Goal: Task Accomplishment & Management: Use online tool/utility

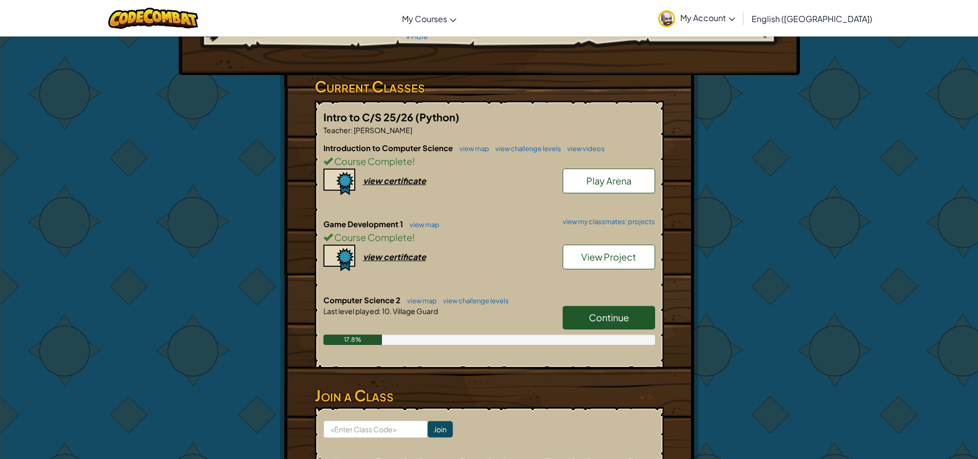
scroll to position [154, 0]
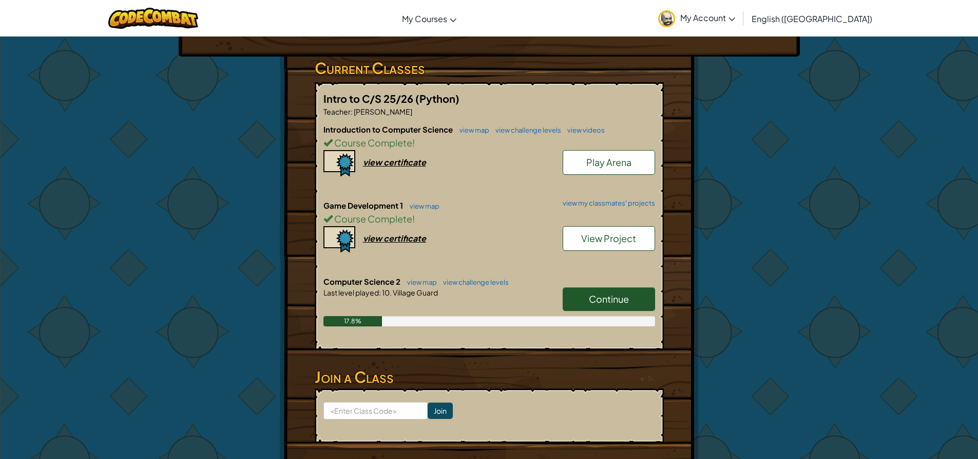
click at [586, 297] on link "Continue" at bounding box center [609, 299] width 92 height 24
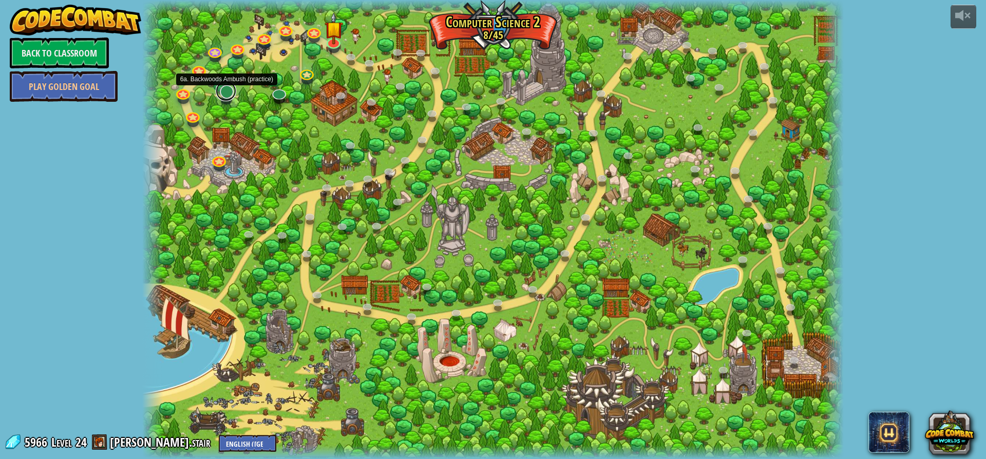
click at [228, 98] on link at bounding box center [226, 91] width 21 height 21
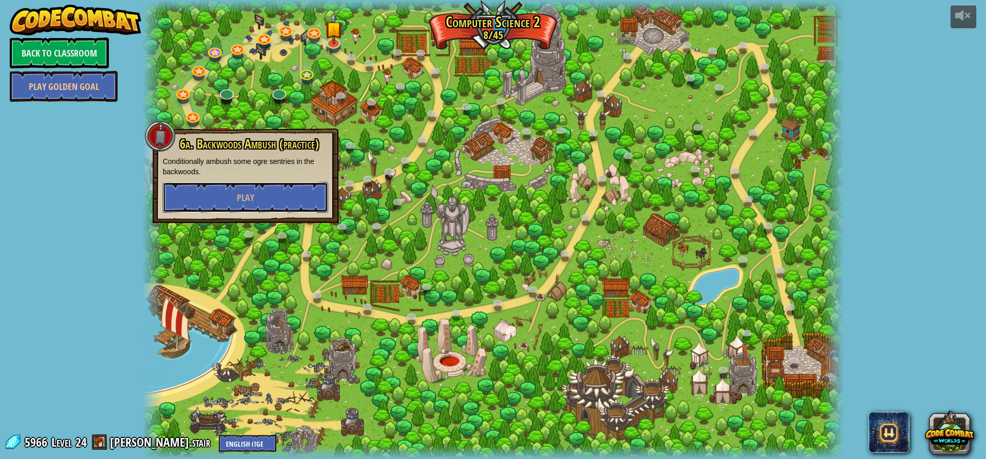
drag, startPoint x: 234, startPoint y: 197, endPoint x: 233, endPoint y: 207, distance: 10.3
click at [233, 207] on button "Play" at bounding box center [245, 197] width 165 height 31
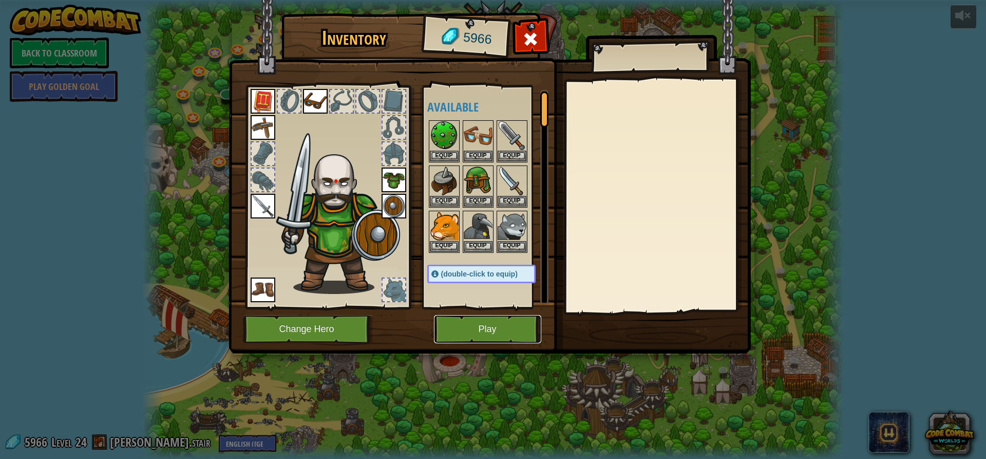
click at [464, 325] on button "Play" at bounding box center [487, 329] width 107 height 28
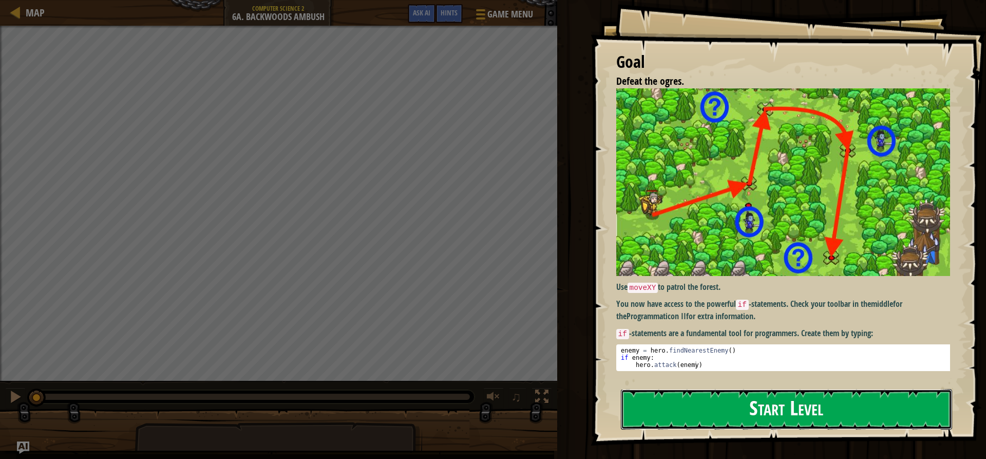
click at [742, 389] on button "Start Level" at bounding box center [786, 409] width 331 height 41
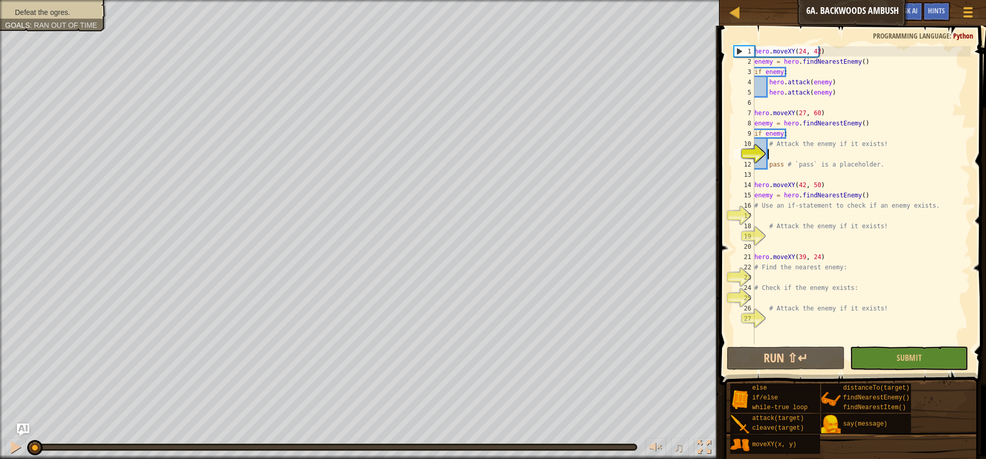
drag, startPoint x: 36, startPoint y: 443, endPoint x: 4, endPoint y: 436, distance: 33.4
click at [9, 437] on div "♫" at bounding box center [359, 444] width 719 height 31
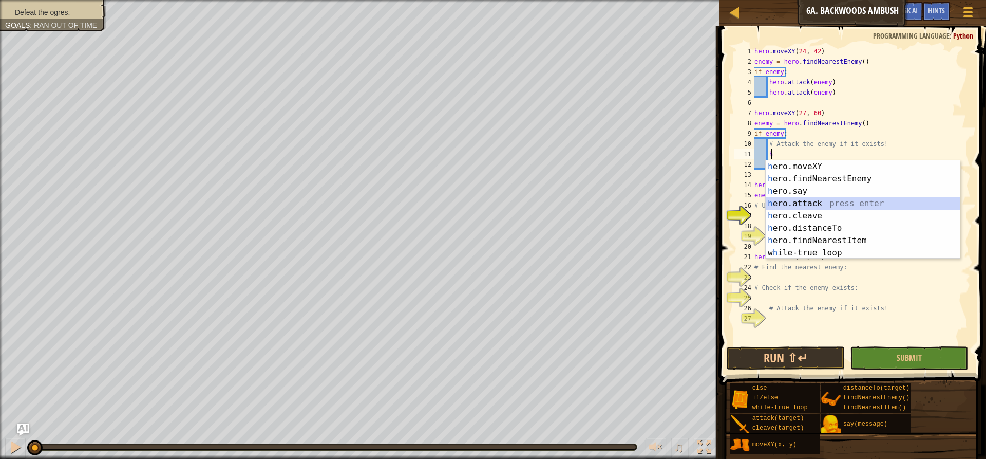
click at [815, 200] on div "h ero.moveXY press enter h ero.findNearestEnemy press enter h ero.say press ent…" at bounding box center [863, 221] width 194 height 123
type textarea "hero.attack(enemy)"
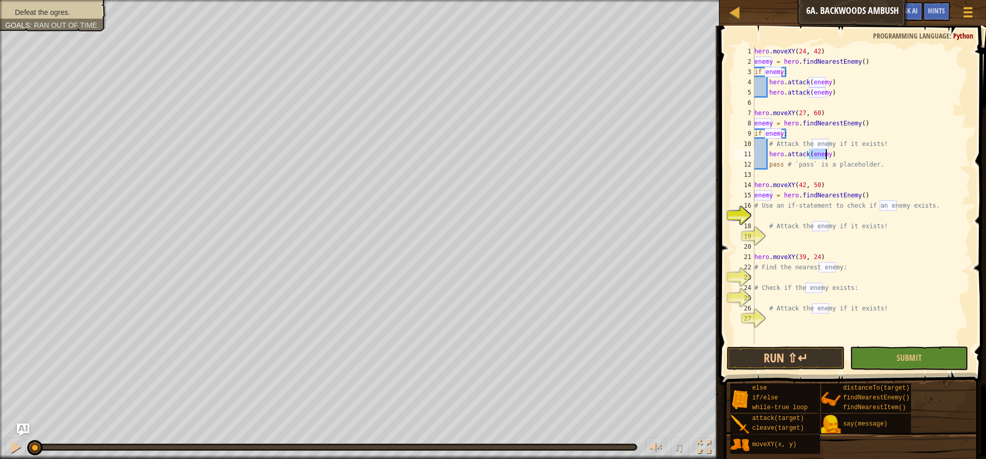
click at [804, 174] on div "hero . moveXY ( 24 , 42 ) enemy = hero . findNearestEnemy ( ) if enemy : hero .…" at bounding box center [861, 205] width 218 height 318
click at [736, 353] on button "Run ⇧↵" at bounding box center [786, 358] width 118 height 24
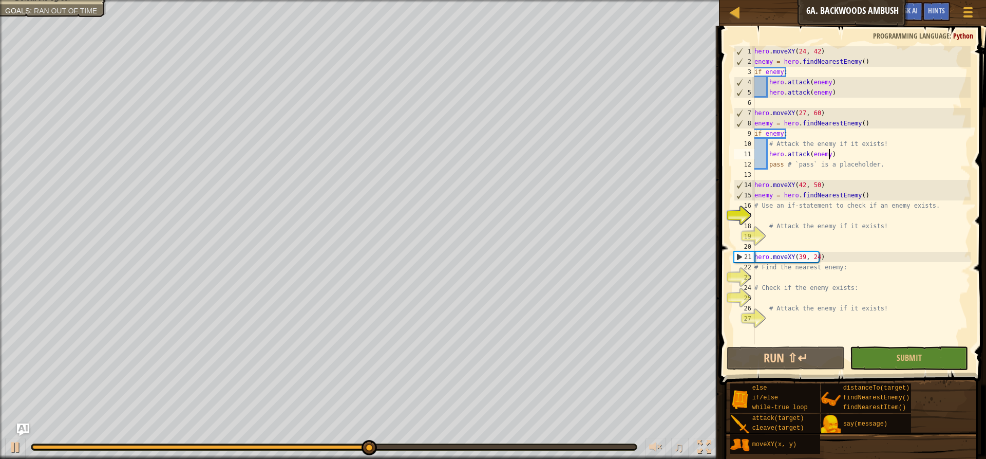
click at [835, 156] on div "hero . moveXY ( 24 , 42 ) enemy = hero . findNearestEnemy ( ) if enemy : hero .…" at bounding box center [861, 205] width 218 height 318
type textarea "hero.attack(enemy)"
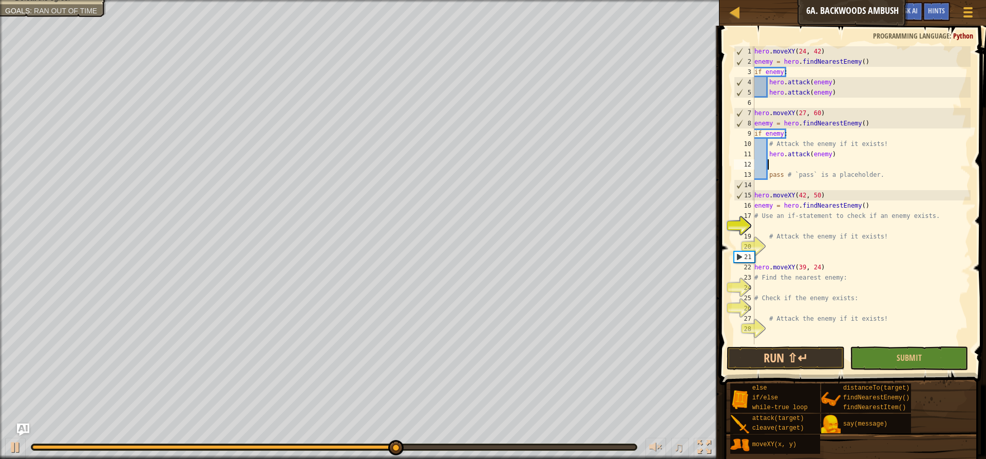
scroll to position [5, 1]
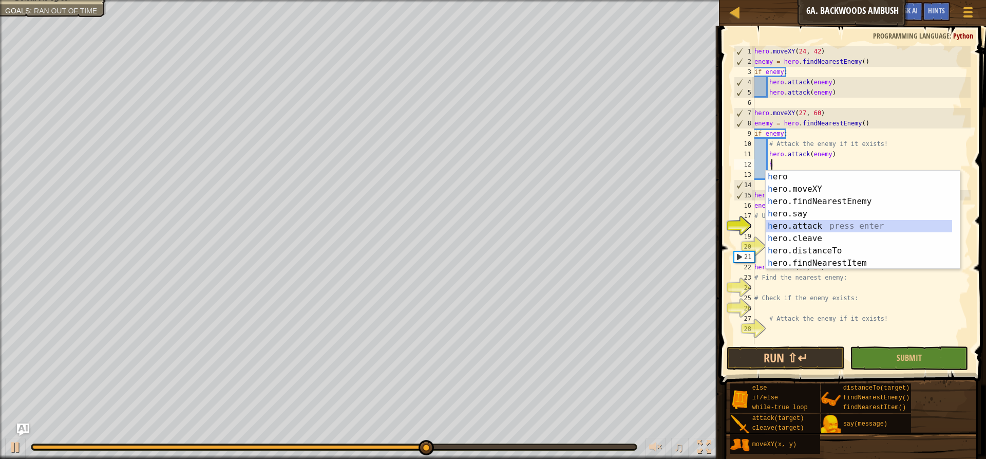
click at [843, 232] on div "h ero press enter h ero.moveXY press enter h ero.findNearestEnemy press enter h…" at bounding box center [859, 231] width 186 height 123
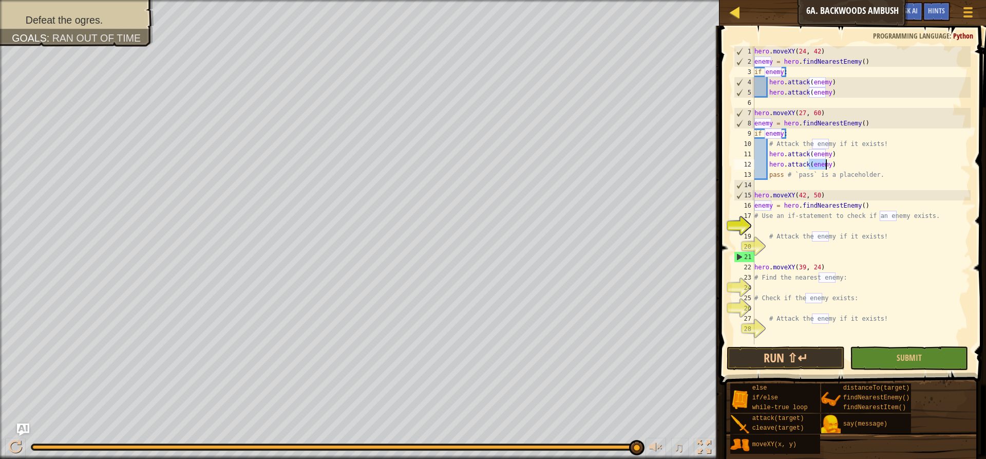
type textarea "hero.attack(enemy)"
click at [736, 13] on div at bounding box center [734, 12] width 13 height 13
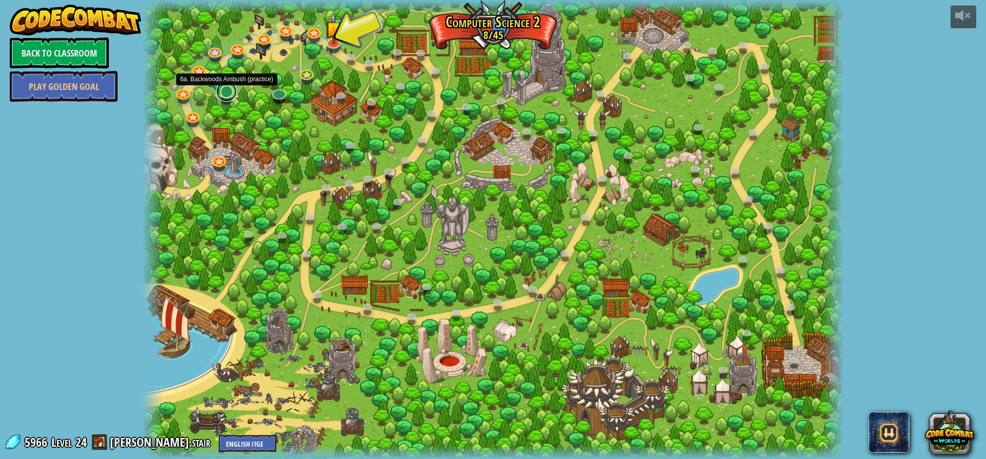
click at [224, 90] on link at bounding box center [226, 91] width 21 height 21
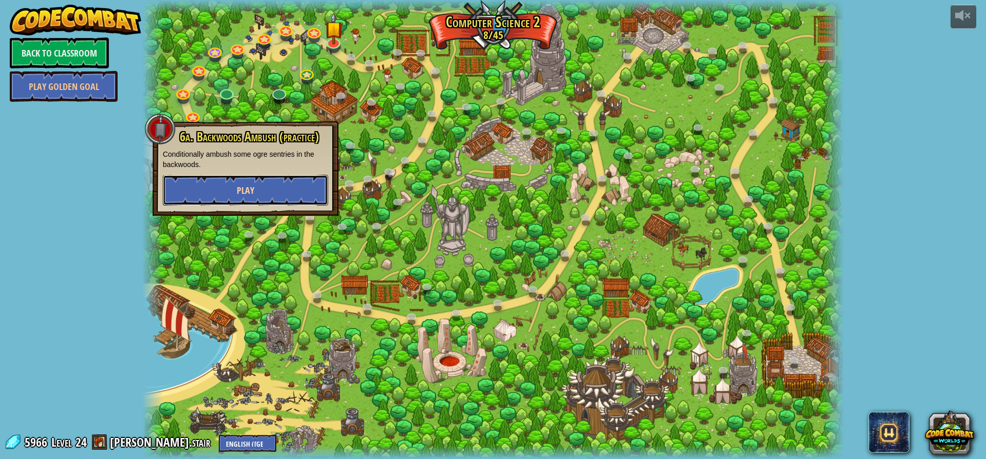
click at [245, 189] on span "Play" at bounding box center [245, 190] width 17 height 13
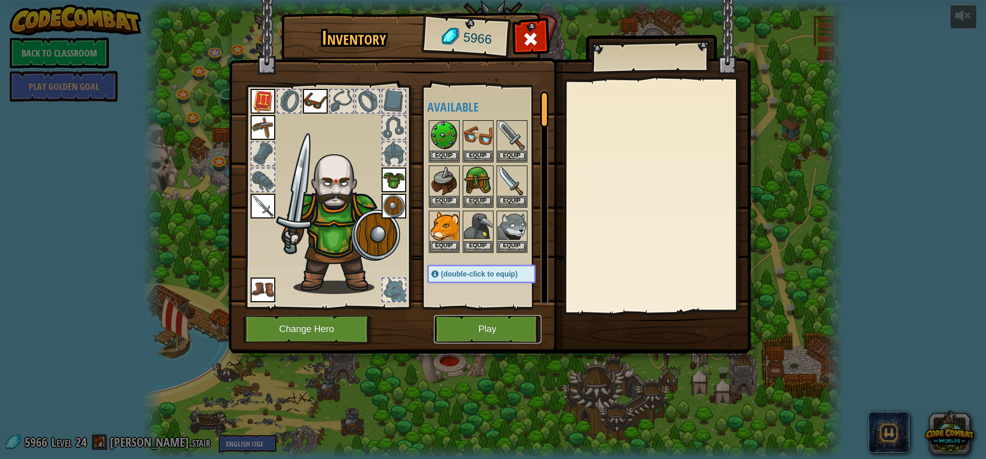
click at [484, 332] on button "Play" at bounding box center [487, 329] width 107 height 28
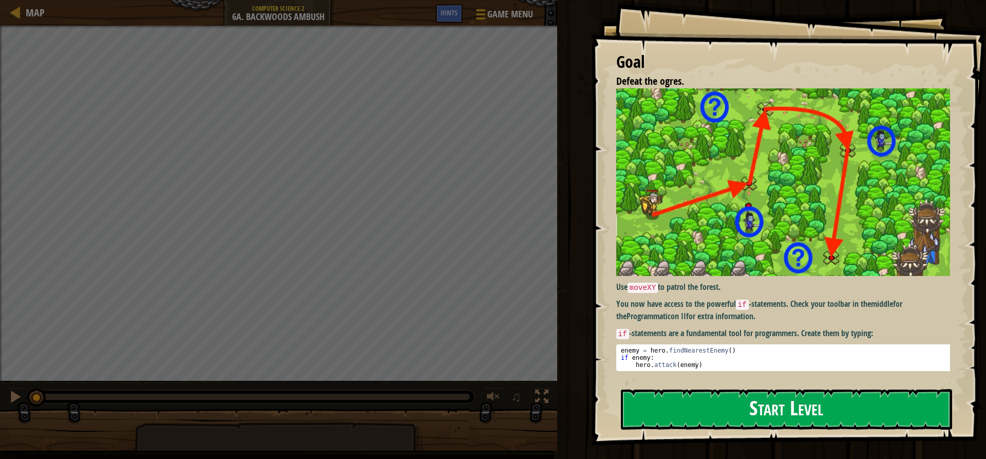
click at [809, 389] on button "Start Level" at bounding box center [786, 409] width 331 height 41
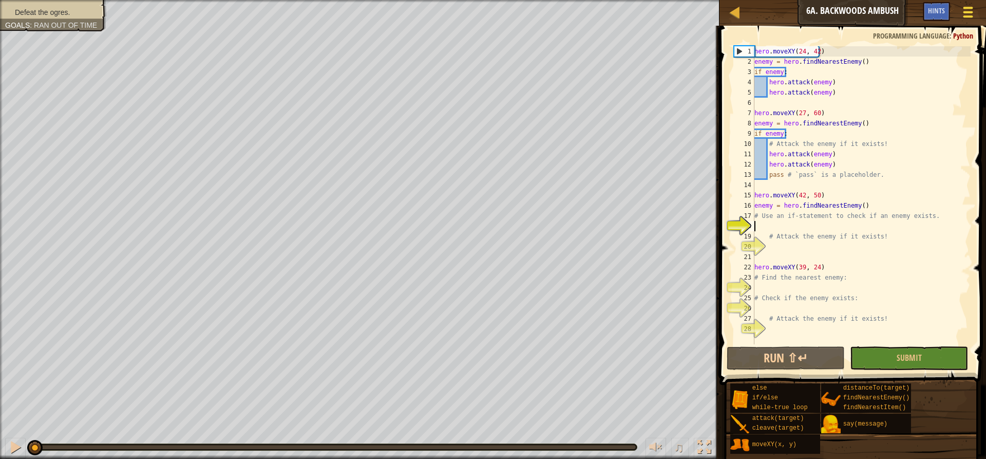
click at [970, 12] on span at bounding box center [968, 12] width 10 height 2
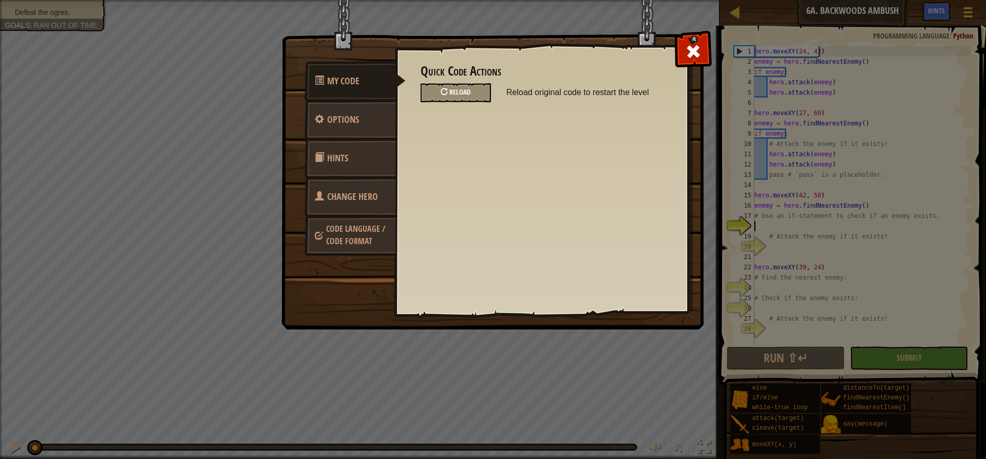
click at [471, 96] on div "Reload" at bounding box center [456, 92] width 70 height 19
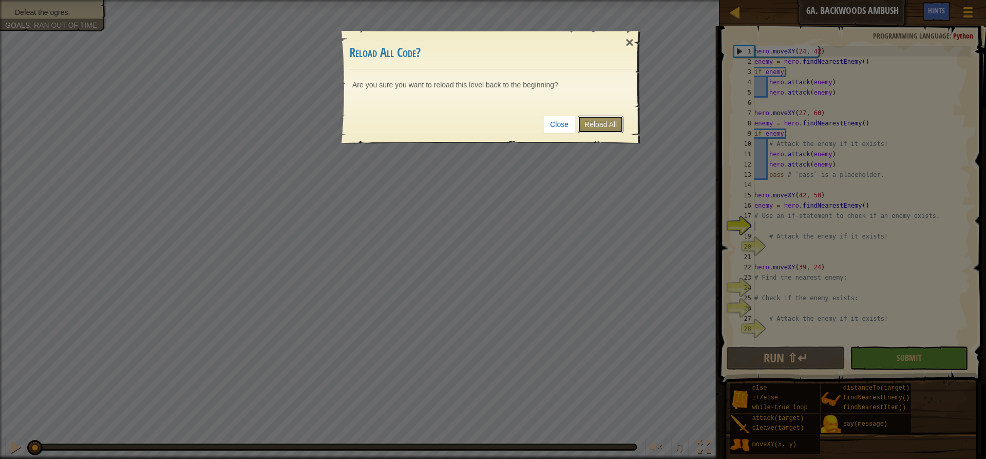
click at [596, 120] on link "Reload All" at bounding box center [601, 124] width 46 height 17
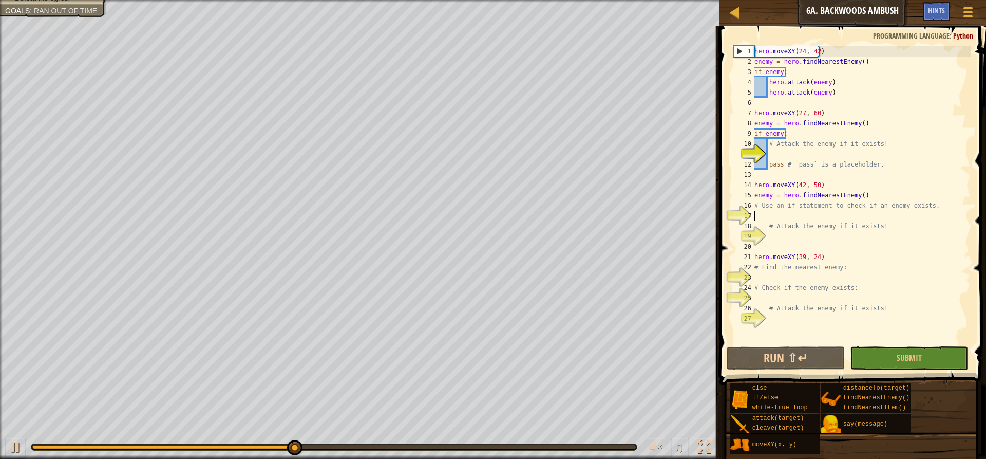
click at [791, 217] on div "hero . moveXY ( 24 , 42 ) enemy = hero . findNearestEnemy ( ) if enemy : hero .…" at bounding box center [861, 205] width 218 height 318
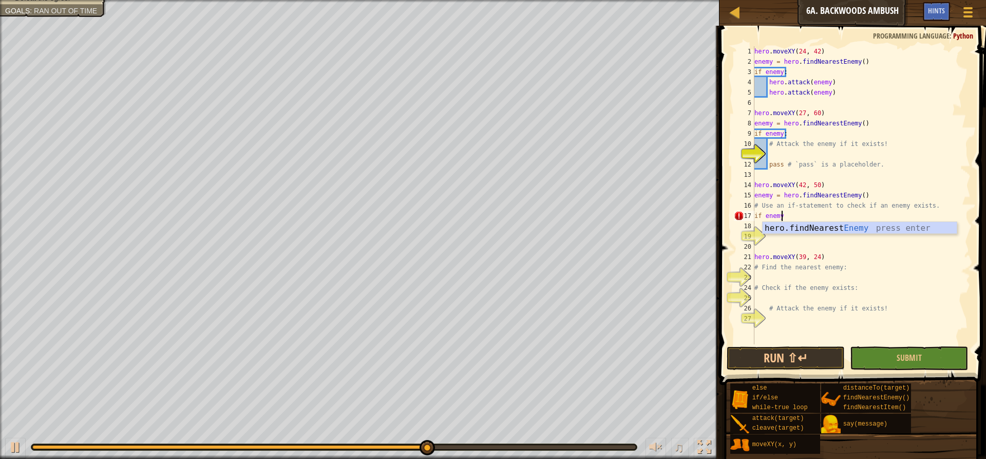
scroll to position [5, 2]
type textarea "if enemy:"
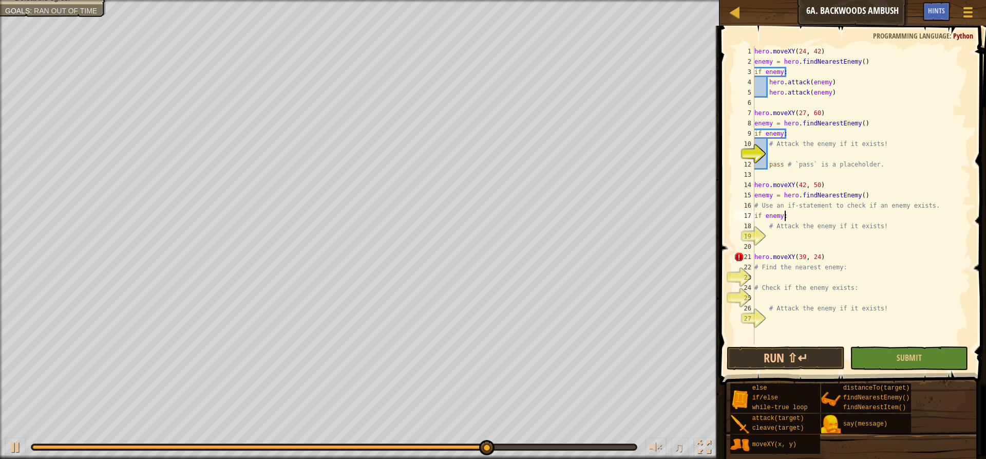
click at [798, 233] on div "hero . moveXY ( 24 , 42 ) enemy = hero . findNearestEnemy ( ) if enemy : hero .…" at bounding box center [861, 205] width 218 height 318
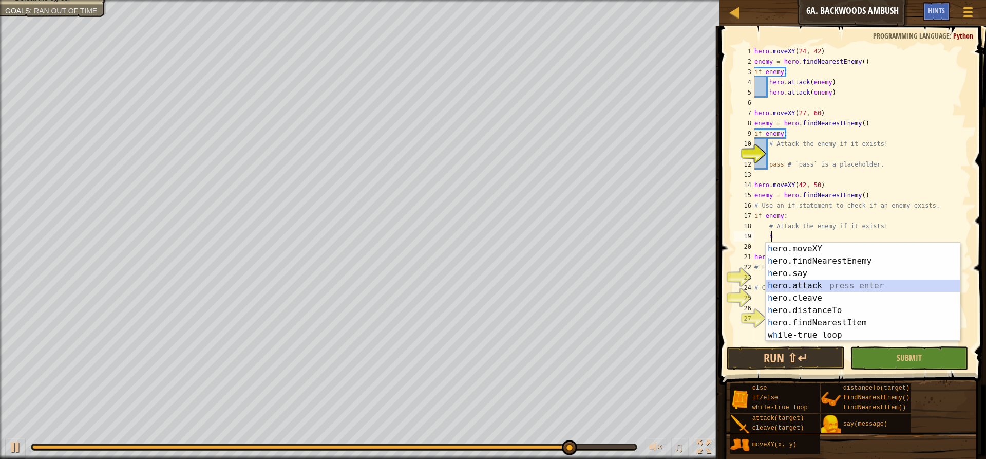
click at [807, 283] on div "h ero.moveXY press enter h ero.findNearestEnemy press enter h ero.say press ent…" at bounding box center [863, 303] width 194 height 123
type textarea "hero.attack(enemy)"
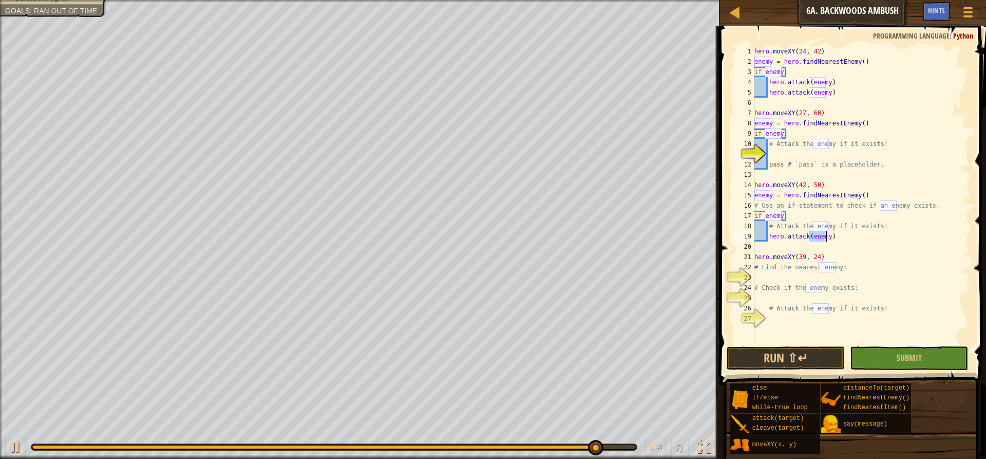
click at [835, 240] on div "hero . moveXY ( 24 , 42 ) enemy = hero . findNearestEnemy ( ) if enemy : hero .…" at bounding box center [861, 205] width 218 height 318
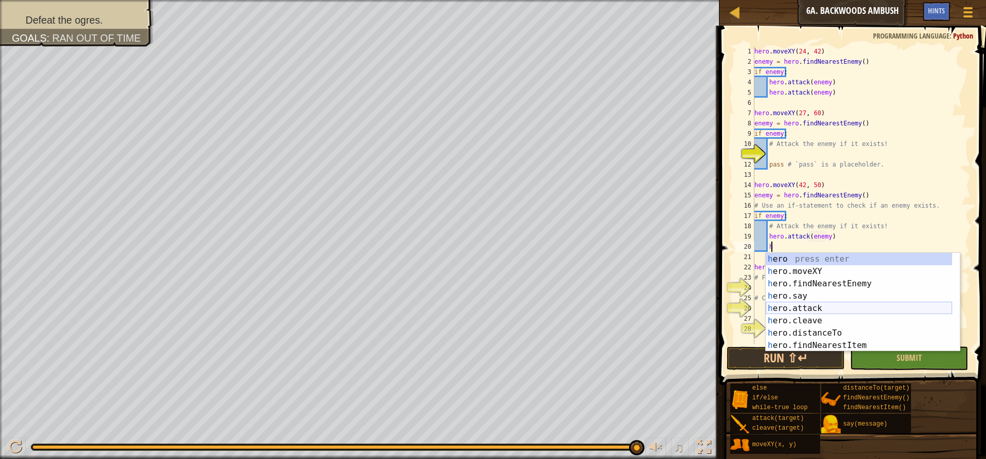
click at [813, 303] on div "h ero press enter h ero.moveXY press enter h ero.findNearestEnemy press enter h…" at bounding box center [859, 314] width 186 height 123
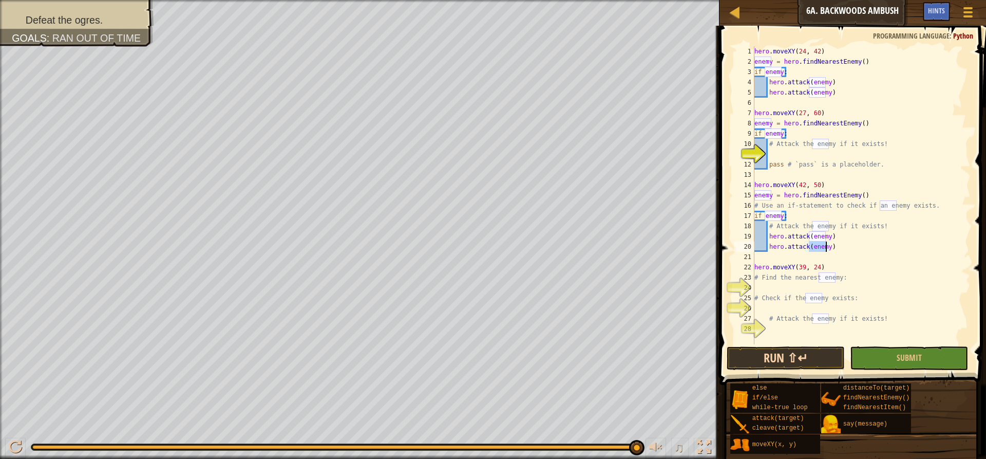
type textarea "hero.attack(enemy)"
click at [792, 360] on button "Run ⇧↵" at bounding box center [786, 358] width 118 height 24
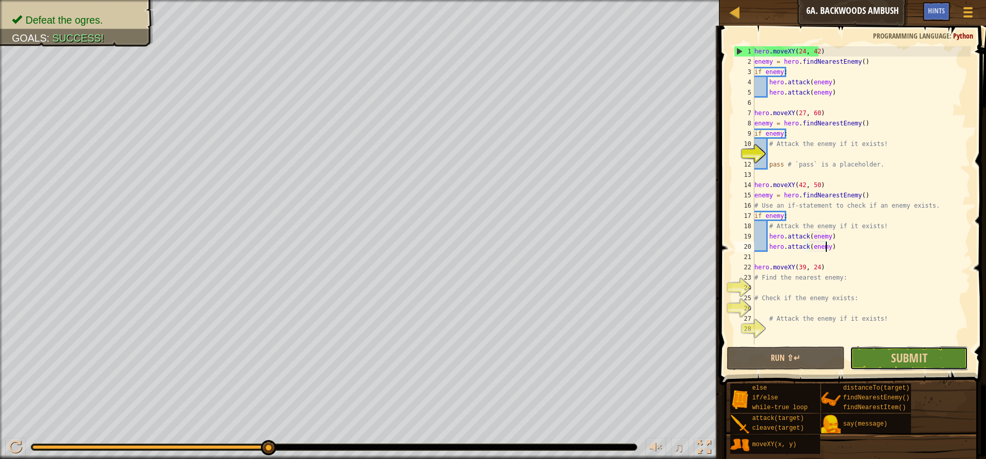
click at [871, 349] on button "Submit" at bounding box center [909, 358] width 118 height 24
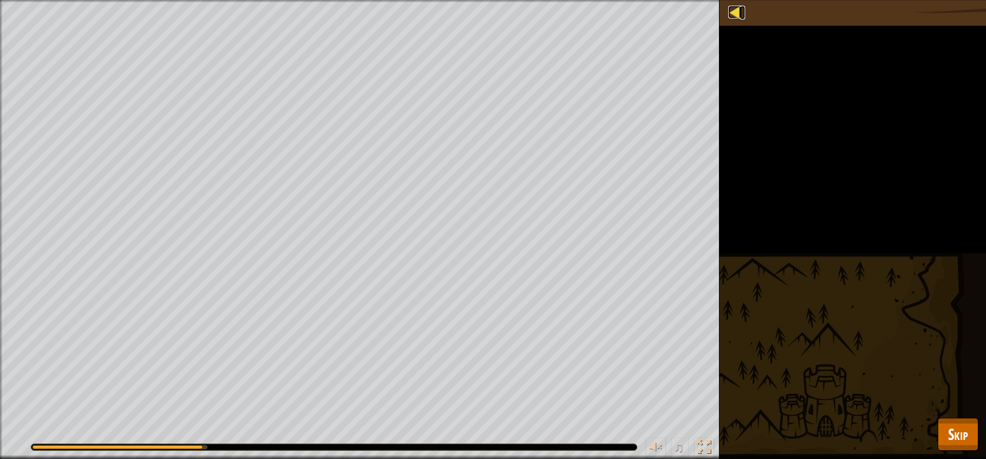
click at [736, 7] on div at bounding box center [734, 12] width 13 height 13
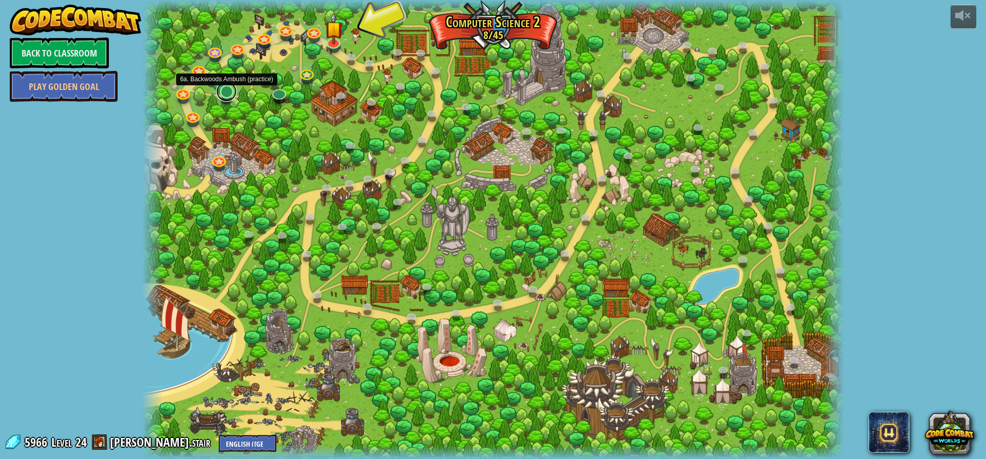
click at [233, 92] on link at bounding box center [226, 91] width 21 height 21
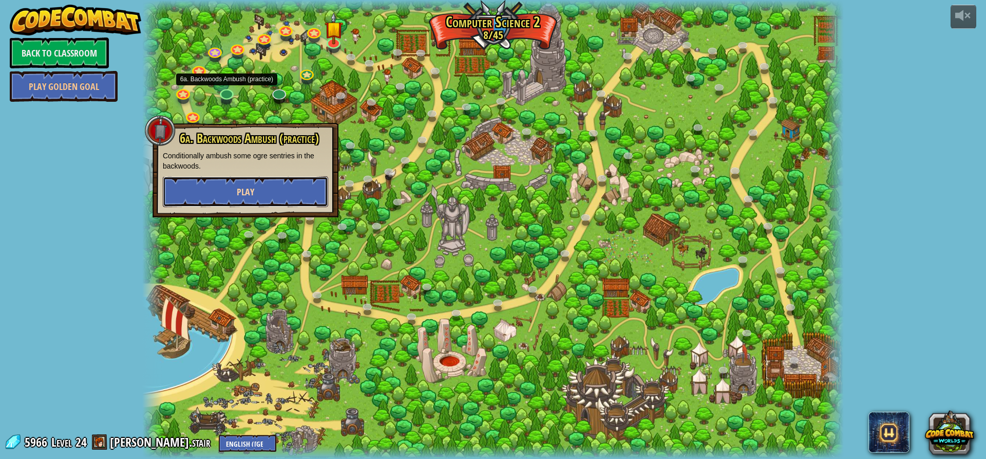
click at [233, 183] on button "Play" at bounding box center [245, 191] width 165 height 31
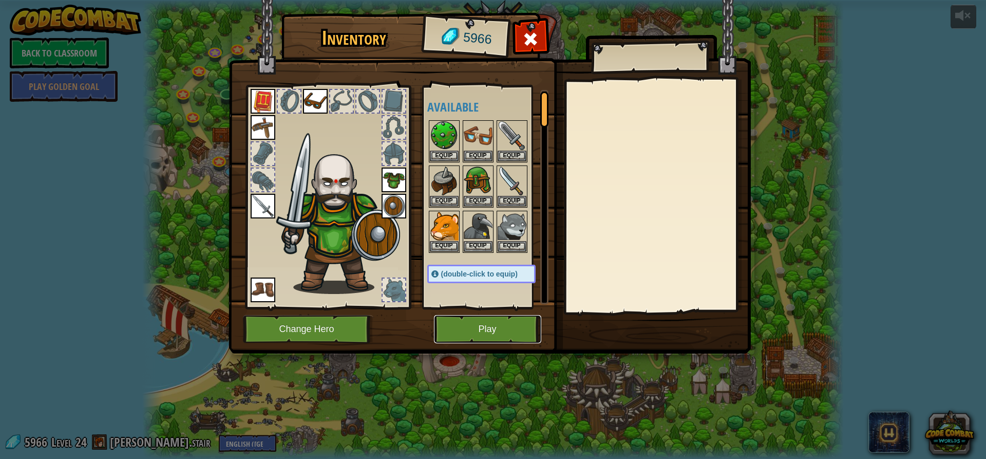
click at [480, 328] on button "Play" at bounding box center [487, 329] width 107 height 28
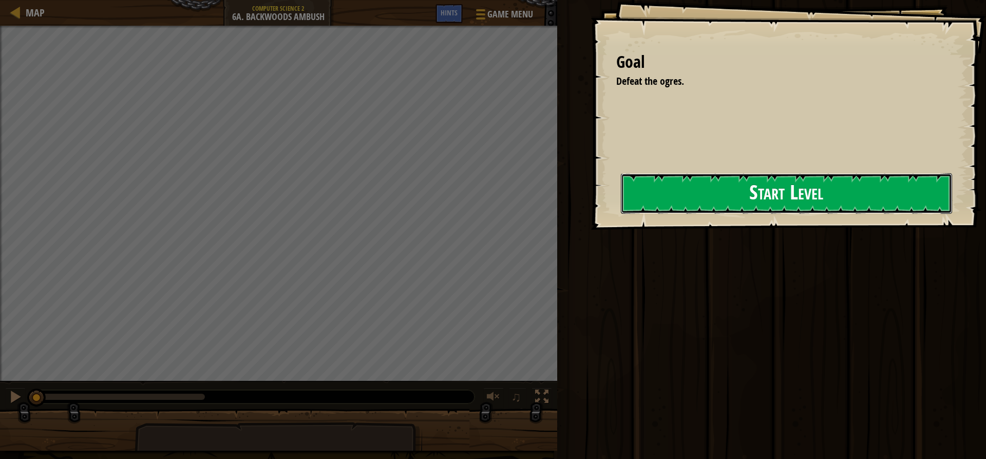
click at [732, 186] on button "Start Level" at bounding box center [786, 193] width 331 height 41
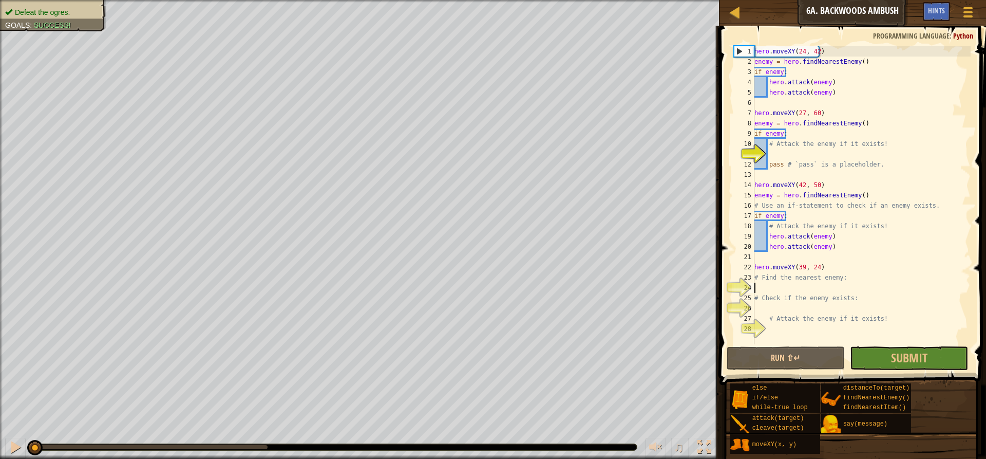
click at [817, 289] on div "hero . moveXY ( 24 , 42 ) enemy = hero . findNearestEnemy ( ) if enemy : hero .…" at bounding box center [861, 205] width 218 height 318
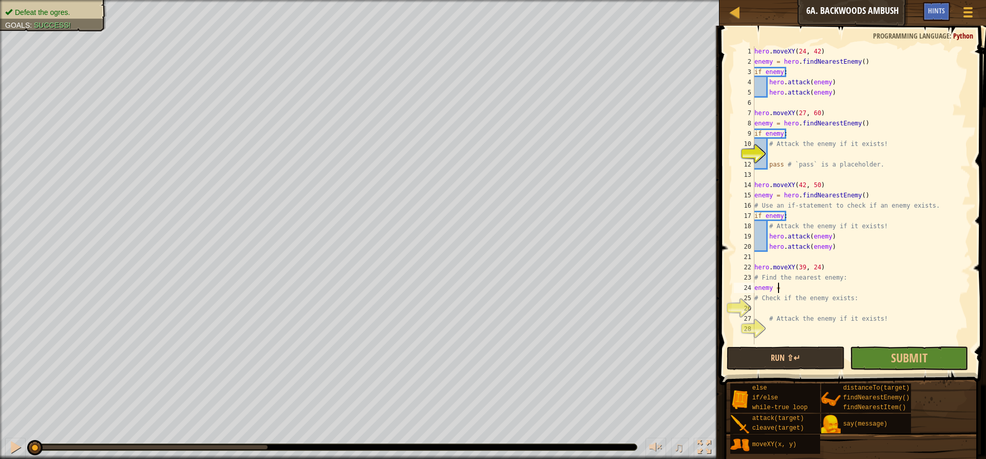
scroll to position [5, 1]
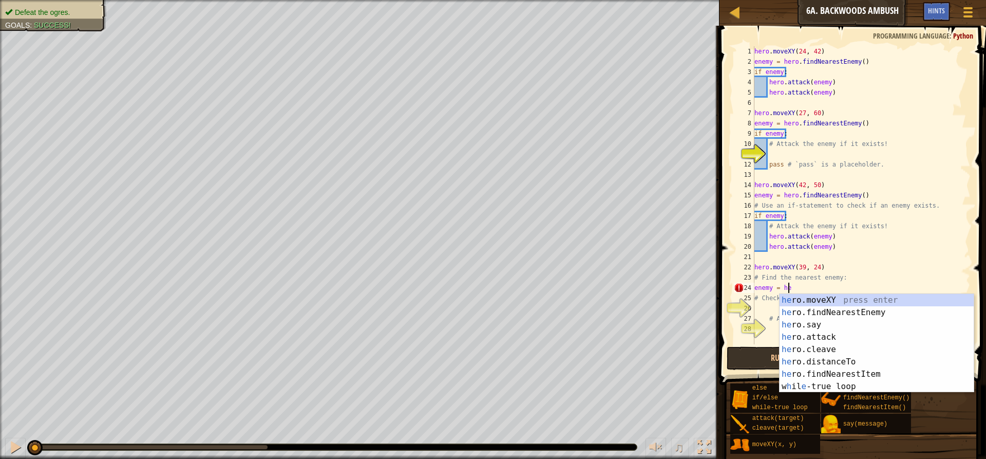
type textarea "enemy = her"
click at [819, 311] on div "her o.moveXY press enter her o.findNearestEnemy press enter her o.say press ent…" at bounding box center [876, 355] width 194 height 123
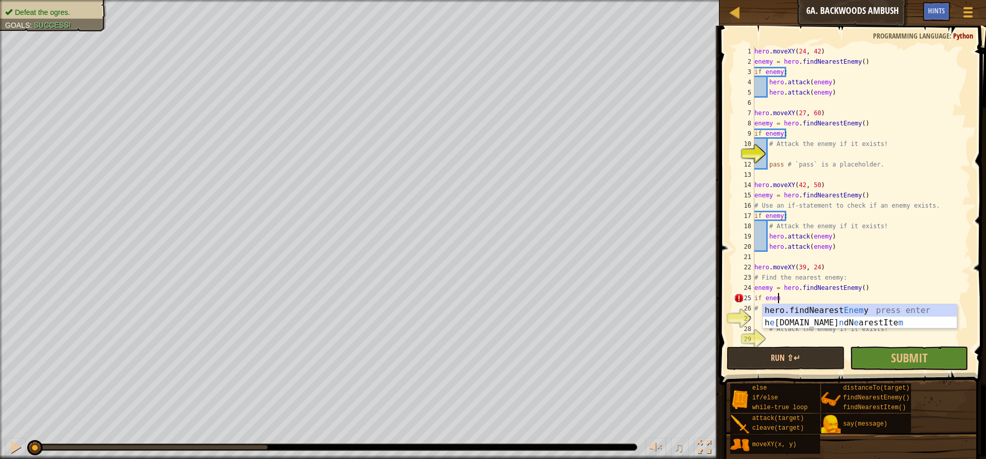
scroll to position [5, 2]
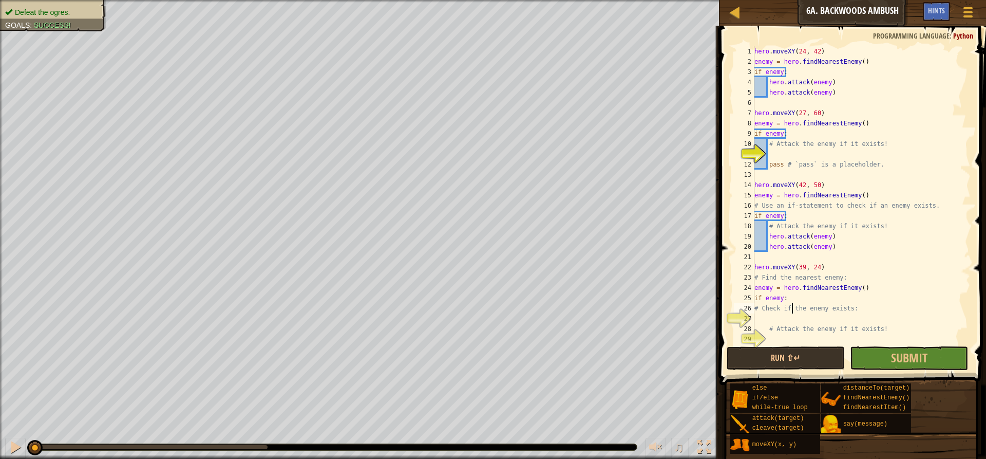
click at [791, 313] on div "hero . moveXY ( 24 , 42 ) enemy = hero . findNearestEnemy ( ) if enemy : hero .…" at bounding box center [861, 205] width 218 height 318
type textarea "# Check if the enemy exists:"
click at [779, 314] on div "hero . moveXY ( 24 , 42 ) enemy = hero . findNearestEnemy ( ) if enemy : hero .…" at bounding box center [861, 205] width 218 height 318
click at [788, 299] on div "hero . moveXY ( 24 , 42 ) enemy = hero . findNearestEnemy ( ) if enemy : hero .…" at bounding box center [861, 205] width 218 height 318
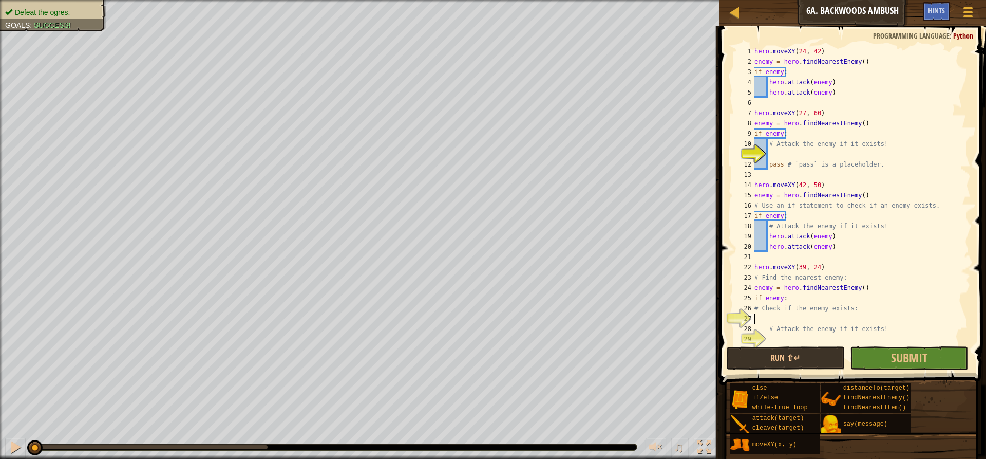
type textarea "if enemy:"
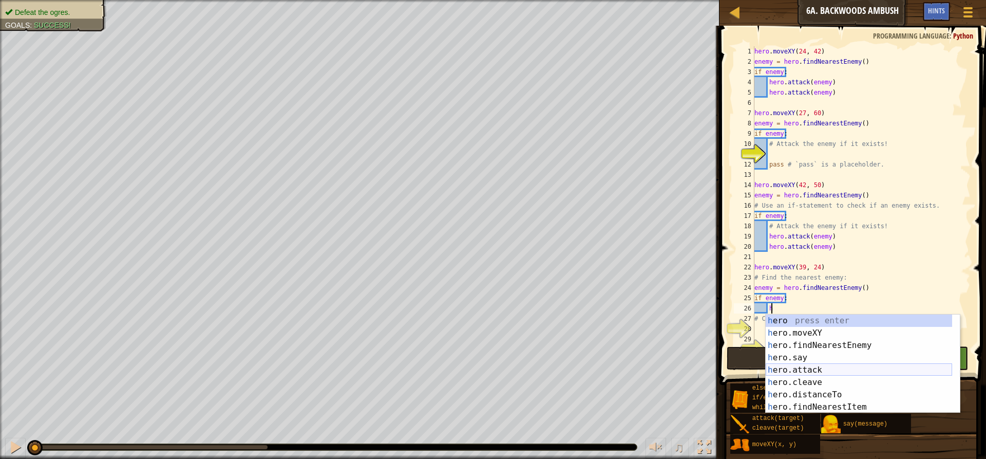
click at [790, 365] on div "h ero press enter h ero.moveXY press enter h ero.findNearestEnemy press enter h…" at bounding box center [859, 375] width 186 height 123
type textarea "hero.attack(enemy)"
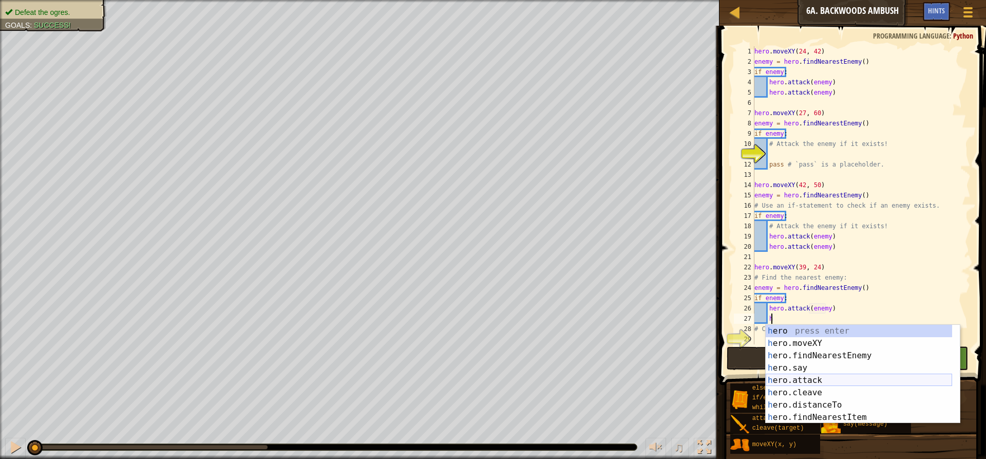
click at [791, 376] on div "h ero press enter h ero.moveXY press enter h ero.findNearestEnemy press enter h…" at bounding box center [859, 386] width 186 height 123
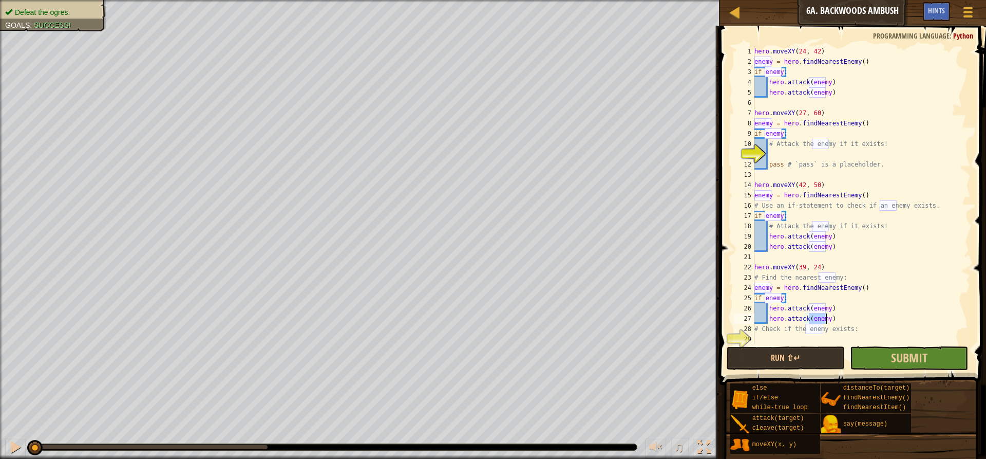
type textarea "hero.attack(enemy)"
click at [862, 353] on button "Submit" at bounding box center [909, 358] width 118 height 24
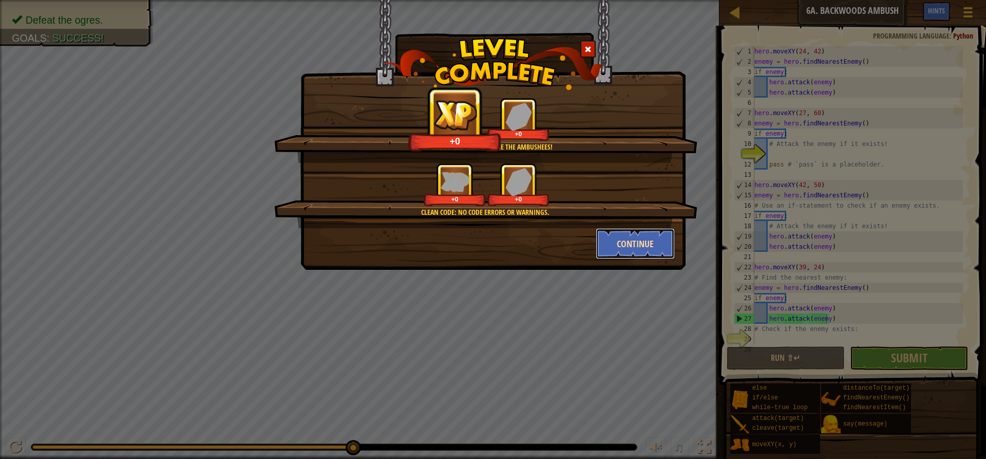
click at [623, 232] on button "Continue" at bounding box center [636, 243] width 80 height 31
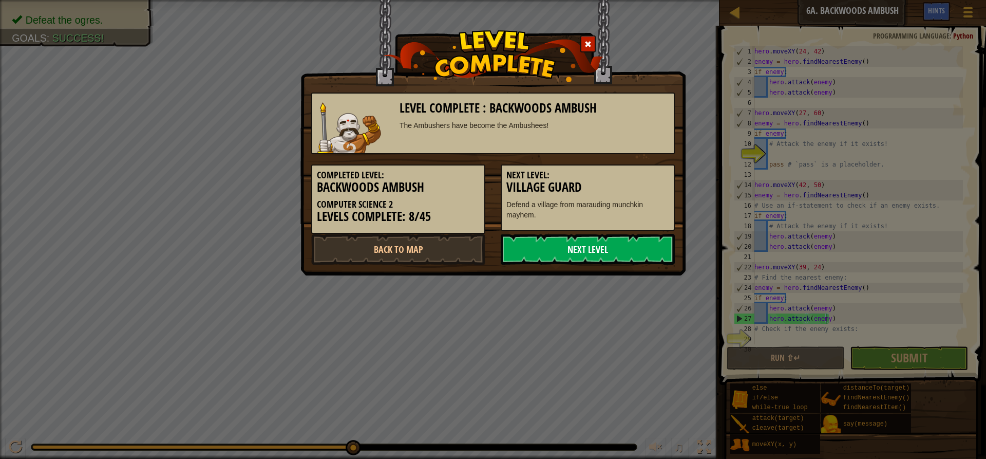
click at [597, 244] on link "Next Level" at bounding box center [588, 249] width 174 height 31
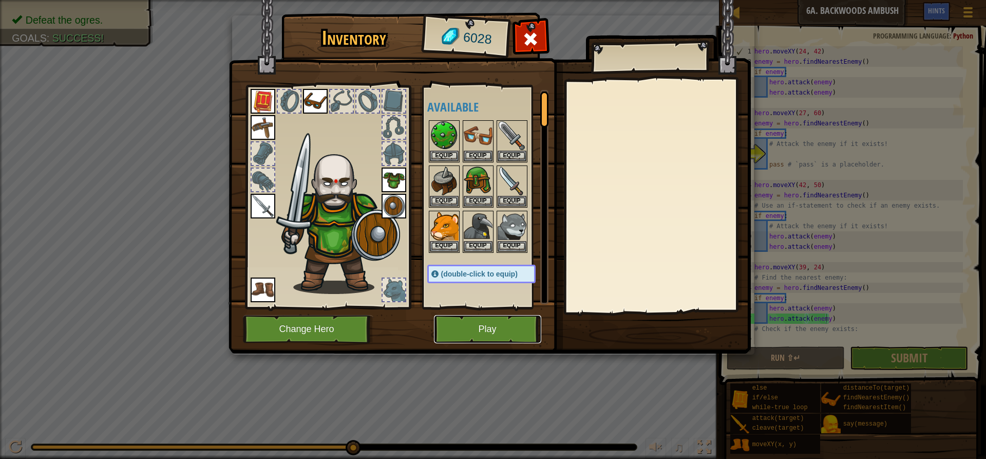
click at [509, 322] on button "Play" at bounding box center [487, 329] width 107 height 28
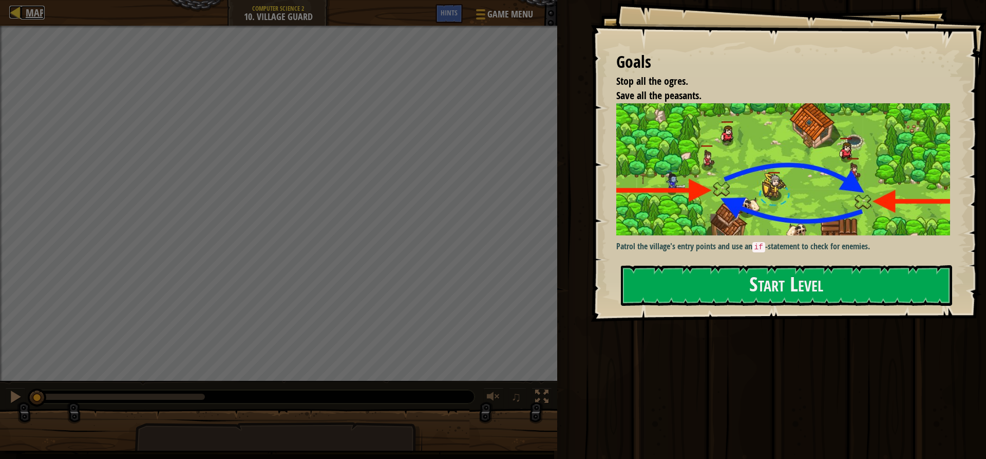
click at [21, 13] on div at bounding box center [15, 12] width 13 height 13
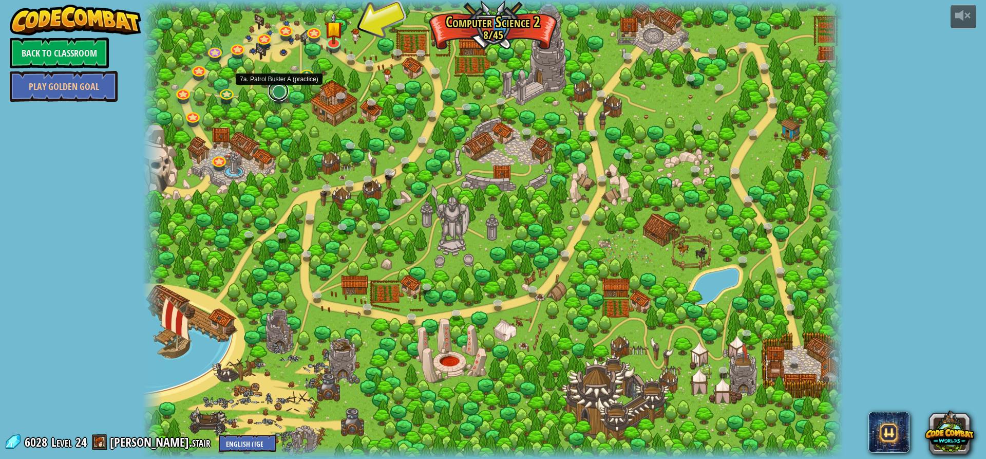
click at [275, 94] on link at bounding box center [278, 91] width 21 height 21
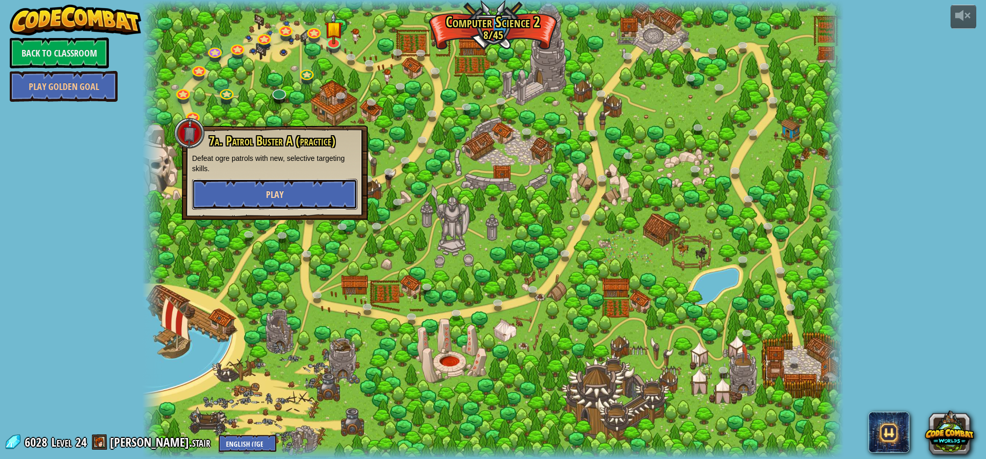
click at [273, 191] on span "Play" at bounding box center [274, 194] width 17 height 13
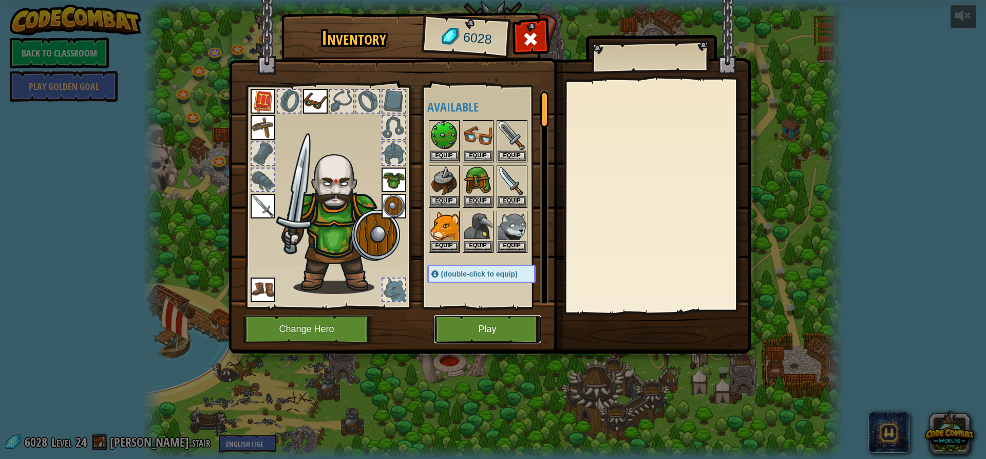
click at [470, 329] on button "Play" at bounding box center [487, 329] width 107 height 28
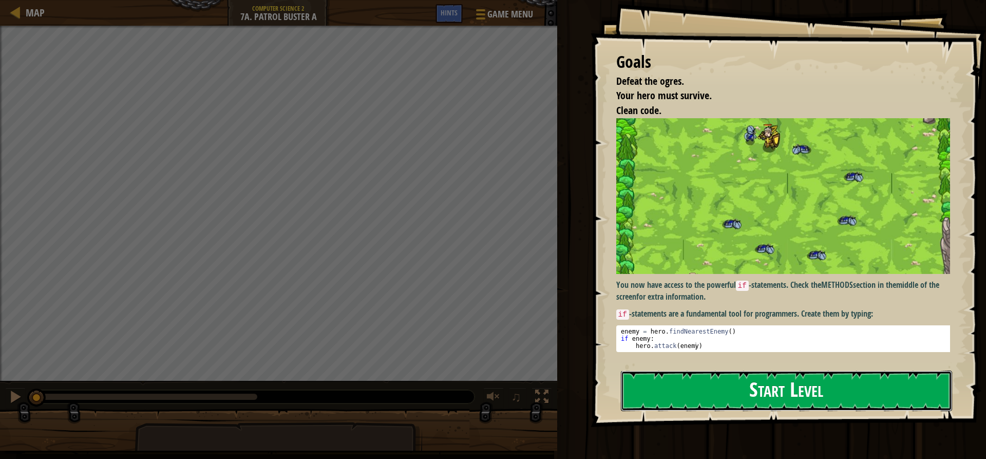
click at [751, 370] on button "Start Level" at bounding box center [786, 390] width 331 height 41
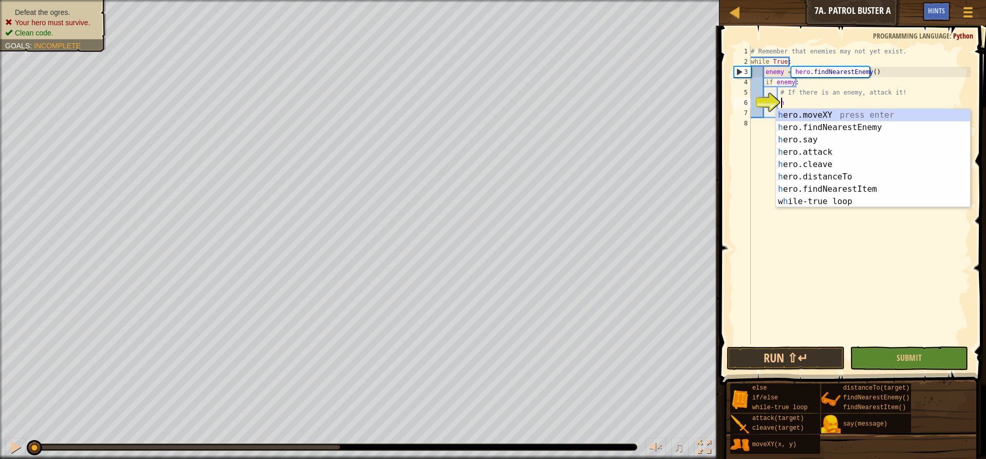
scroll to position [5, 2]
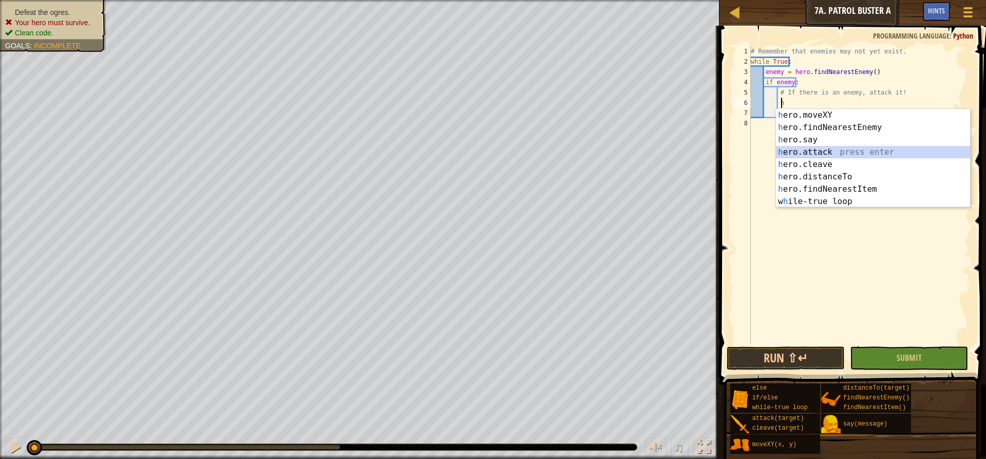
click at [787, 152] on div "h ero.moveXY press enter h ero.findNearestEnemy press enter h ero.say press ent…" at bounding box center [873, 170] width 194 height 123
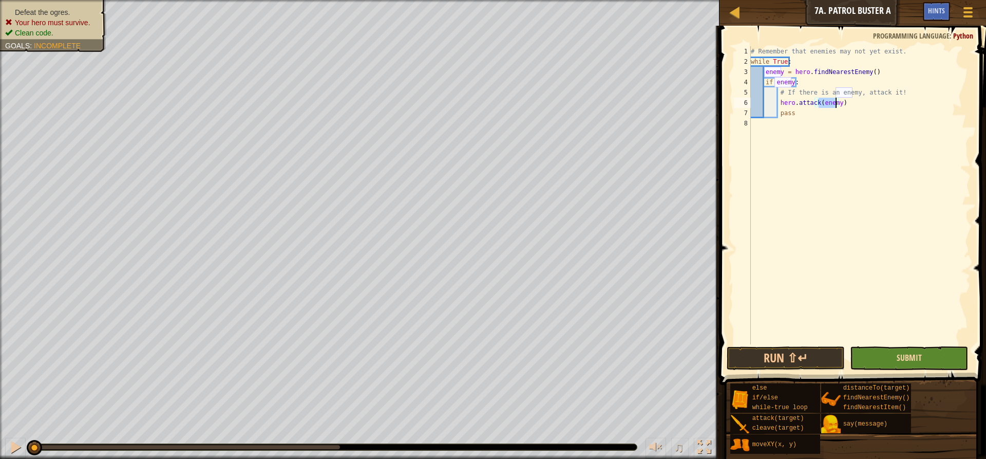
type textarea "hero.attack(enemy)"
click at [900, 359] on span "Submit" at bounding box center [908, 357] width 25 height 11
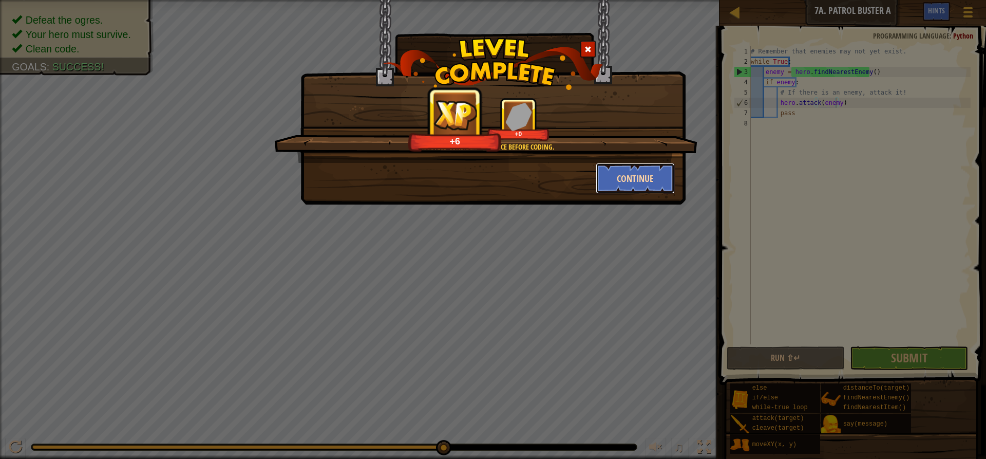
click at [633, 181] on button "Continue" at bounding box center [636, 178] width 80 height 31
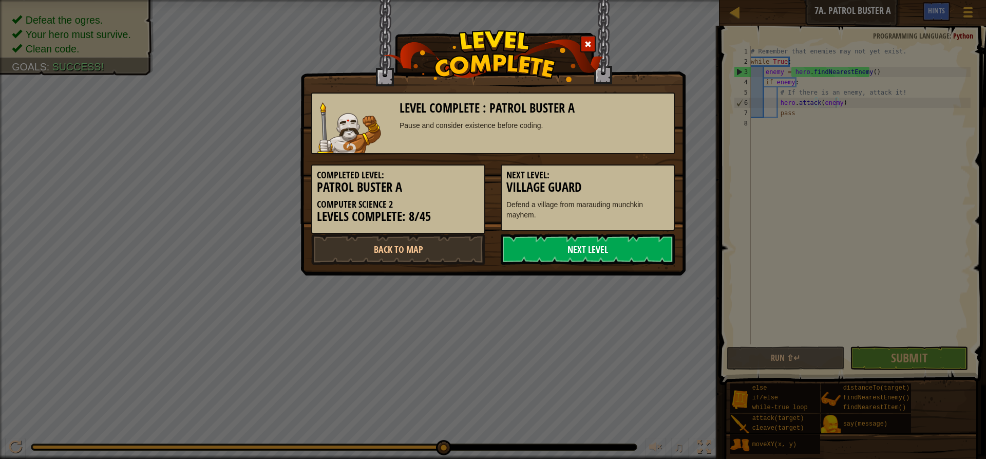
click at [592, 241] on link "Next Level" at bounding box center [588, 249] width 174 height 31
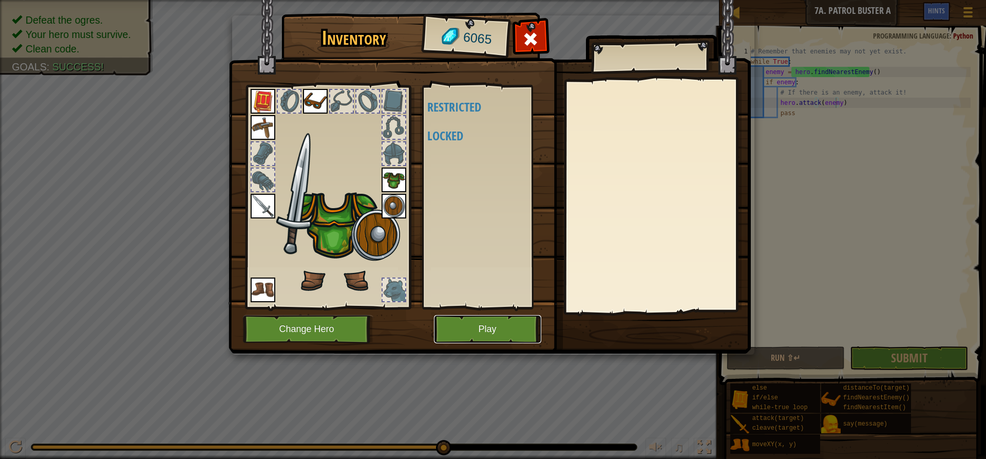
click at [513, 316] on button "Play" at bounding box center [487, 329] width 107 height 28
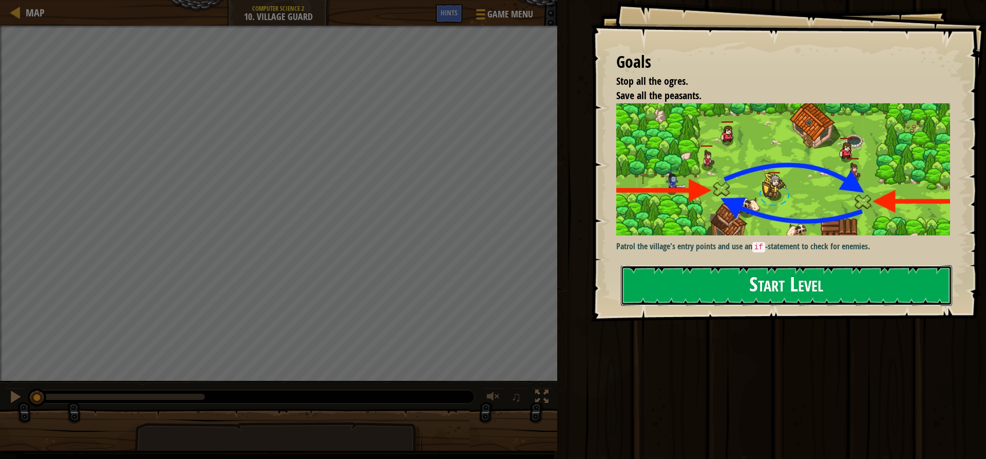
click at [766, 293] on button "Start Level" at bounding box center [786, 285] width 331 height 41
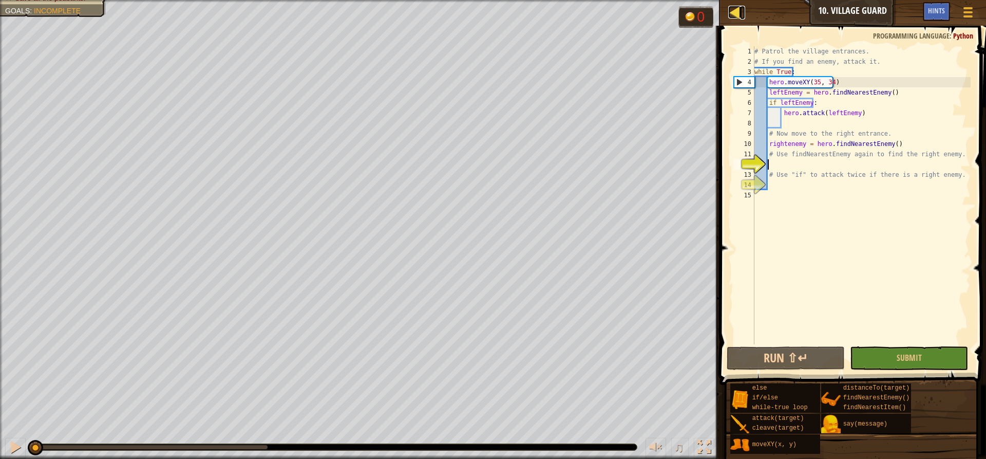
click at [736, 12] on div at bounding box center [734, 12] width 13 height 13
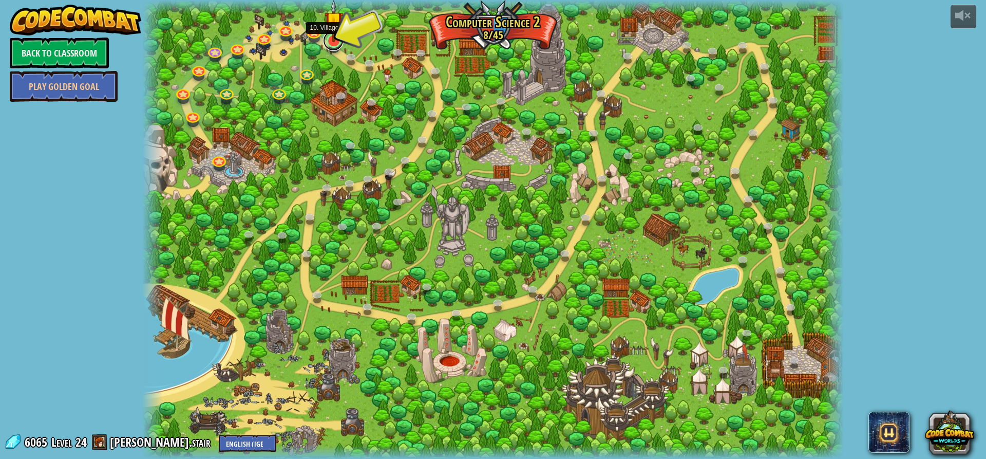
click at [338, 43] on link at bounding box center [333, 40] width 21 height 21
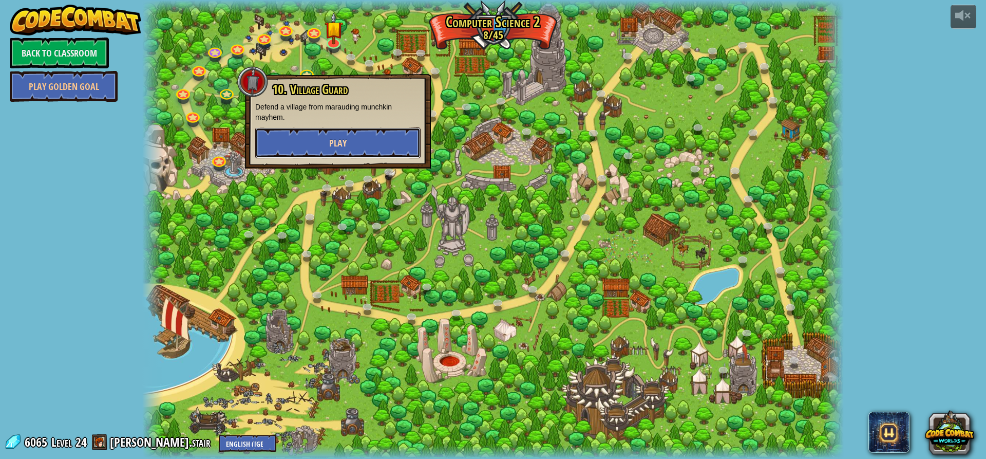
click at [352, 136] on button "Play" at bounding box center [337, 142] width 165 height 31
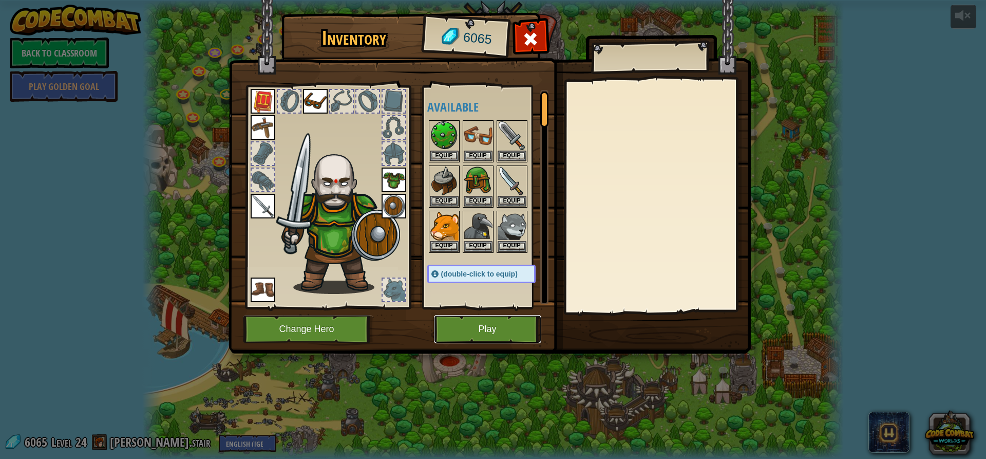
click at [454, 323] on button "Play" at bounding box center [487, 329] width 107 height 28
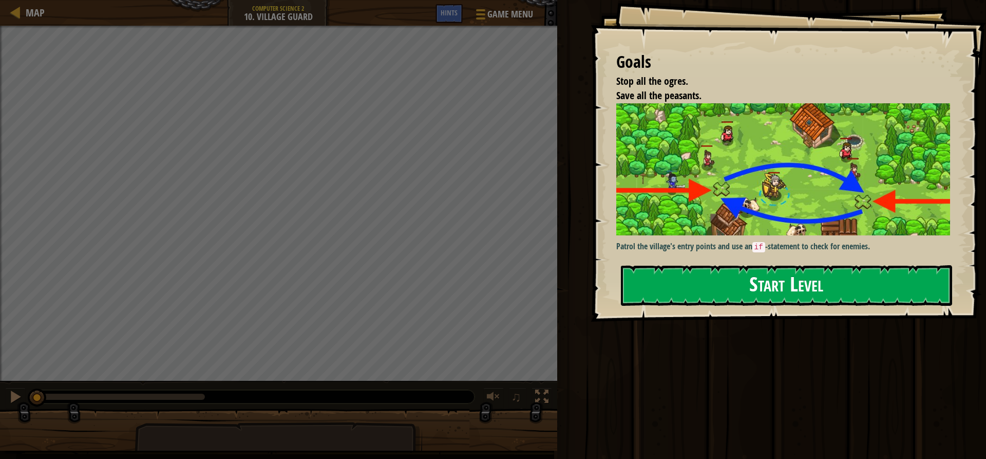
click at [661, 283] on button "Start Level" at bounding box center [786, 285] width 331 height 41
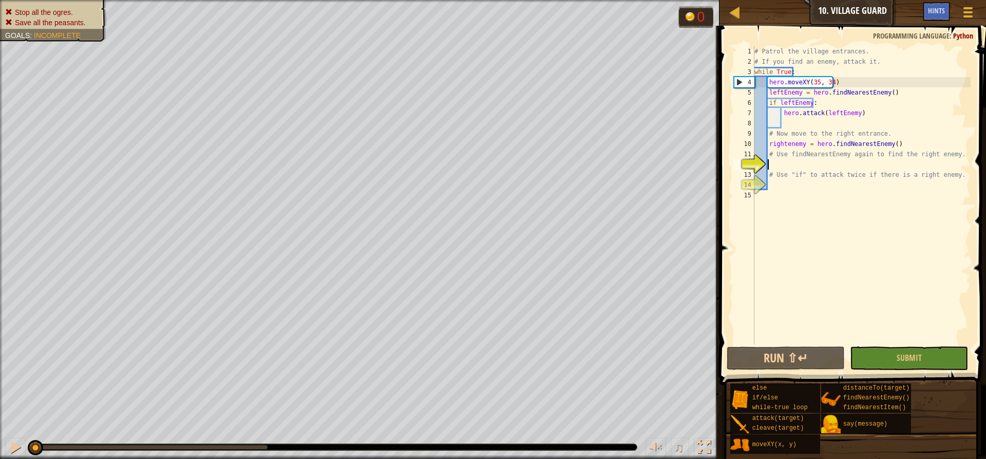
click at [768, 144] on div "# Patrol the village entrances. # If you find an enemy, attack it. while True :…" at bounding box center [861, 205] width 218 height 318
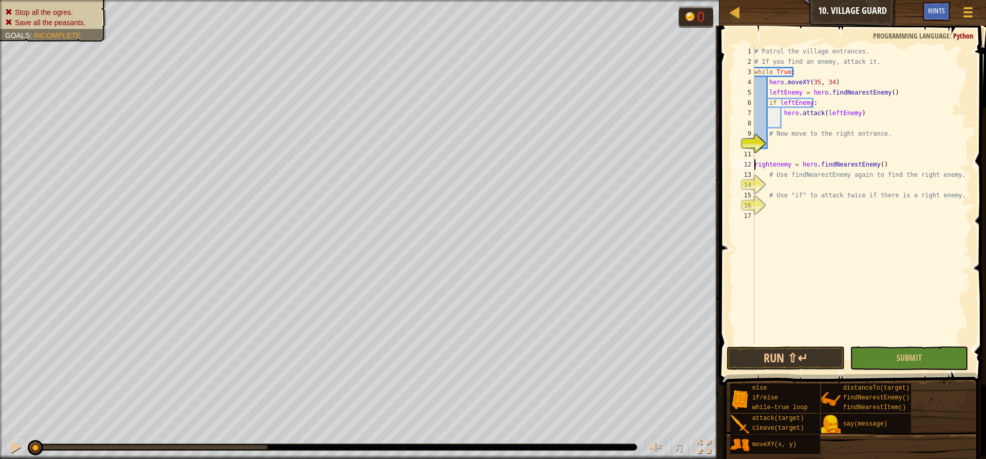
type textarea "rightenemy = hero.findNearestEnemy()"
click at [781, 141] on div "# Patrol the village entrances. # If you find an enemy, attack it. while True :…" at bounding box center [861, 205] width 218 height 318
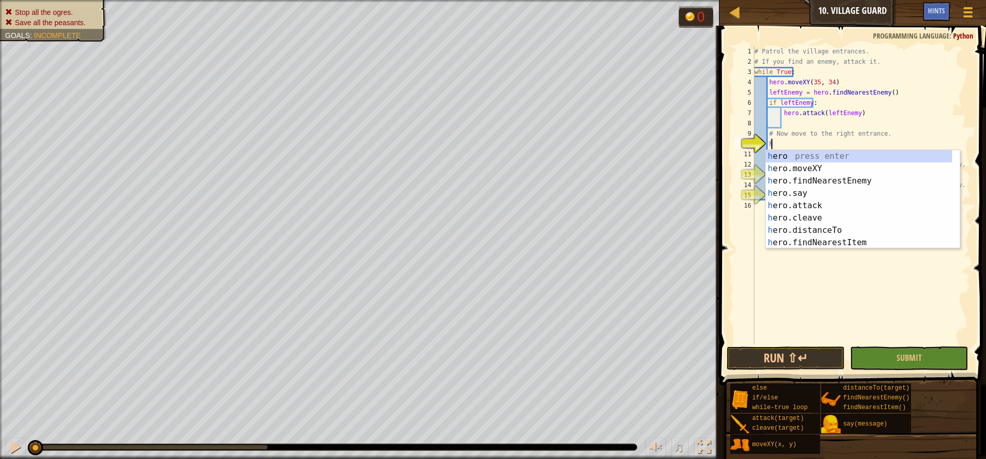
scroll to position [5, 1]
click at [804, 164] on div "h ero press enter h ero.moveXY press enter h ero.findNearestEnemy press enter h…" at bounding box center [859, 211] width 186 height 123
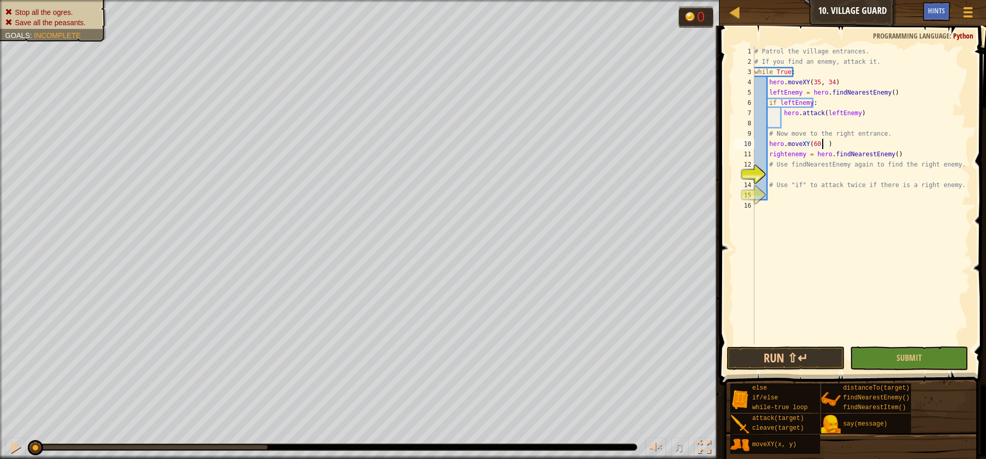
scroll to position [5, 6]
type textarea "hero.moveXY(60, 32)"
click at [830, 174] on div "# Patrol the village entrances. # If you find an enemy, attack it. while True :…" at bounding box center [861, 205] width 218 height 318
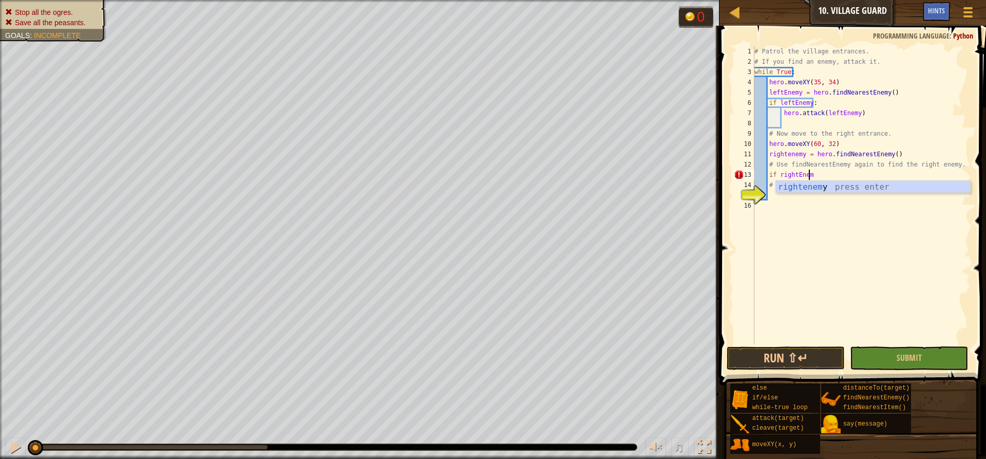
scroll to position [5, 4]
type textarea "if rightEnemy:"
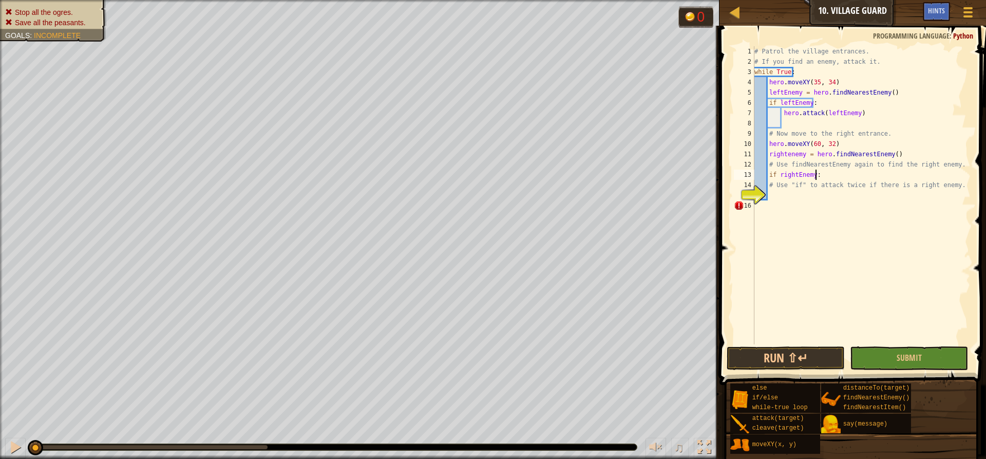
scroll to position [5, 2]
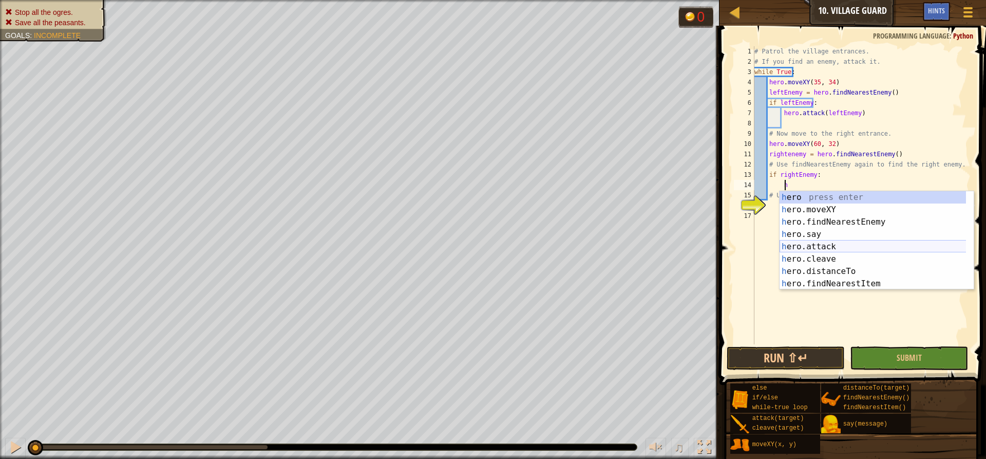
click at [834, 245] on div "h ero press enter h ero.moveXY press enter h ero.findNearestEnemy press enter h…" at bounding box center [876, 252] width 194 height 123
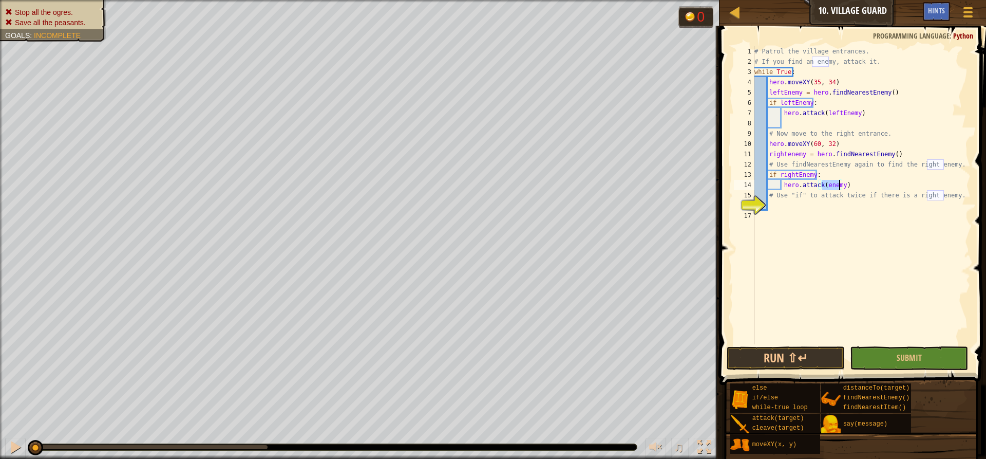
click at [822, 184] on div "# Patrol the village entrances. # If you find an enemy, attack it. while True :…" at bounding box center [861, 205] width 218 height 318
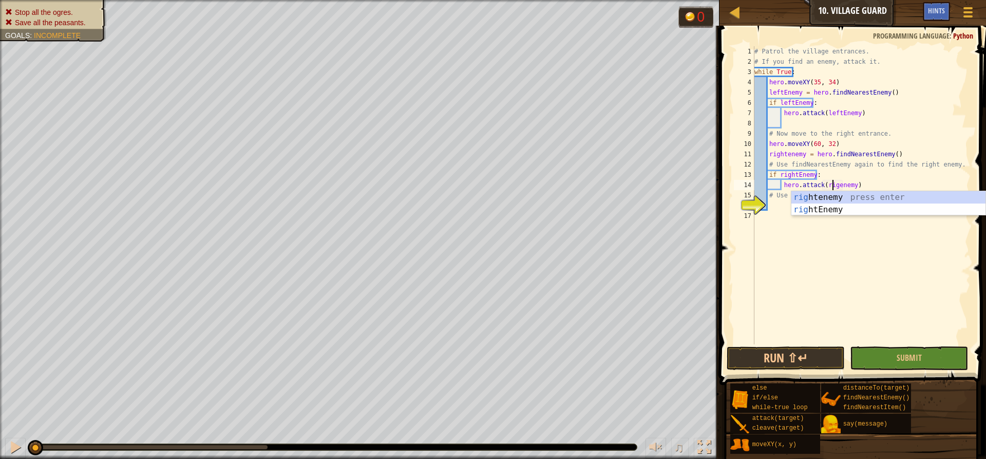
scroll to position [5, 7]
click at [843, 187] on div "# Patrol the village entrances. # If you find an enemy, attack it. while True :…" at bounding box center [861, 205] width 218 height 318
click at [898, 357] on span "Submit" at bounding box center [908, 357] width 25 height 11
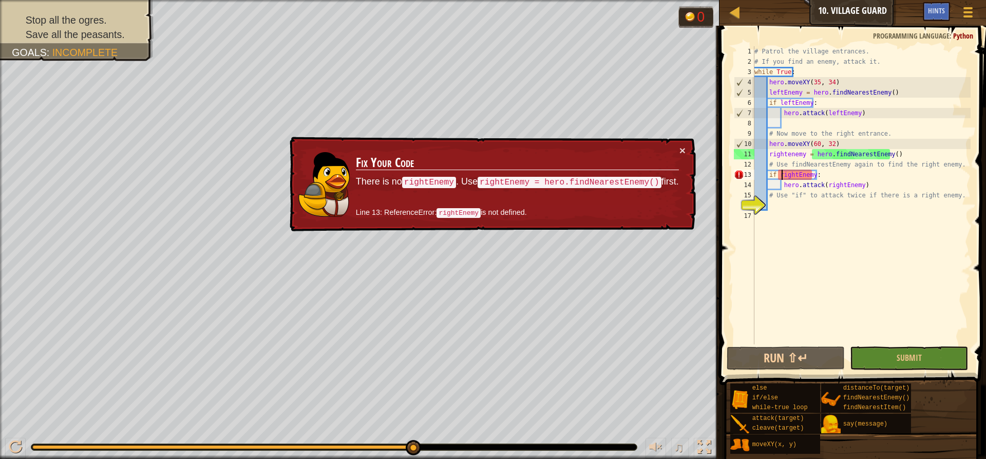
click at [780, 176] on div "# Patrol the village entrances. # If you find an enemy, attack it. while True :…" at bounding box center [861, 205] width 218 height 318
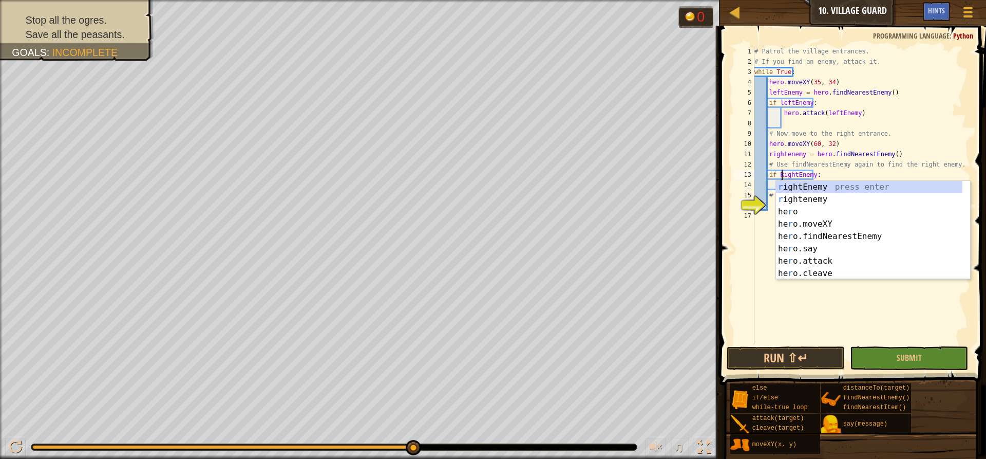
scroll to position [5, 2]
click at [794, 351] on button "Run ⇧↵" at bounding box center [786, 358] width 118 height 24
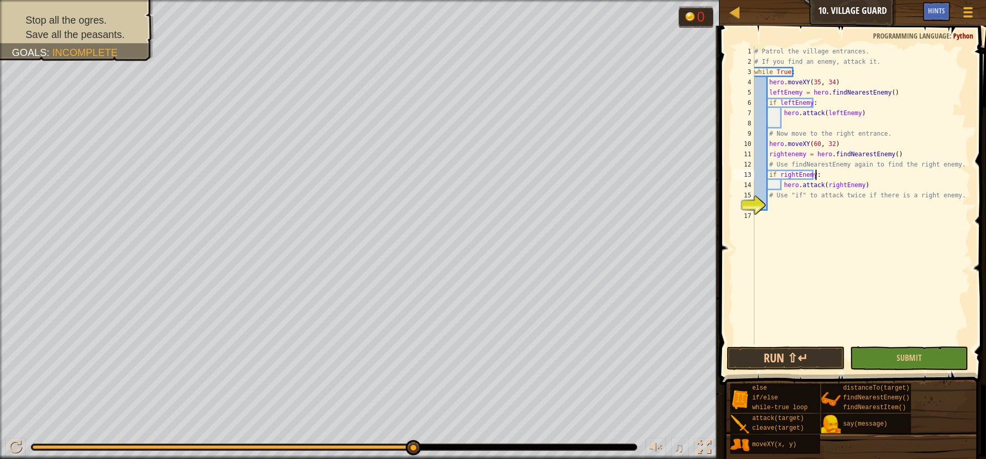
click at [814, 173] on div "# Patrol the village entrances. # If you find an enemy, attack it. while True :…" at bounding box center [861, 205] width 218 height 318
click at [810, 175] on div "# Patrol the village entrances. # If you find an enemy, attack it. while True :…" at bounding box center [861, 205] width 218 height 318
click at [811, 175] on div "# Patrol the village entrances. # If you find an enemy, attack it. while True :…" at bounding box center [861, 205] width 218 height 318
type textarea "if rightEnemy:"
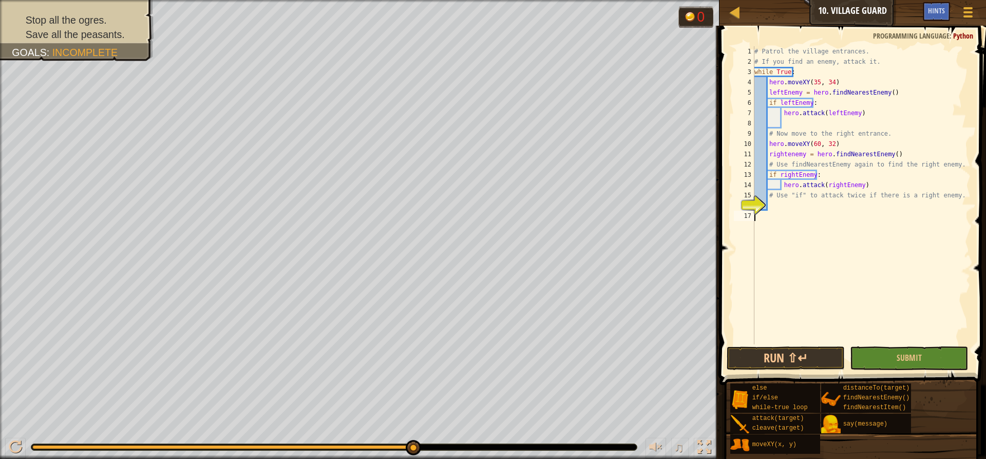
click at [831, 252] on div "# Patrol the village entrances. # If you find an enemy, attack it. while True :…" at bounding box center [861, 205] width 218 height 318
click at [803, 352] on button "Run ⇧↵" at bounding box center [786, 358] width 118 height 24
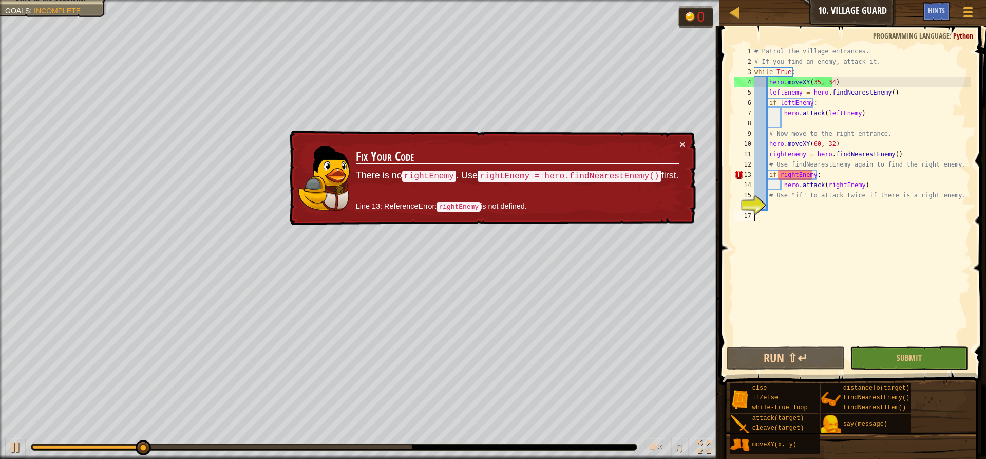
click at [822, 308] on div "# Patrol the village entrances. # If you find an enemy, attack it. while True :…" at bounding box center [861, 205] width 218 height 318
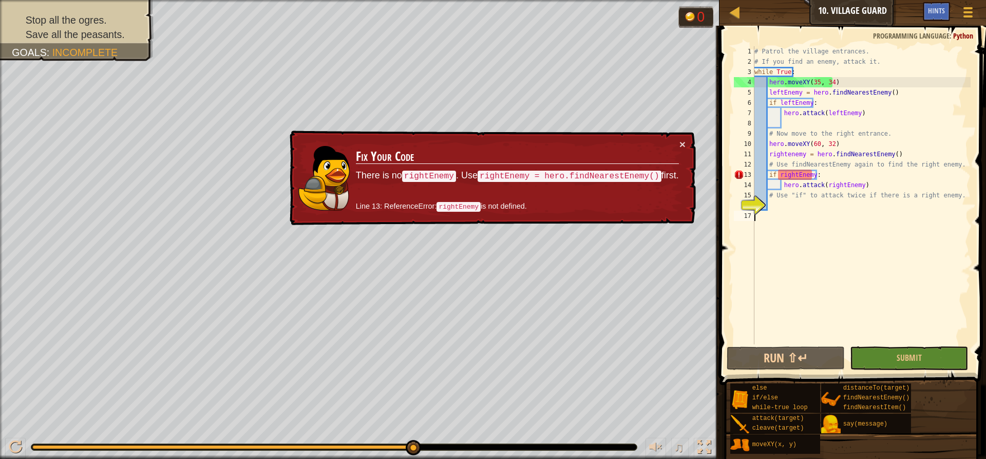
click at [862, 188] on div "# Patrol the village entrances. # If you find an enemy, attack it. while True :…" at bounding box center [861, 205] width 218 height 318
type textarea "hero.attack(rightEnemy)"
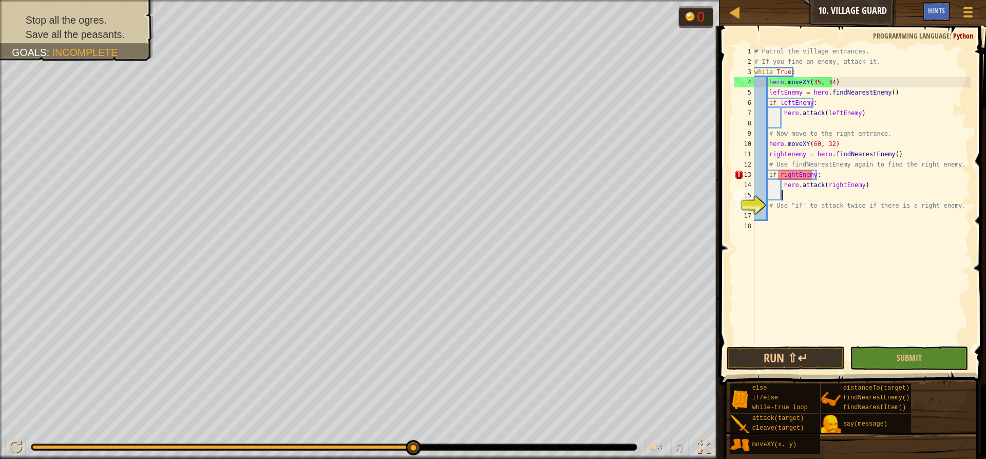
scroll to position [5, 2]
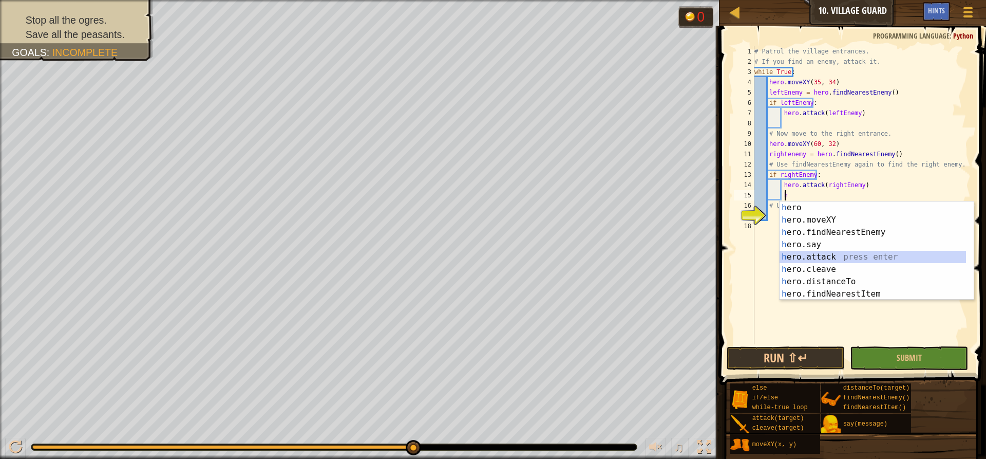
click at [826, 259] on div "h ero press enter h ero.moveXY press enter h ero.findNearestEnemy press enter h…" at bounding box center [876, 262] width 194 height 123
type textarea "hero.attack(enemy)"
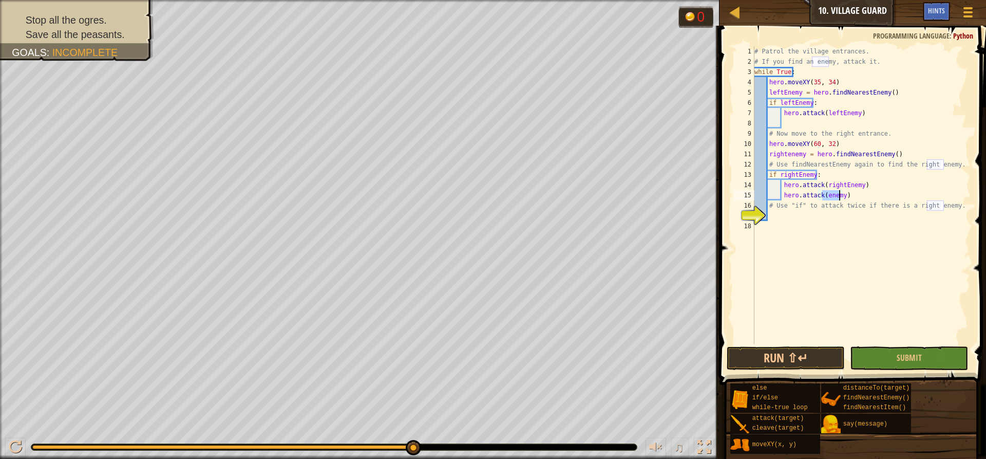
click at [827, 257] on div "# Patrol the village entrances. # If you find an enemy, attack it. while True :…" at bounding box center [861, 205] width 218 height 318
click at [825, 199] on div "# Patrol the village entrances. # If you find an enemy, attack it. while True :…" at bounding box center [861, 205] width 218 height 318
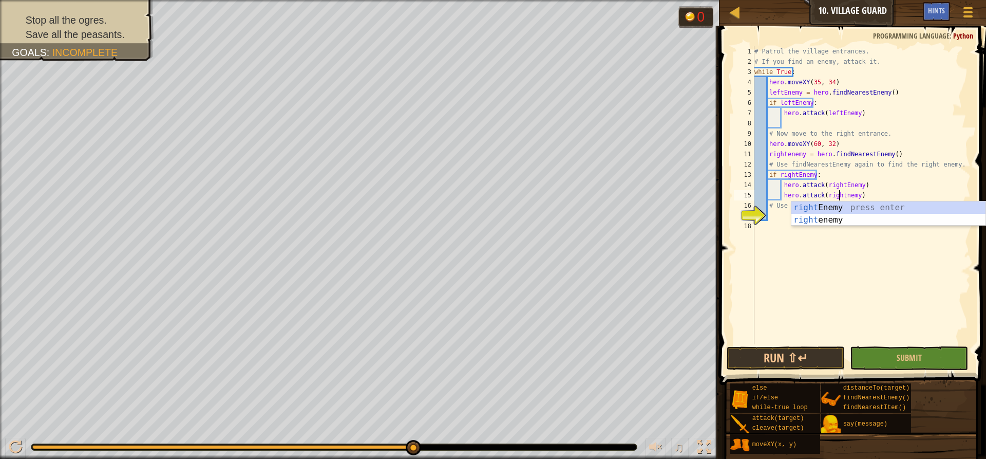
scroll to position [5, 7]
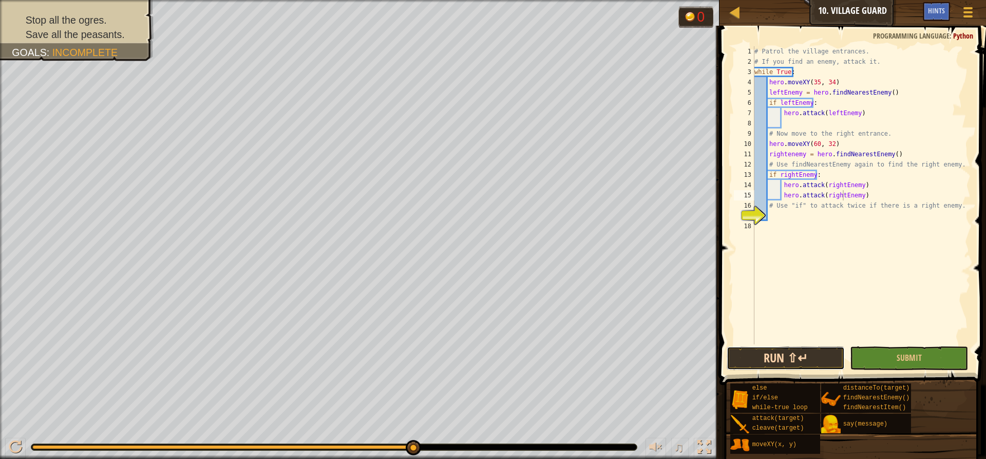
click at [799, 360] on button "Run ⇧↵" at bounding box center [786, 358] width 118 height 24
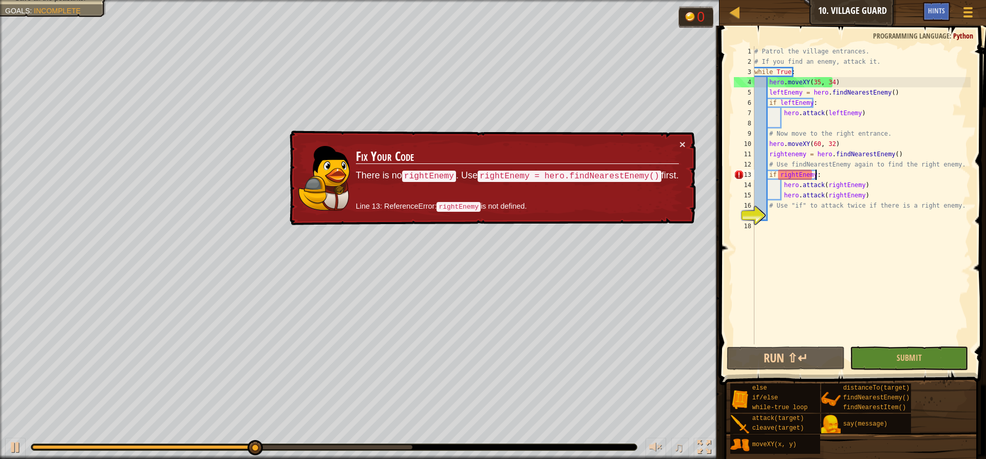
click at [832, 175] on div "# Patrol the village entrances. # If you find an enemy, attack it. while True :…" at bounding box center [861, 205] width 218 height 318
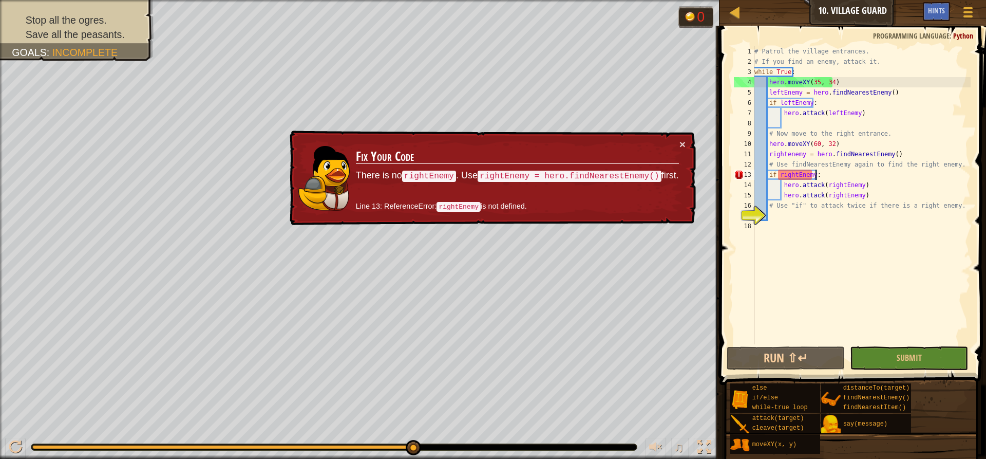
click at [799, 179] on div "# Patrol the village entrances. # If you find an enemy, attack it. while True :…" at bounding box center [861, 205] width 218 height 318
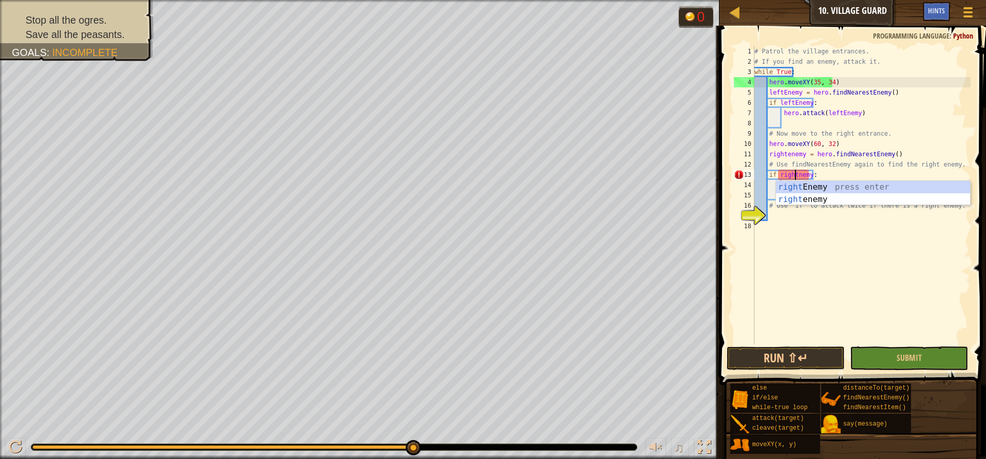
scroll to position [5, 4]
click at [801, 358] on button "Run ⇧↵" at bounding box center [786, 358] width 118 height 24
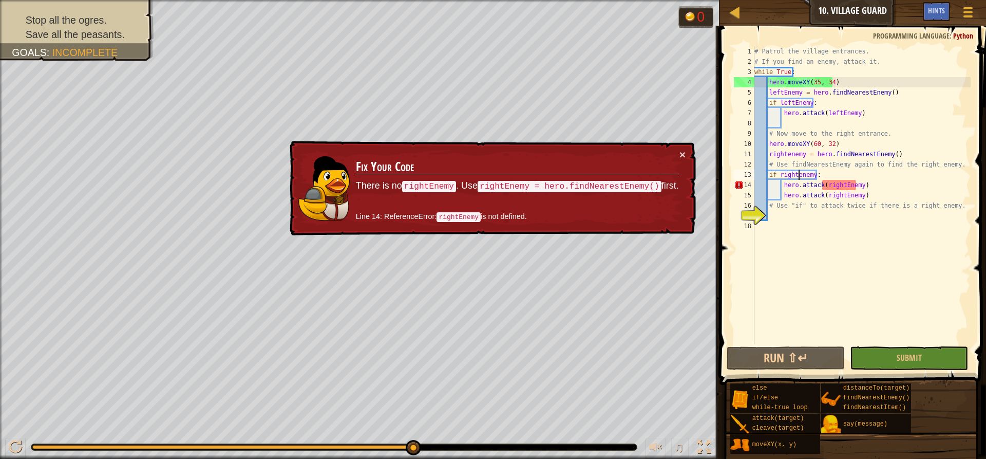
click at [842, 186] on div "# Patrol the village entrances. # If you find an enemy, attack it. while True :…" at bounding box center [861, 205] width 218 height 318
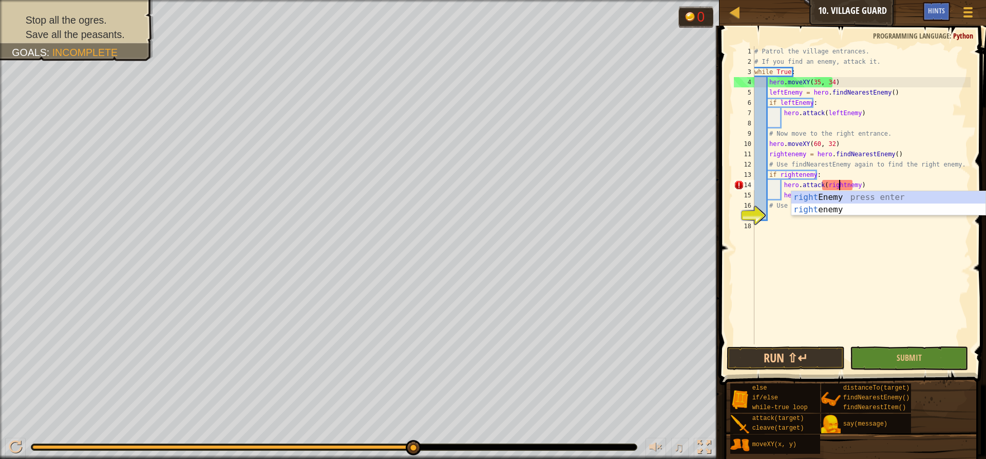
type textarea "hero.attack(rightenemy)"
click at [863, 235] on div "# Patrol the village entrances. # If you find an enemy, attack it. while True :…" at bounding box center [861, 205] width 218 height 318
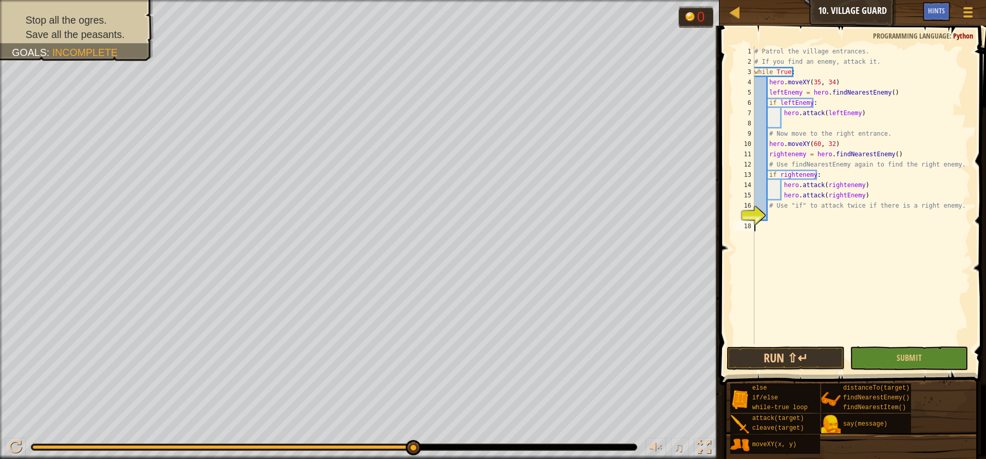
click at [843, 197] on div "# Patrol the village entrances. # If you find an enemy, attack it. while True :…" at bounding box center [861, 205] width 218 height 318
type textarea "hero.attack(rightenemy)"
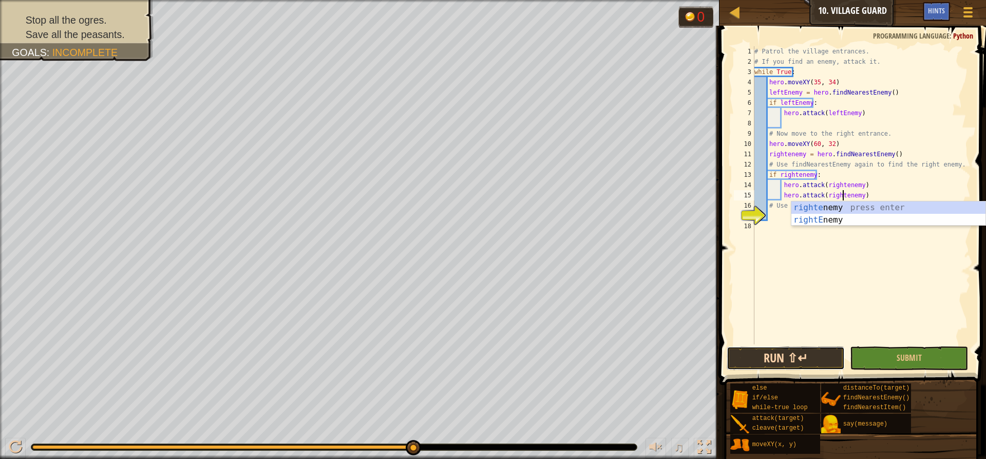
click at [771, 350] on button "Run ⇧↵" at bounding box center [786, 358] width 118 height 24
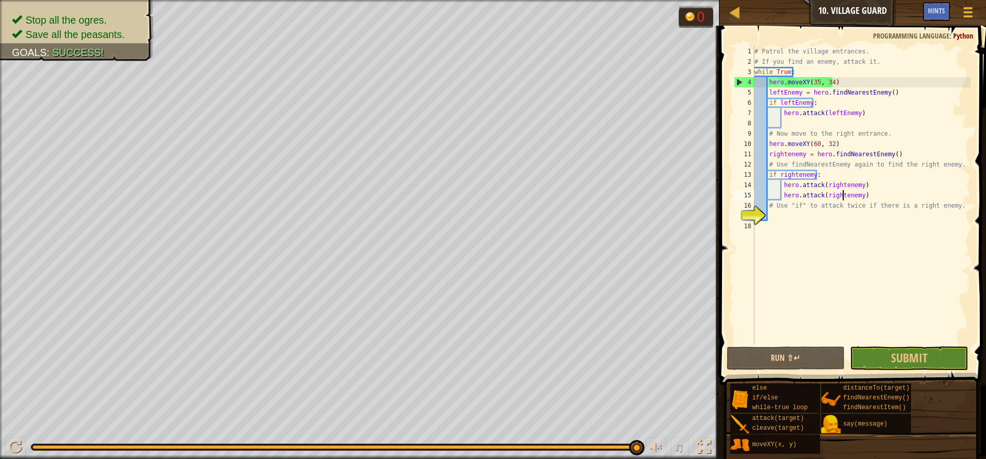
drag, startPoint x: 427, startPoint y: 448, endPoint x: 643, endPoint y: 441, distance: 216.3
click at [643, 441] on div "♫" at bounding box center [359, 444] width 719 height 31
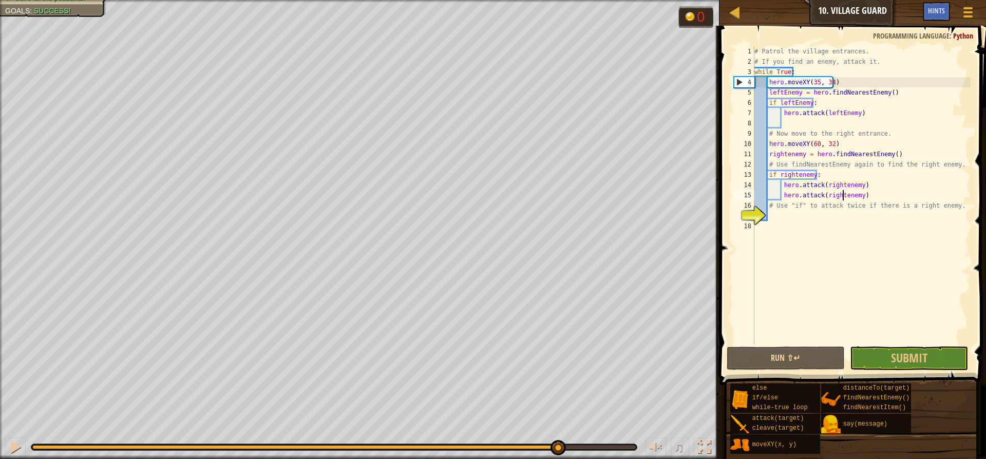
drag, startPoint x: 76, startPoint y: 449, endPoint x: 556, endPoint y: 445, distance: 480.1
click at [556, 445] on div at bounding box center [557, 447] width 15 height 15
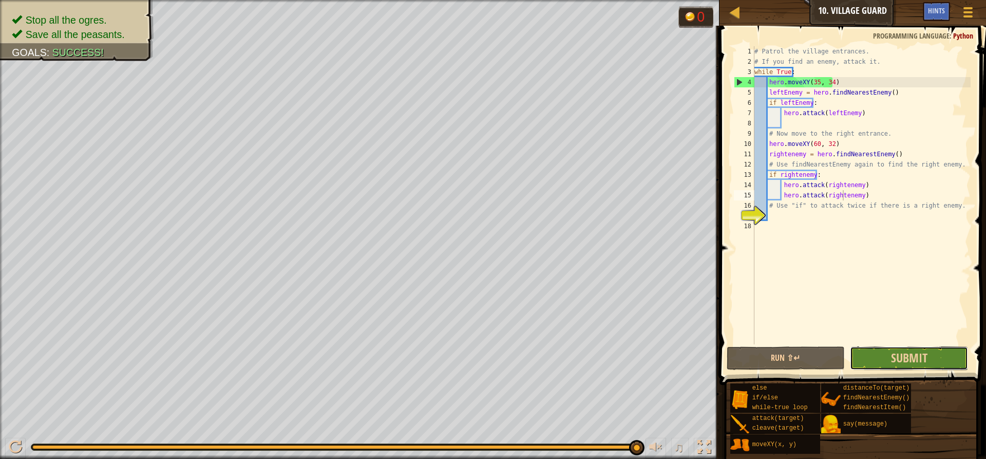
click at [876, 360] on button "Submit" at bounding box center [909, 358] width 118 height 24
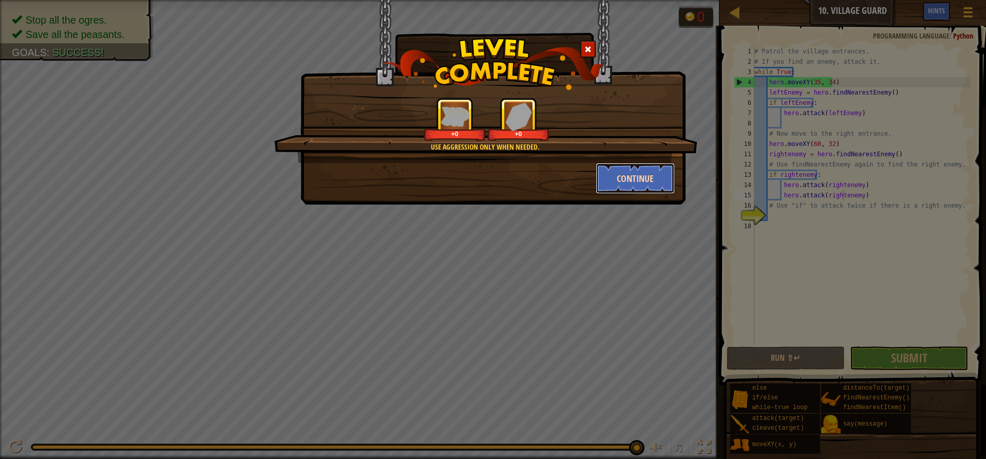
click at [615, 173] on button "Continue" at bounding box center [636, 178] width 80 height 31
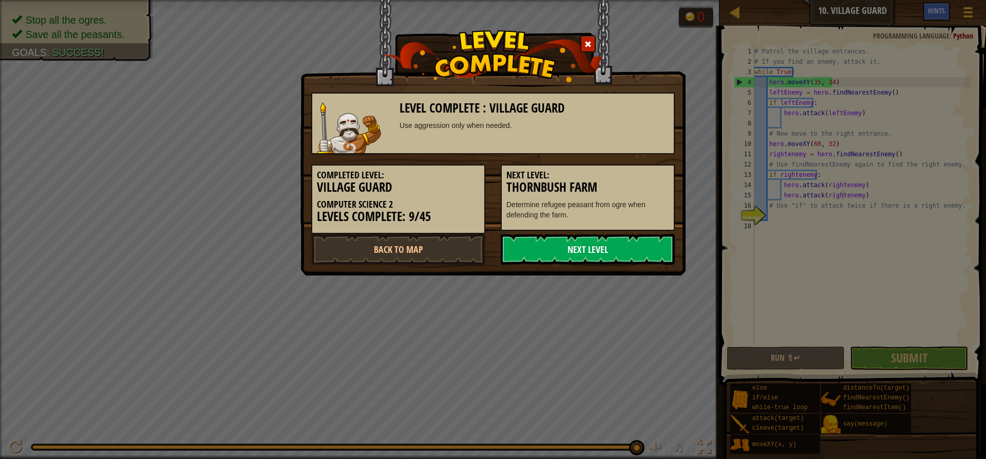
click at [612, 241] on link "Next Level" at bounding box center [588, 249] width 174 height 31
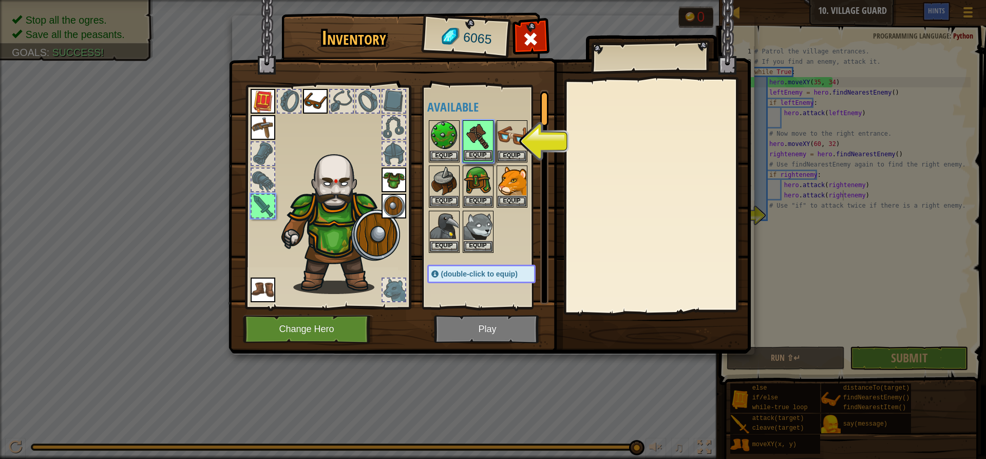
click at [476, 143] on img at bounding box center [478, 135] width 29 height 29
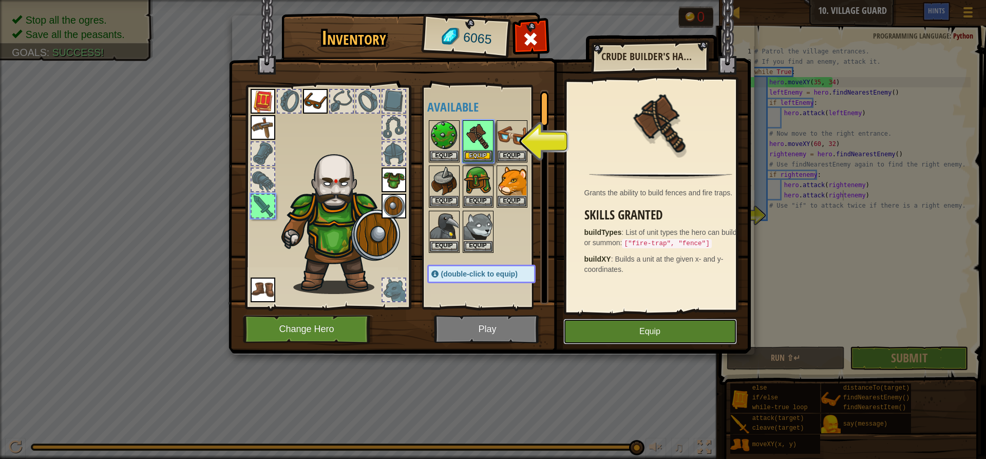
click at [650, 324] on button "Equip" at bounding box center [650, 331] width 174 height 26
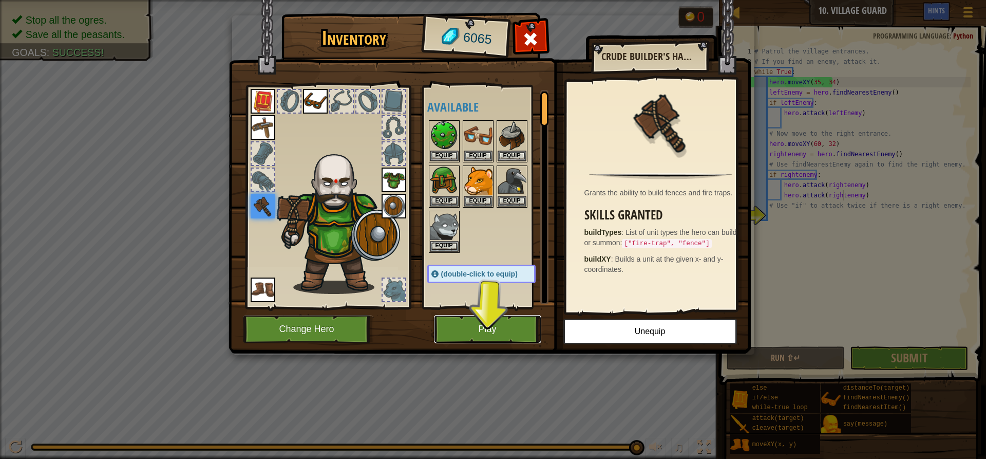
drag, startPoint x: 508, startPoint y: 327, endPoint x: 502, endPoint y: 327, distance: 6.2
click at [502, 327] on button "Play" at bounding box center [487, 329] width 107 height 28
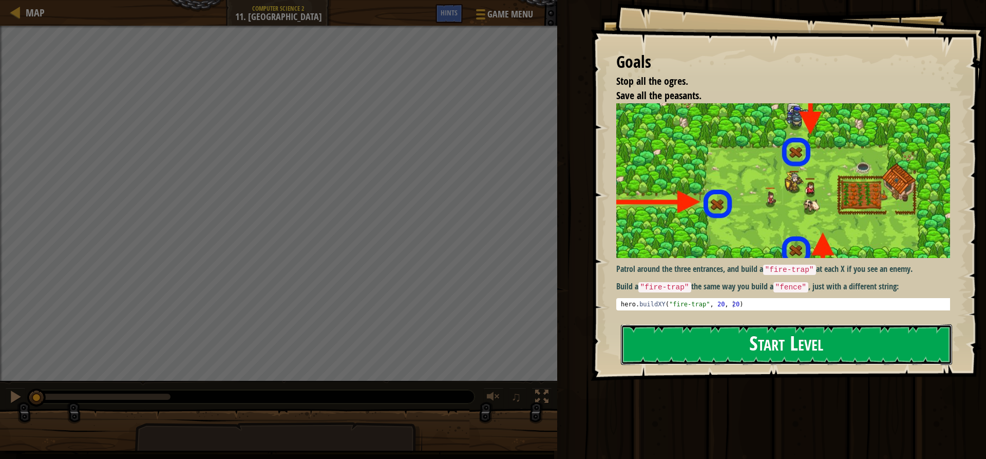
click at [738, 324] on button "Start Level" at bounding box center [786, 344] width 331 height 41
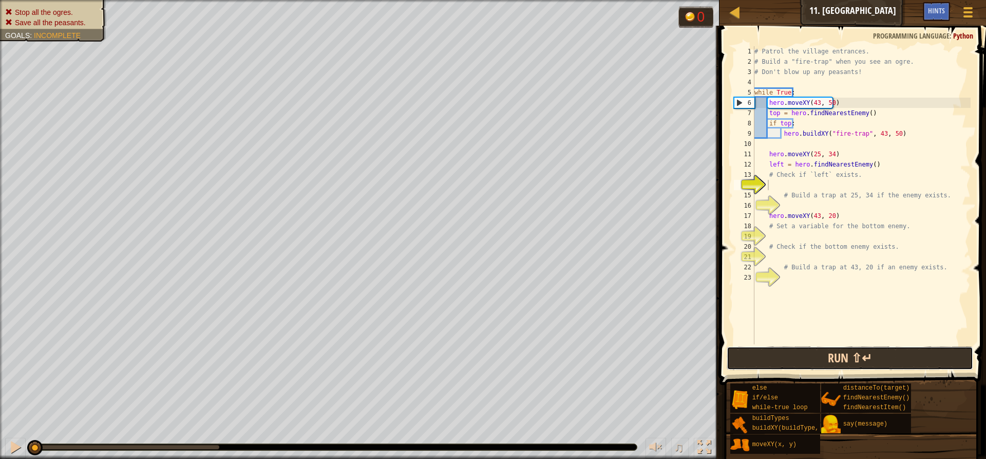
click at [874, 359] on button "Run ⇧↵" at bounding box center [850, 358] width 246 height 24
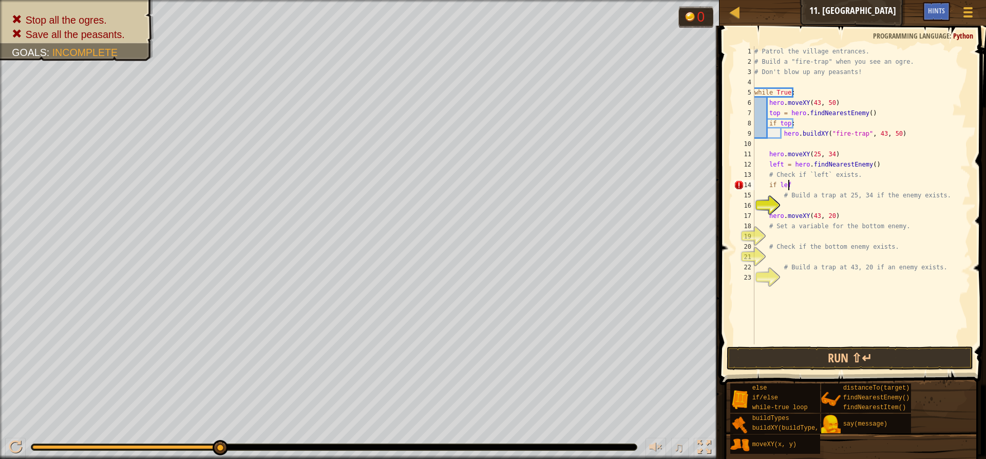
scroll to position [5, 3]
type textarea "# Build a trap at 25, 34 if the enemy exists."
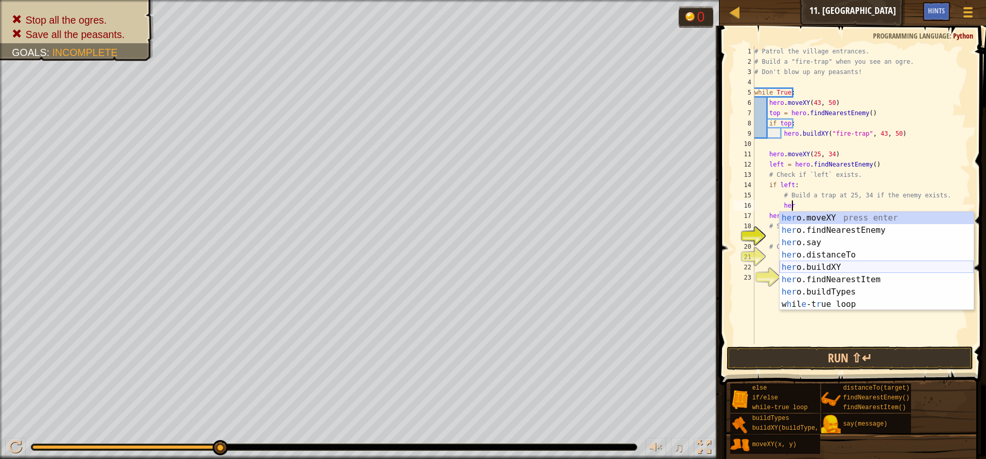
click at [823, 265] on div "her o.moveXY press enter her o.findNearestEnemy press enter her o.say press ent…" at bounding box center [876, 273] width 194 height 123
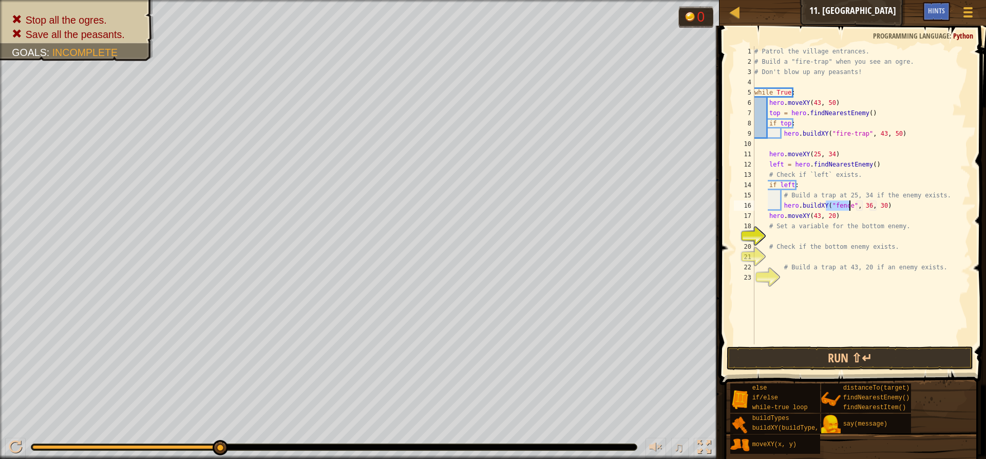
click at [843, 208] on div "# Patrol the village entrances. # Build a "fire-trap" when you see an ogre. # D…" at bounding box center [861, 205] width 218 height 318
click at [844, 208] on div "# Patrol the village entrances. # Build a "fire-trap" when you see an ogre. # D…" at bounding box center [861, 205] width 218 height 318
click at [846, 207] on div "# Patrol the village entrances. # Build a "fire-trap" when you see an ogre. # D…" at bounding box center [861, 205] width 218 height 318
click at [857, 356] on button "Run ⇧↵" at bounding box center [850, 358] width 246 height 24
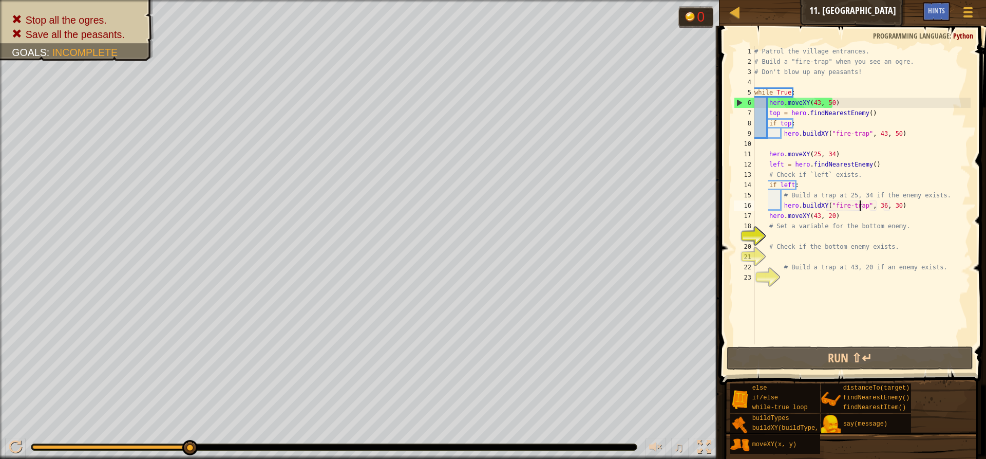
click at [875, 207] on div "# Patrol the village entrances. # Build a "fire-trap" when you see an ogre. # D…" at bounding box center [861, 205] width 218 height 318
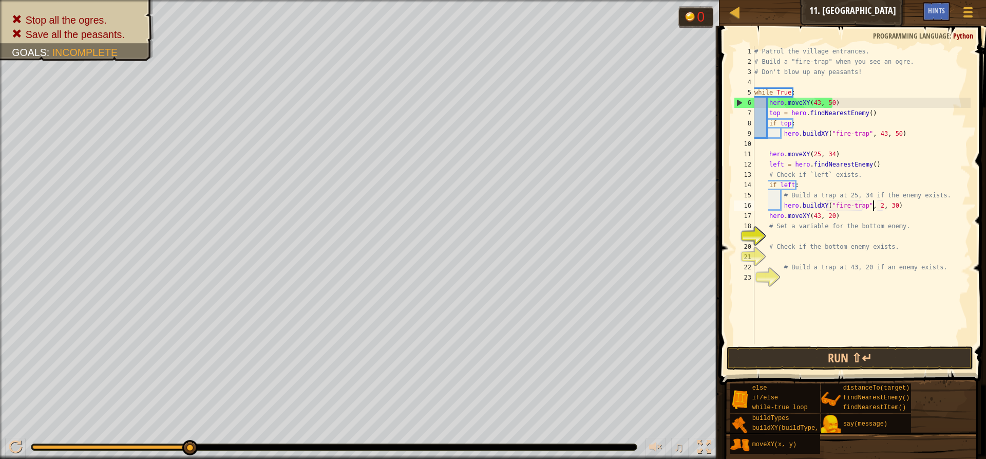
scroll to position [5, 10]
click at [889, 206] on div "# Patrol the village entrances. # Build a "fire-trap" when you see an ogre. # D…" at bounding box center [861, 205] width 218 height 318
type textarea "hero.buildXY("fire-trap", 25, 34)"
click at [818, 357] on button "Run ⇧↵" at bounding box center [850, 358] width 246 height 24
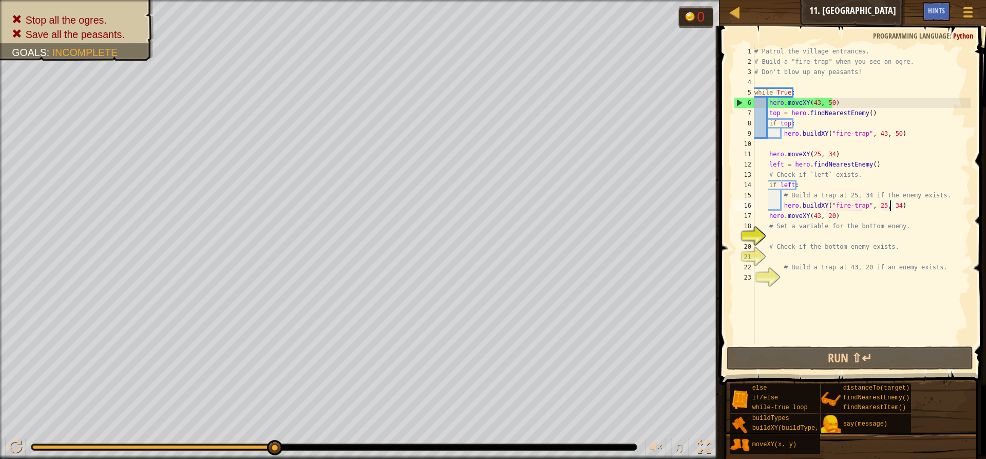
click at [801, 232] on div "# Patrol the village entrances. # Build a "fire-trap" when you see an ogre. # D…" at bounding box center [861, 205] width 218 height 318
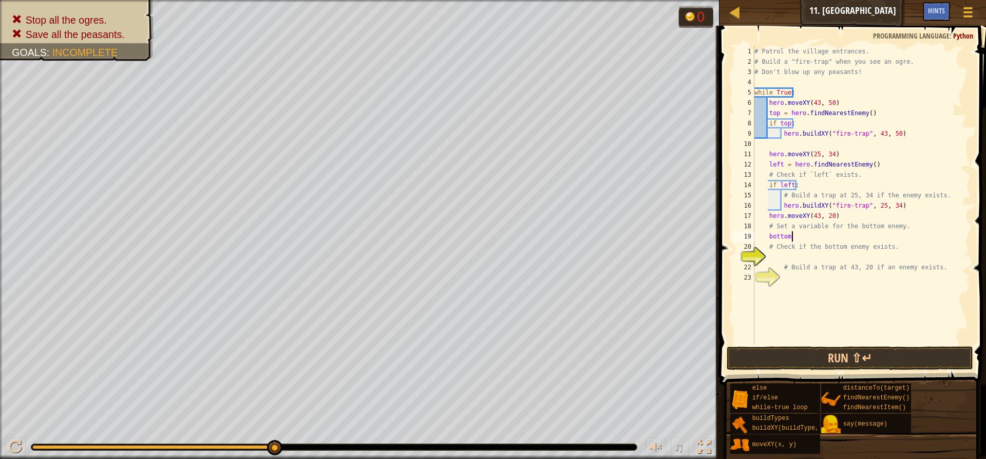
scroll to position [5, 3]
type textarea "bottom = h"
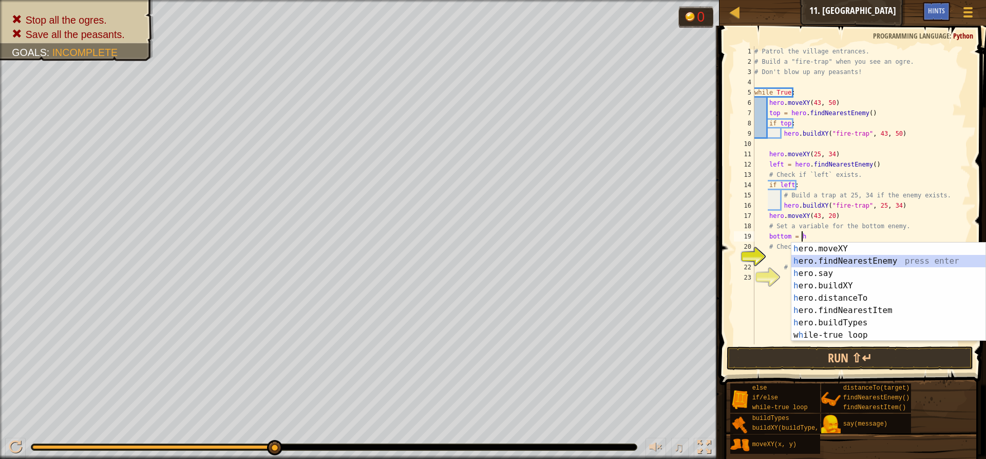
click at [860, 260] on div "h ero.moveXY press enter h ero.findNearestEnemy press enter h ero.say press ent…" at bounding box center [888, 303] width 194 height 123
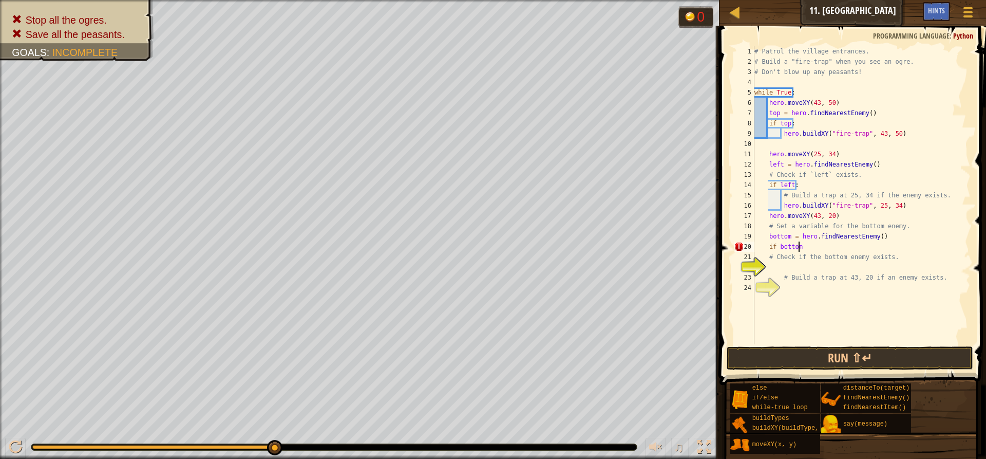
type textarea "if bottom:"
click at [803, 264] on div "# Patrol the village entrances. # Build a "fire-trap" when you see an ogre. # D…" at bounding box center [861, 205] width 218 height 318
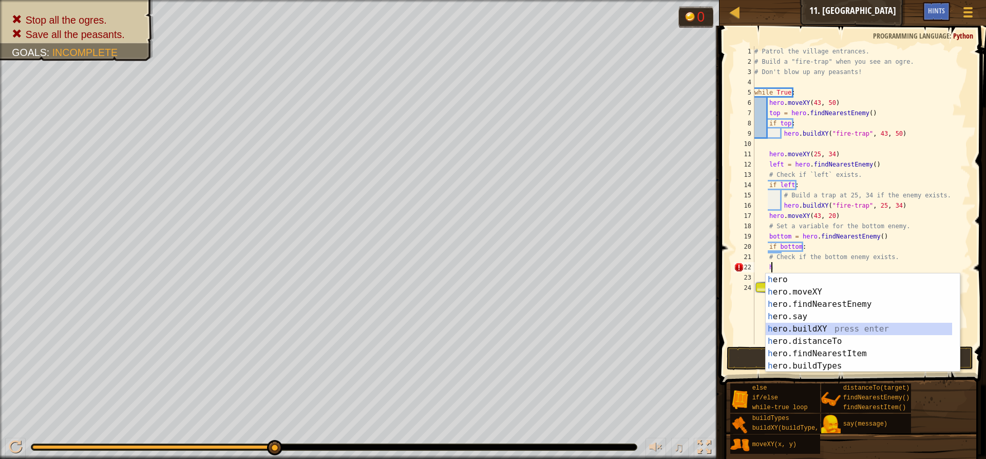
click at [832, 328] on div "h ero press enter h ero.moveXY press enter h ero.findNearestEnemy press enter h…" at bounding box center [859, 334] width 186 height 123
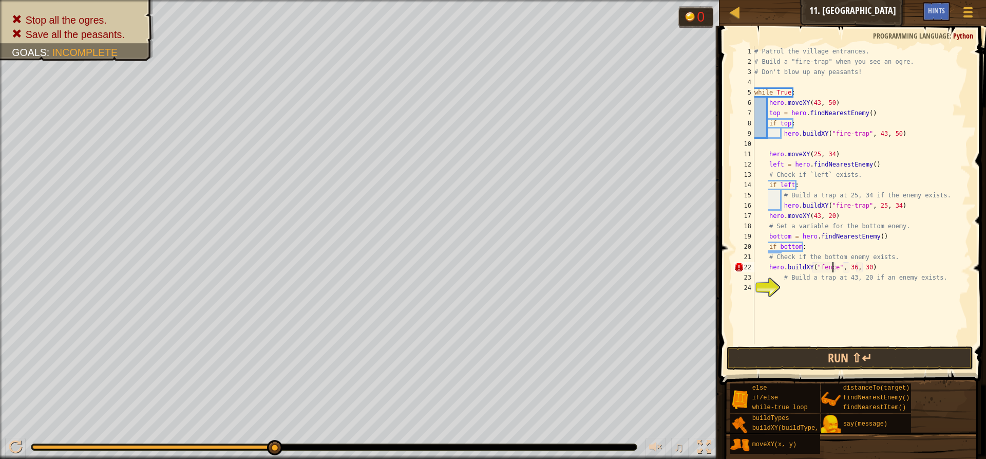
click at [832, 270] on div "# Patrol the village entrances. # Build a "fire-trap" when you see an ogre. # D…" at bounding box center [861, 205] width 218 height 318
click at [862, 268] on div "# Patrol the village entrances. # Build a "fire-trap" when you see an ogre. # D…" at bounding box center [861, 205] width 218 height 318
click at [875, 270] on div "# Patrol the village entrances. # Build a "fire-trap" when you see an ogre. # D…" at bounding box center [861, 205] width 218 height 318
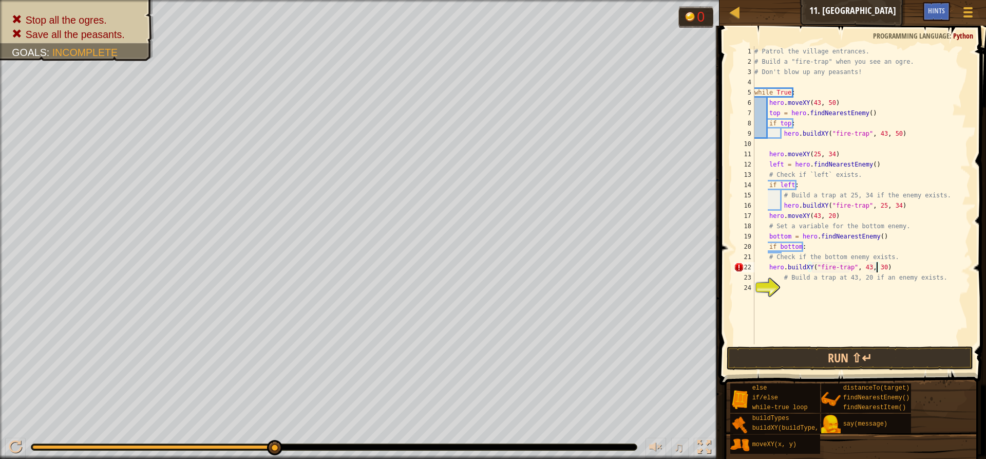
click at [874, 271] on div "# Patrol the village entrances. # Build a "fire-trap" when you see an ogre. # D…" at bounding box center [861, 205] width 218 height 318
type textarea "hero.buildXY("fire-trap", 43, 20)"
click at [851, 358] on button "Run ⇧↵" at bounding box center [850, 358] width 246 height 24
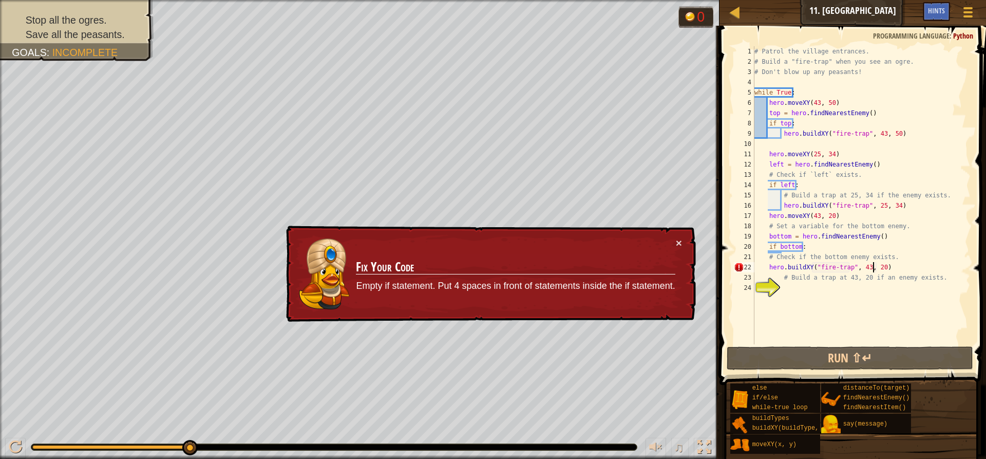
click at [801, 290] on div "# Patrol the village entrances. # Build a "fire-trap" when you see an ogre. # D…" at bounding box center [861, 205] width 218 height 318
click at [767, 270] on div "# Patrol the village entrances. # Build a "fire-trap" when you see an ogre. # D…" at bounding box center [861, 205] width 218 height 318
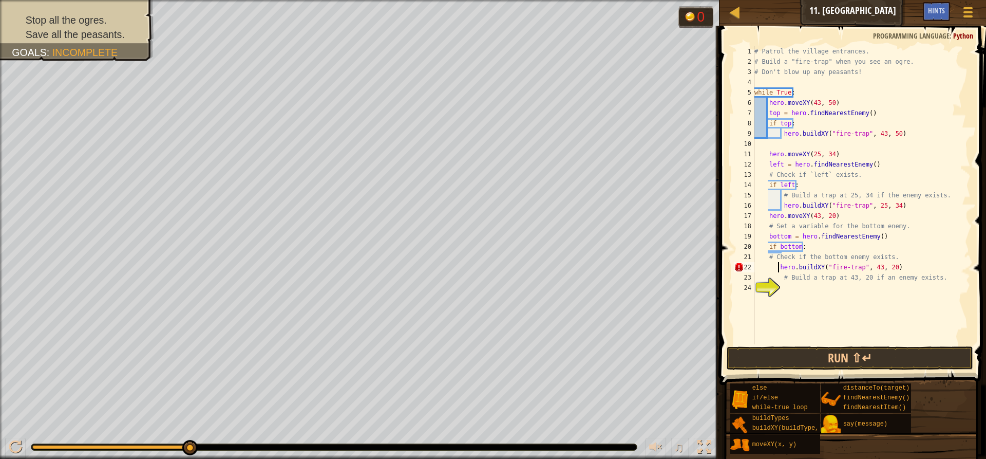
type textarea "hero.buildXY("fire-trap", 43, 20)"
click at [795, 364] on button "Run ⇧↵" at bounding box center [850, 358] width 246 height 24
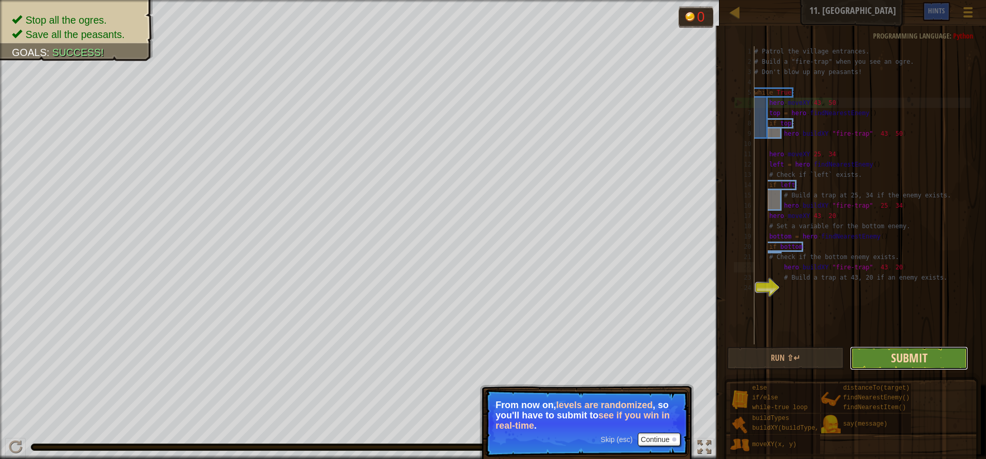
click at [896, 358] on span "Submit" at bounding box center [909, 357] width 36 height 16
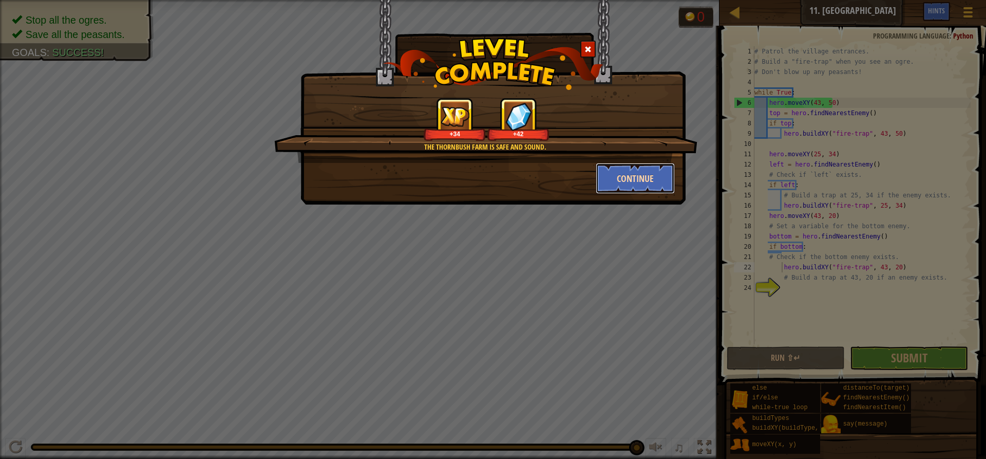
click at [657, 184] on button "Continue" at bounding box center [636, 178] width 80 height 31
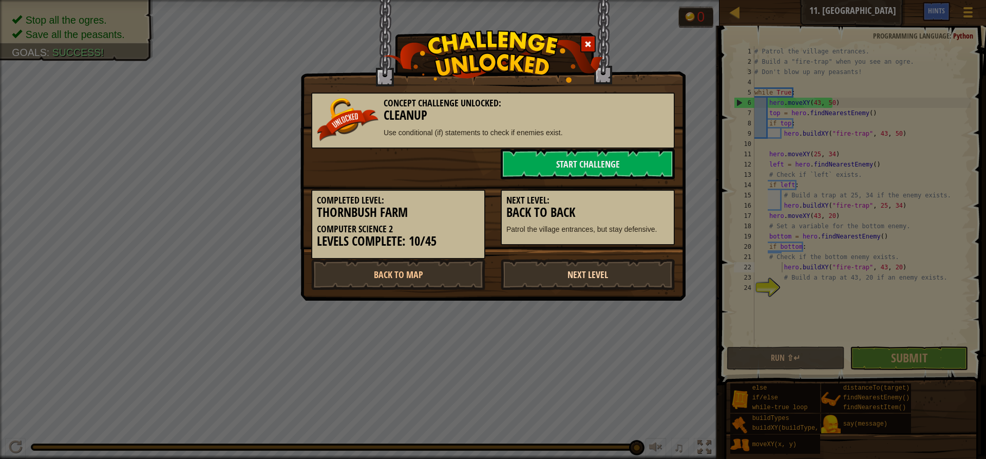
click at [603, 265] on link "Next Level" at bounding box center [588, 274] width 174 height 31
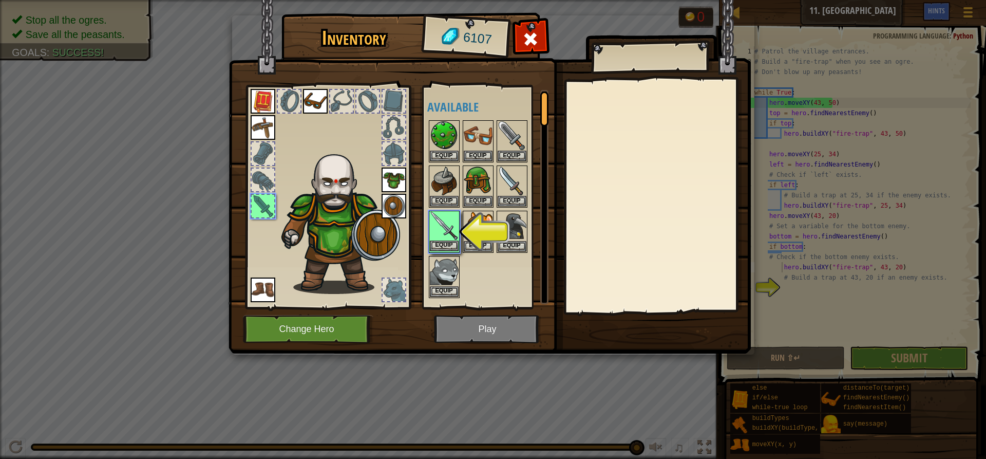
click at [456, 234] on img at bounding box center [444, 226] width 29 height 29
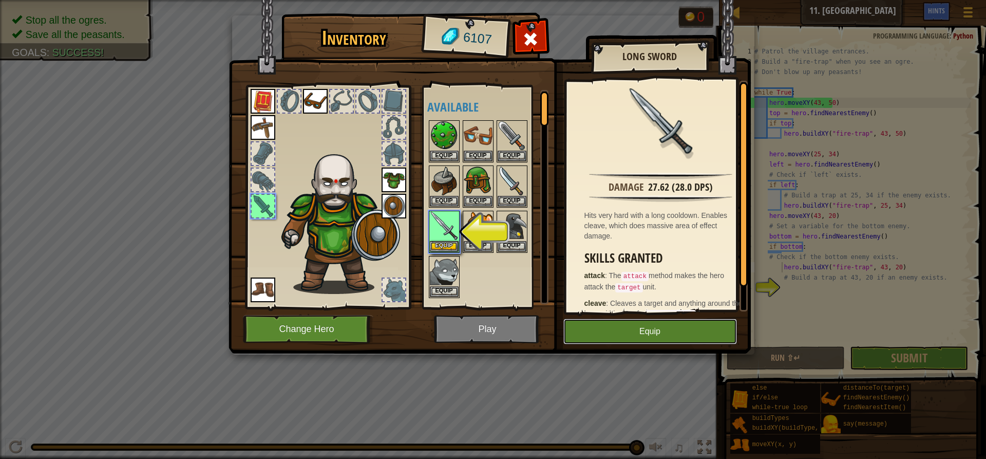
click at [605, 337] on button "Equip" at bounding box center [650, 331] width 174 height 26
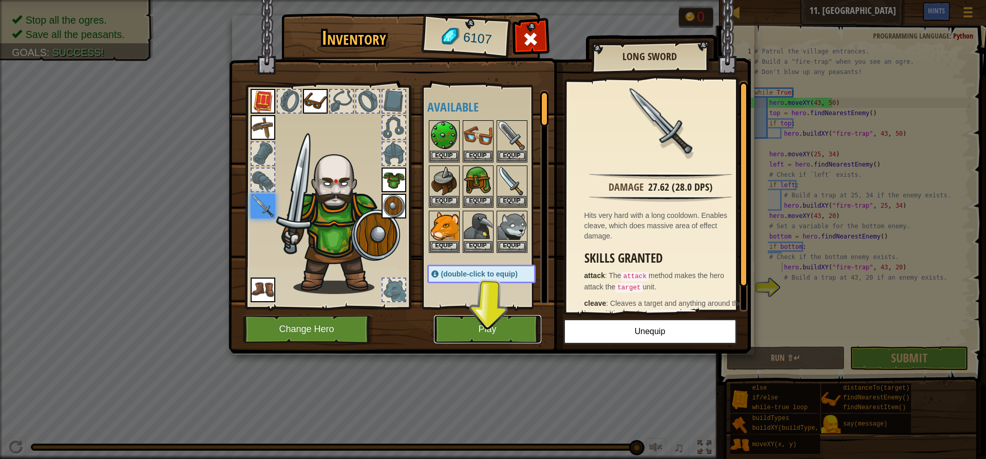
click at [524, 332] on button "Play" at bounding box center [487, 329] width 107 height 28
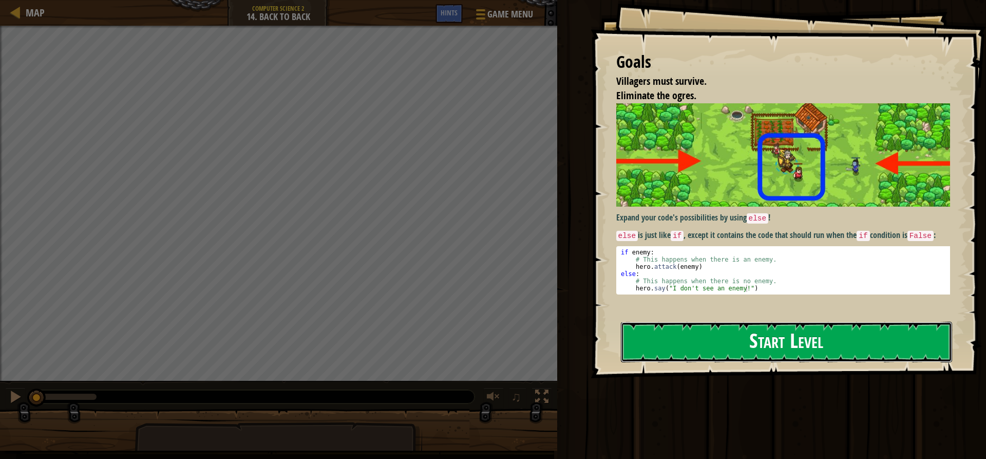
click at [664, 335] on button "Start Level" at bounding box center [786, 341] width 331 height 41
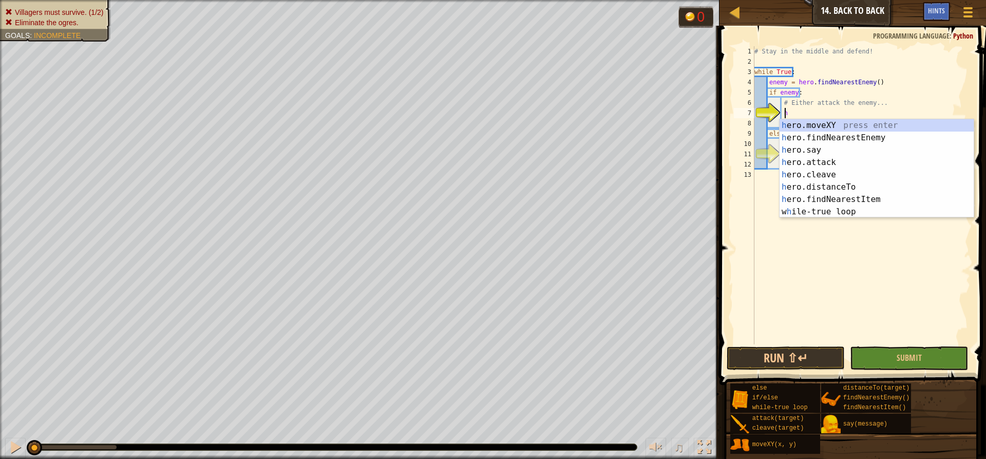
scroll to position [5, 2]
click at [793, 159] on div "h ero.moveXY press enter h ero.findNearestEnemy press enter h ero.say press ent…" at bounding box center [876, 180] width 194 height 123
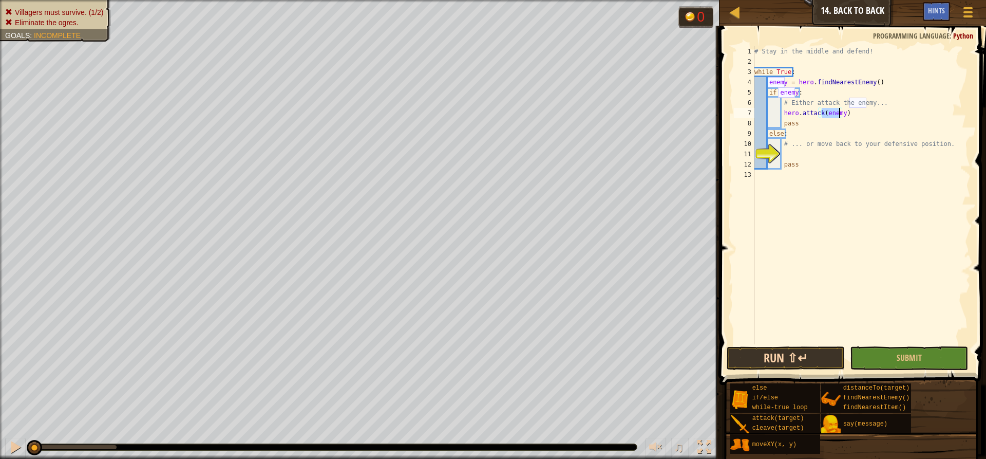
type textarea "hero.attack(enemy)"
click at [787, 364] on button "Run ⇧↵" at bounding box center [786, 358] width 118 height 24
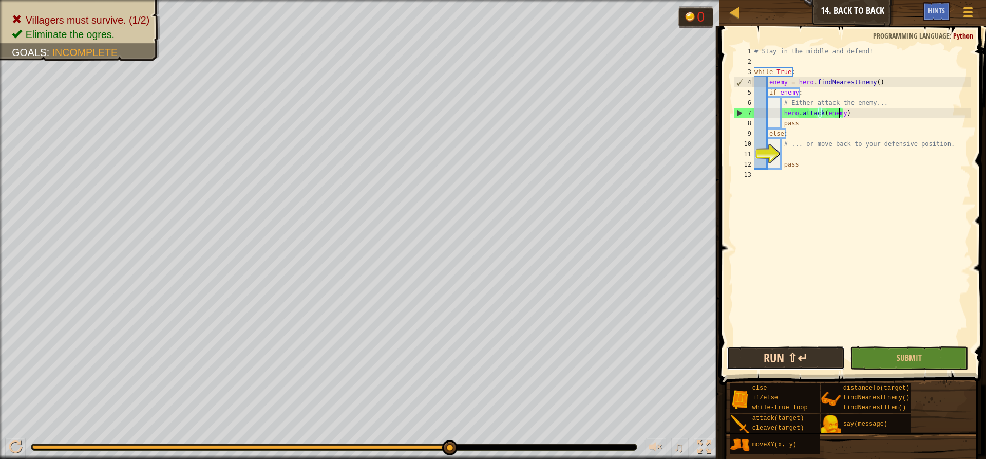
click at [784, 365] on button "Run ⇧↵" at bounding box center [786, 358] width 118 height 24
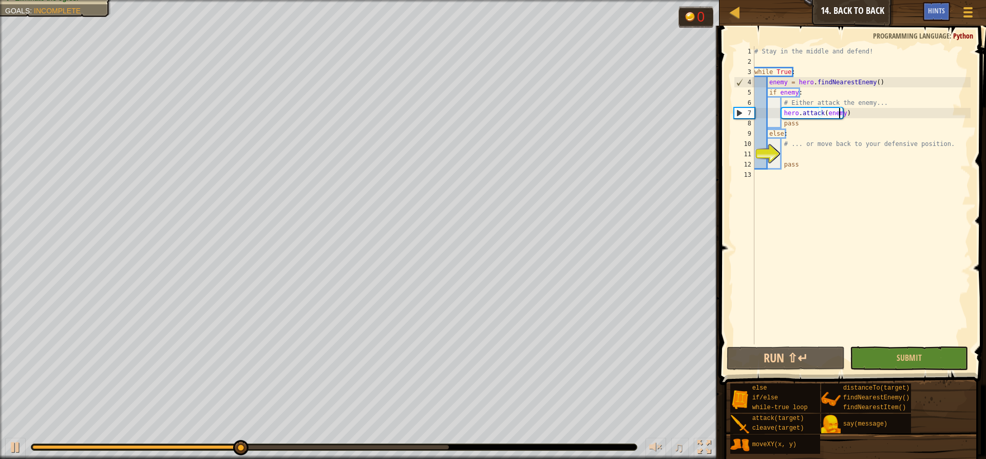
click at [794, 154] on div "# Stay in the middle and defend! while True : enemy = hero . findNearestEnemy (…" at bounding box center [861, 205] width 218 height 318
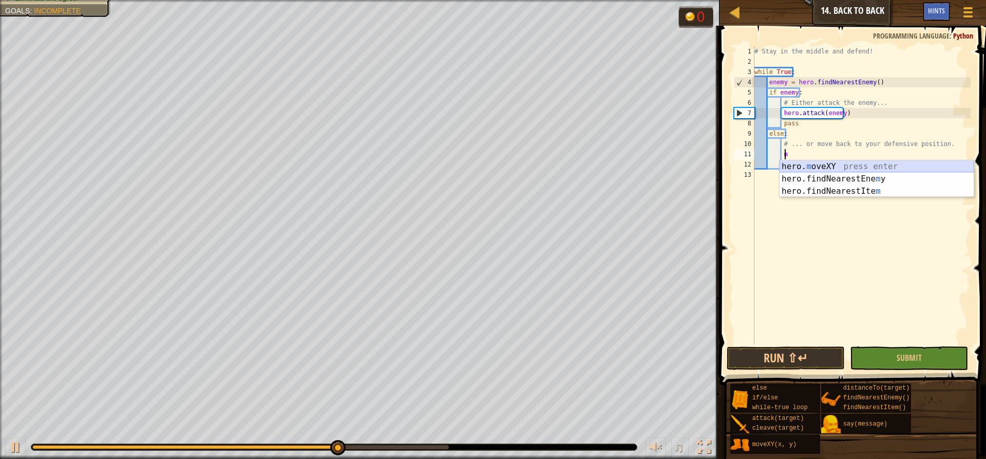
click at [802, 162] on div "hero. m oveXY press enter hero.findNearestEne m y press enter hero.findNearestI…" at bounding box center [876, 191] width 194 height 62
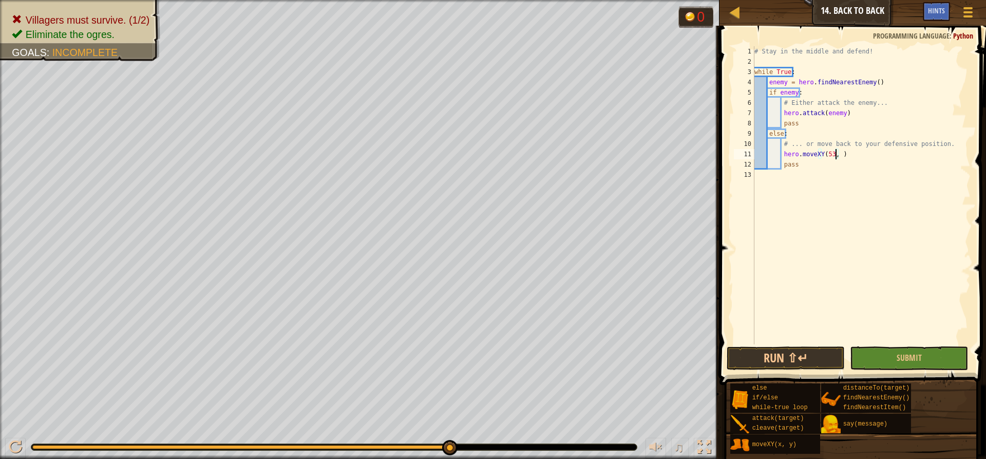
scroll to position [5, 7]
click at [803, 356] on button "Run ⇧↵" at bounding box center [786, 358] width 118 height 24
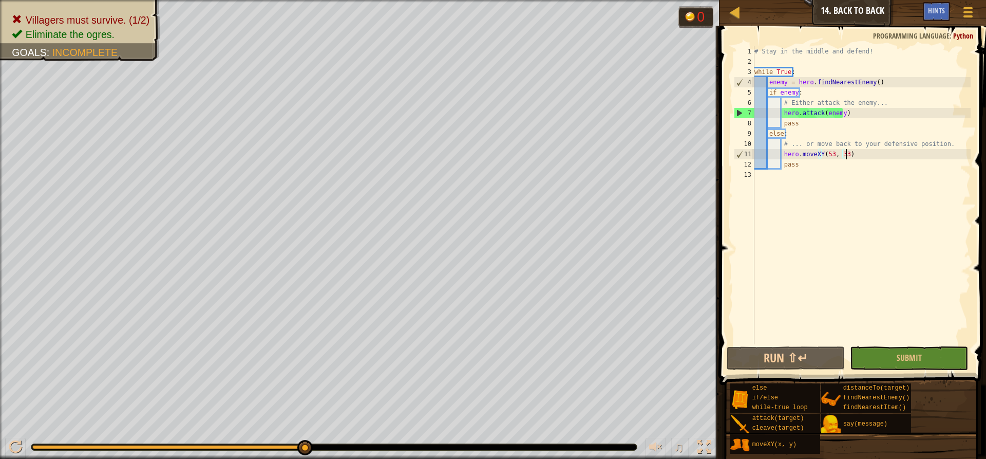
click at [859, 156] on div "# Stay in the middle and defend! while True : enemy = hero . findNearestEnemy (…" at bounding box center [861, 205] width 218 height 318
click at [748, 360] on button "Run ⇧↵" at bounding box center [786, 358] width 118 height 24
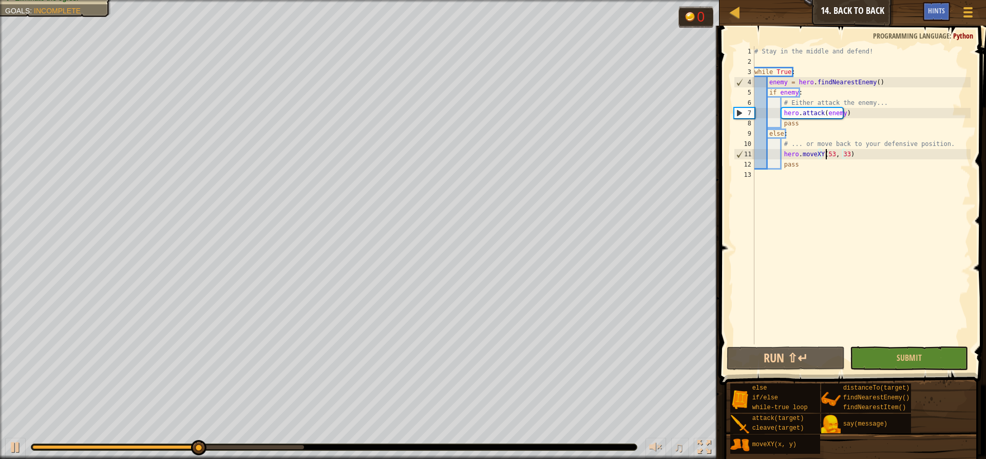
click at [827, 156] on div "# Stay in the middle and defend! while True : enemy = hero . findNearestEnemy (…" at bounding box center [861, 205] width 218 height 318
click at [827, 157] on div "# Stay in the middle and defend! while True : enemy = hero . findNearestEnemy (…" at bounding box center [861, 205] width 218 height 318
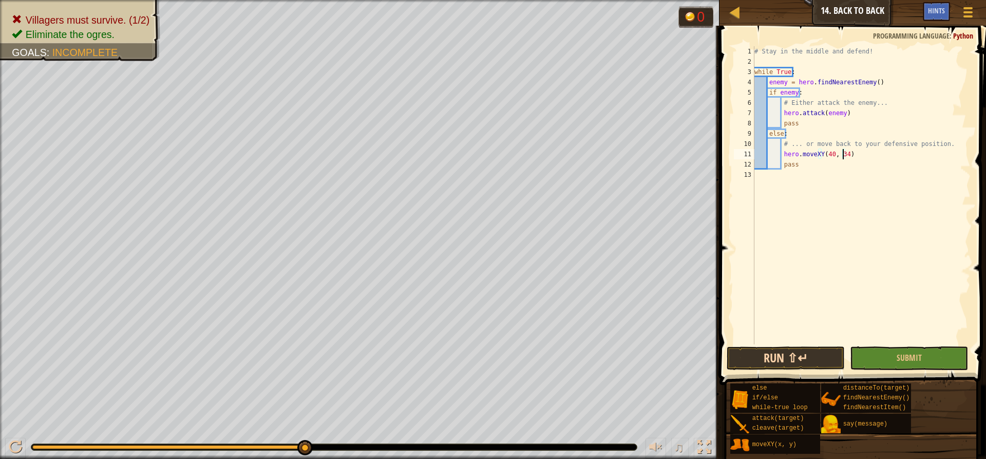
type textarea "hero.moveXY(40, 34)"
click at [799, 349] on button "Run ⇧↵" at bounding box center [786, 358] width 118 height 24
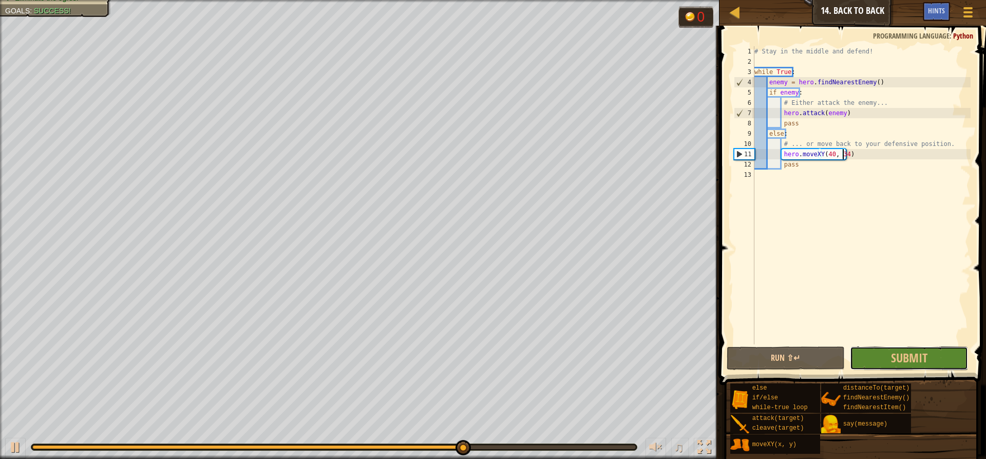
click at [900, 362] on span "Submit" at bounding box center [909, 357] width 36 height 16
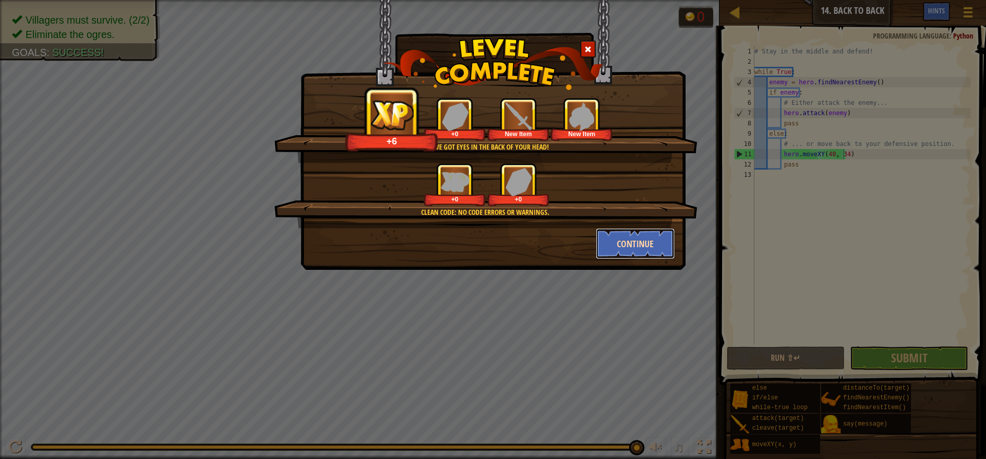
click at [618, 236] on button "Continue" at bounding box center [636, 243] width 80 height 31
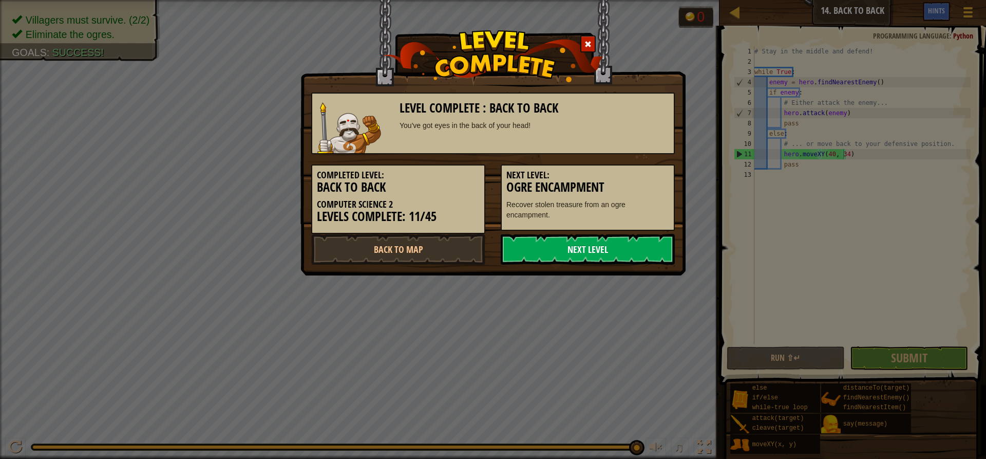
click at [607, 253] on link "Next Level" at bounding box center [588, 249] width 174 height 31
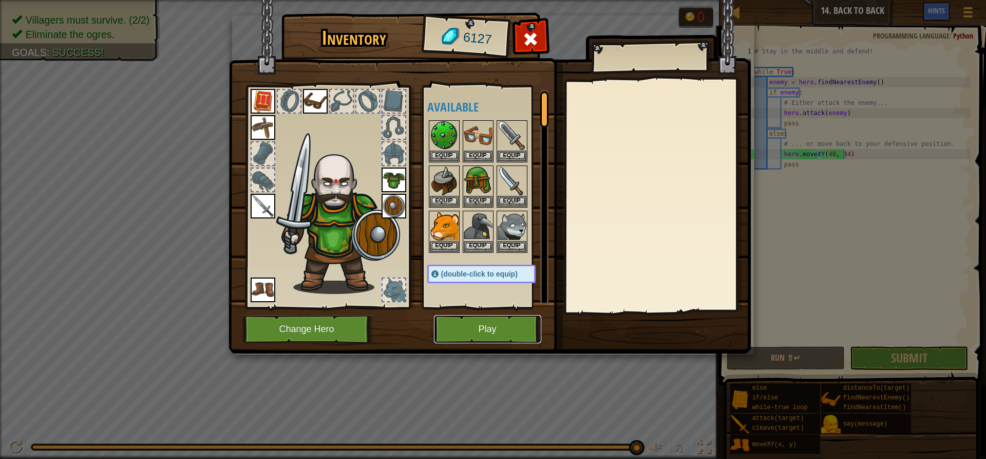
click at [502, 319] on button "Play" at bounding box center [487, 329] width 107 height 28
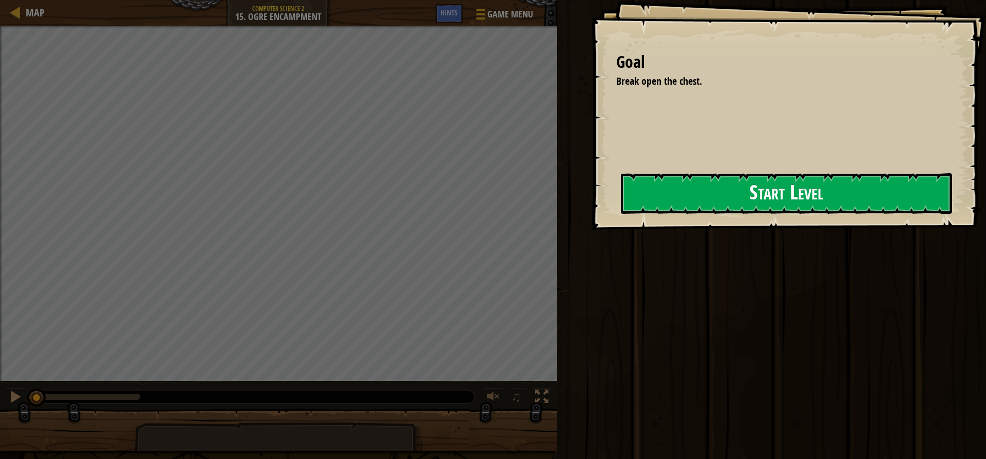
click at [724, 189] on button "Start Level" at bounding box center [786, 193] width 331 height 41
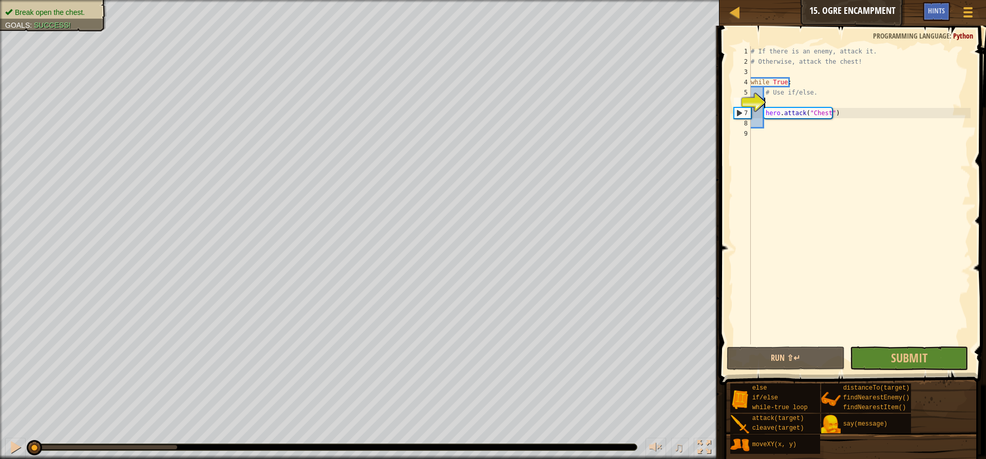
type textarea "h"
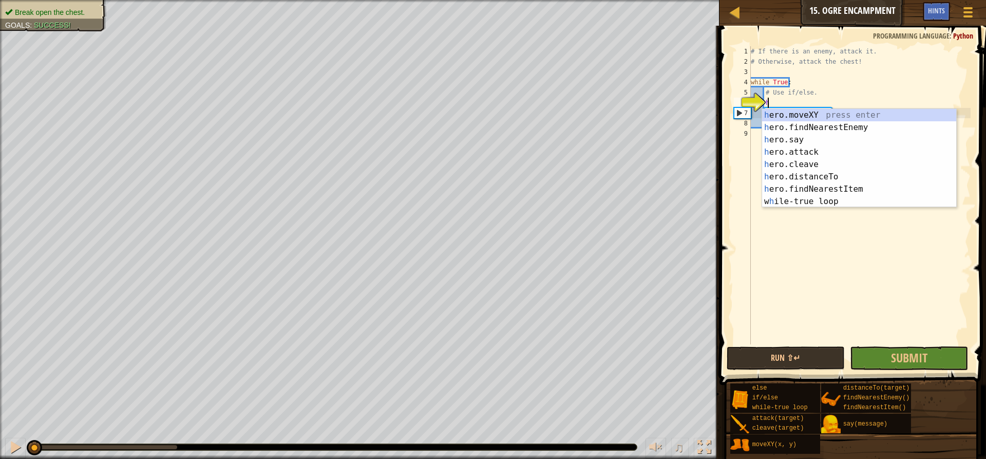
scroll to position [5, 1]
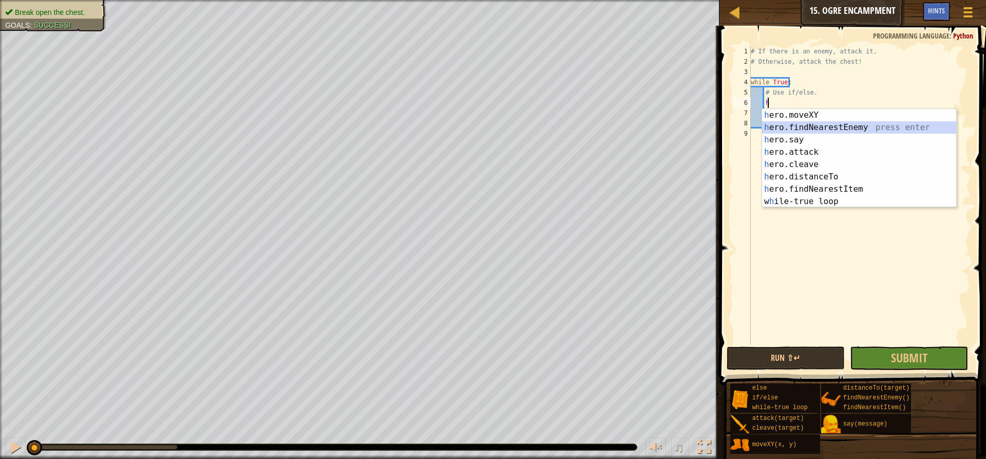
click at [783, 127] on div "h ero.moveXY press enter h ero.findNearestEnemy press enter h ero.say press ent…" at bounding box center [859, 170] width 194 height 123
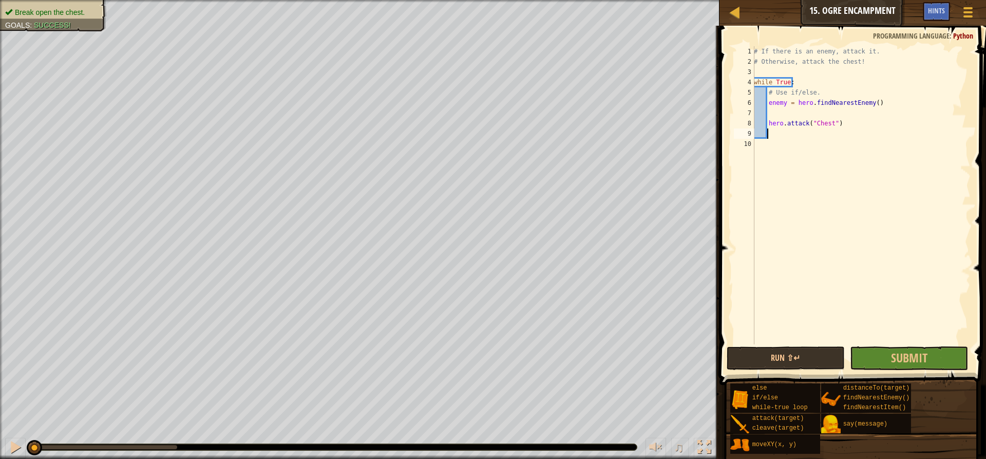
click at [780, 132] on div "# If there is an enemy, attack it. # Otherwise, attack the chest! while True : …" at bounding box center [861, 205] width 219 height 318
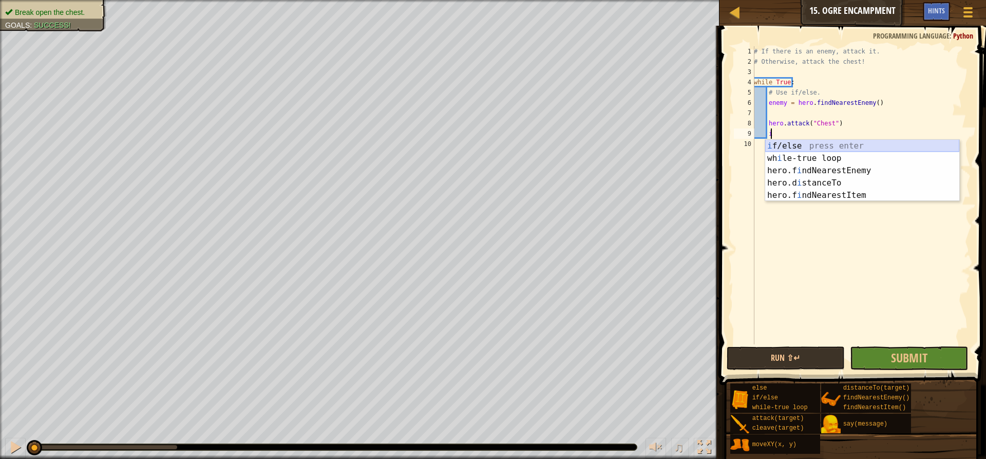
click at [770, 145] on div "i f/else press enter wh i le-true loop press enter hero.f i ndNearestEnemy pres…" at bounding box center [862, 183] width 194 height 86
type textarea "if enemy:"
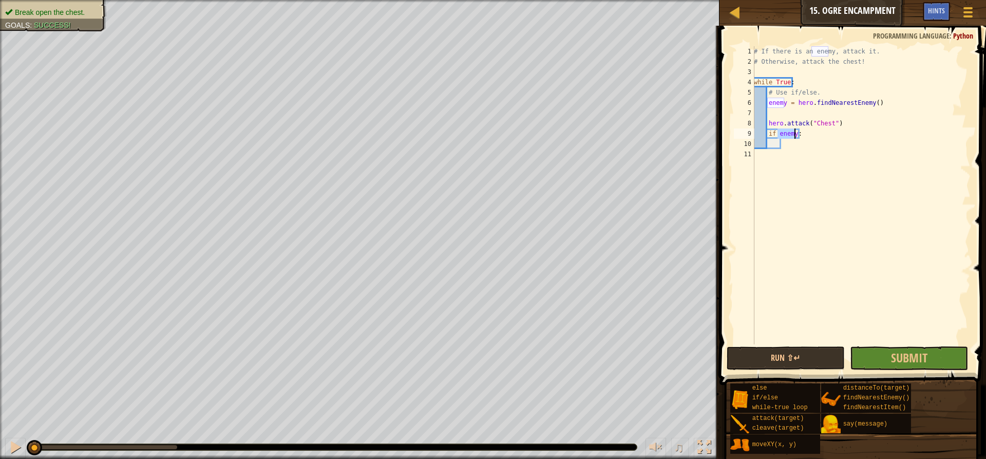
click at [787, 145] on div "# If there is an enemy, attack it. # Otherwise, attack the chest! while True : …" at bounding box center [861, 205] width 219 height 318
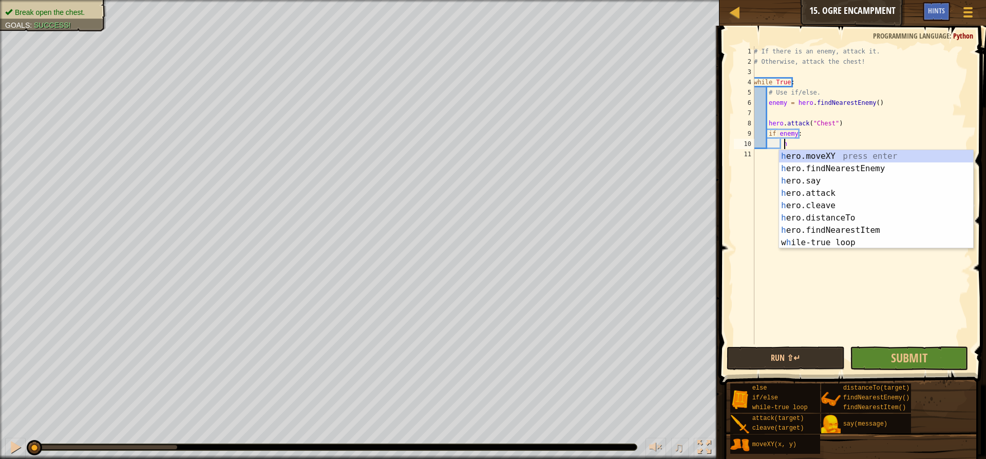
scroll to position [5, 2]
click at [811, 192] on div "h ero.moveXY press enter h ero.findNearestEnemy press enter h ero.say press ent…" at bounding box center [876, 211] width 194 height 123
type textarea "hero.attack(enemy)"
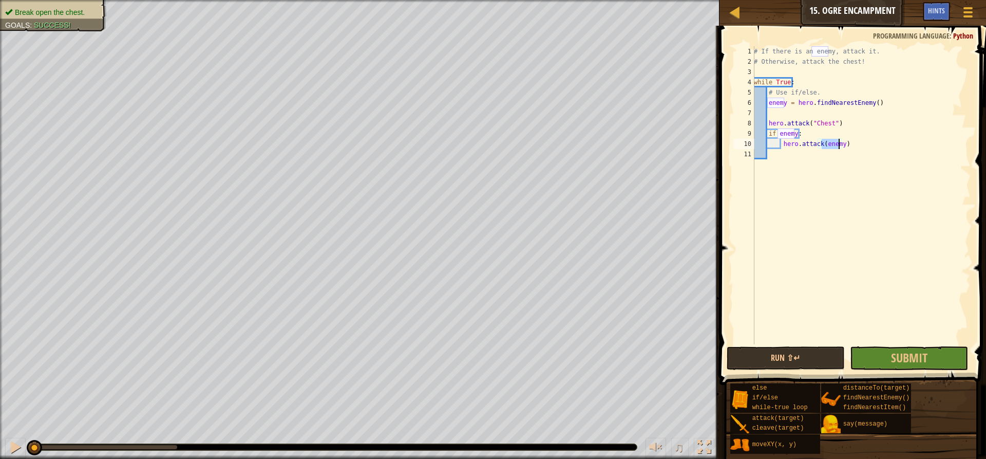
drag, startPoint x: 820, startPoint y: 228, endPoint x: 824, endPoint y: 232, distance: 5.5
click at [824, 232] on div "# If there is an enemy, attack it. # Otherwise, attack the chest! while True : …" at bounding box center [861, 205] width 219 height 318
click at [875, 354] on button "Submit" at bounding box center [909, 358] width 118 height 24
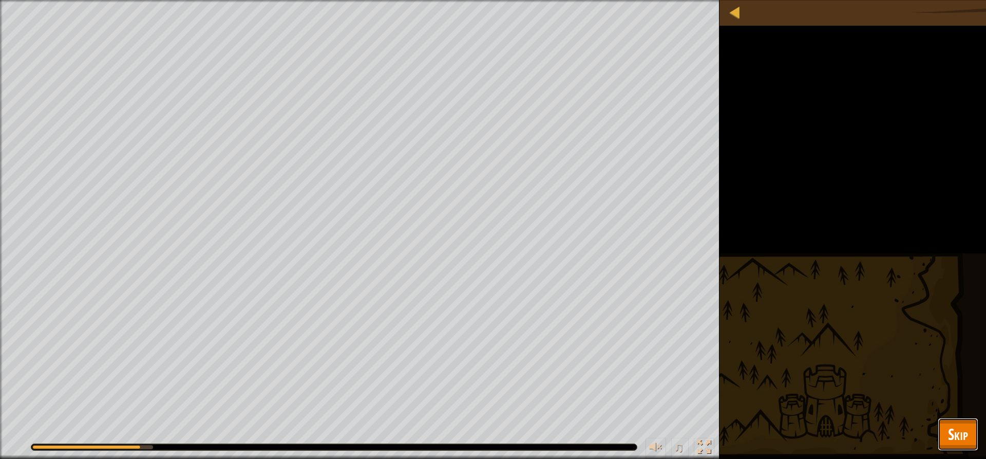
click at [954, 440] on span "Skip" at bounding box center [958, 433] width 20 height 21
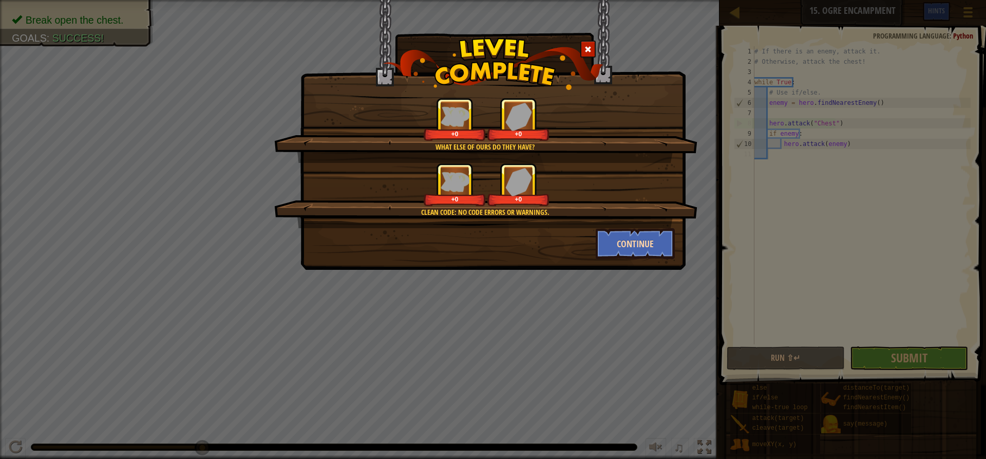
click at [637, 258] on div "What else of ours do they have? +0 +0 Clean code: no code errors or warnings. +…" at bounding box center [492, 135] width 385 height 270
drag, startPoint x: 636, startPoint y: 258, endPoint x: 636, endPoint y: 253, distance: 5.6
click at [636, 253] on button "Continue" at bounding box center [636, 243] width 80 height 31
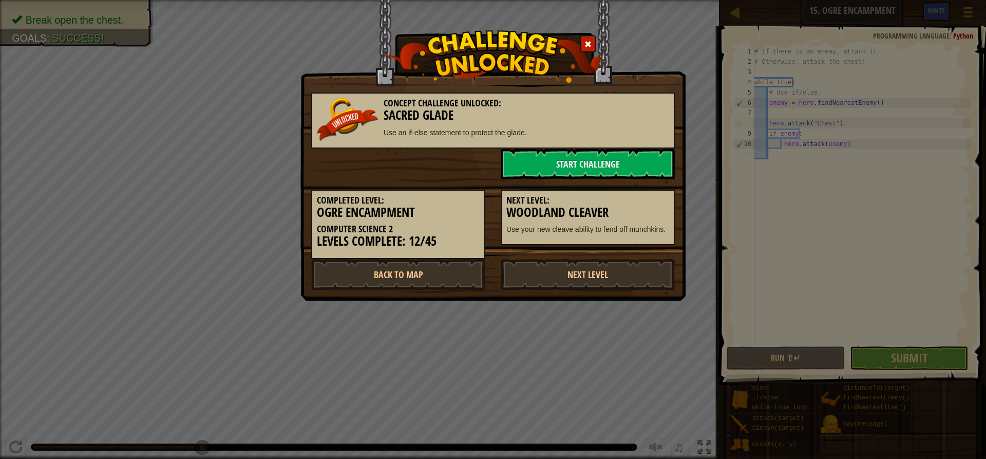
click at [633, 233] on p "Use your new cleave ability to fend off munchkins." at bounding box center [587, 229] width 163 height 10
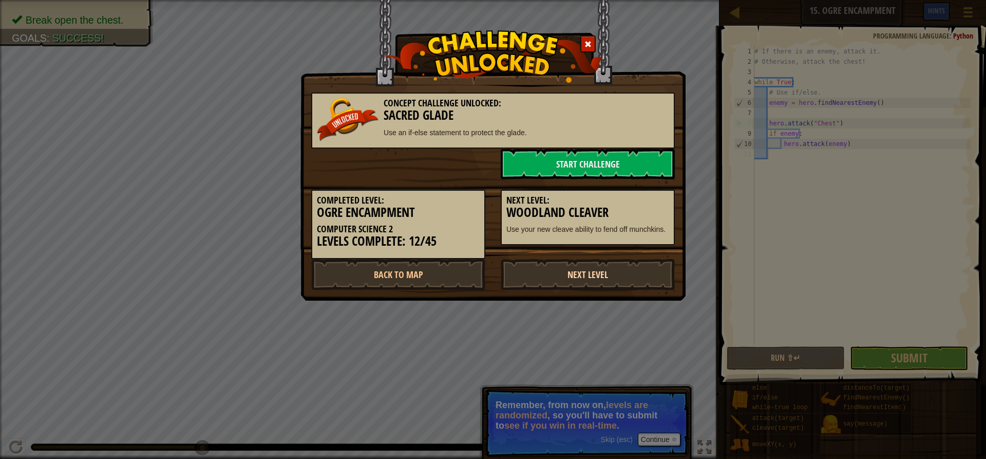
click at [596, 270] on link "Next Level" at bounding box center [588, 274] width 174 height 31
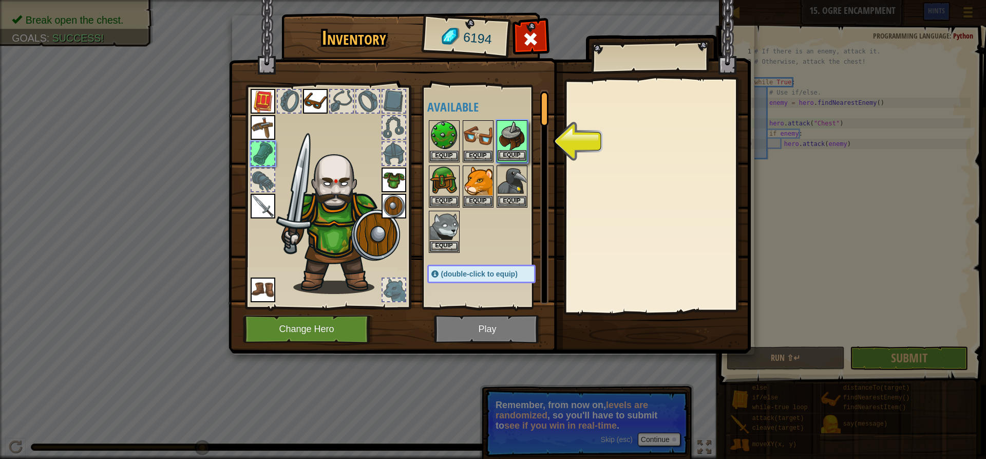
click at [512, 149] on img at bounding box center [512, 135] width 29 height 29
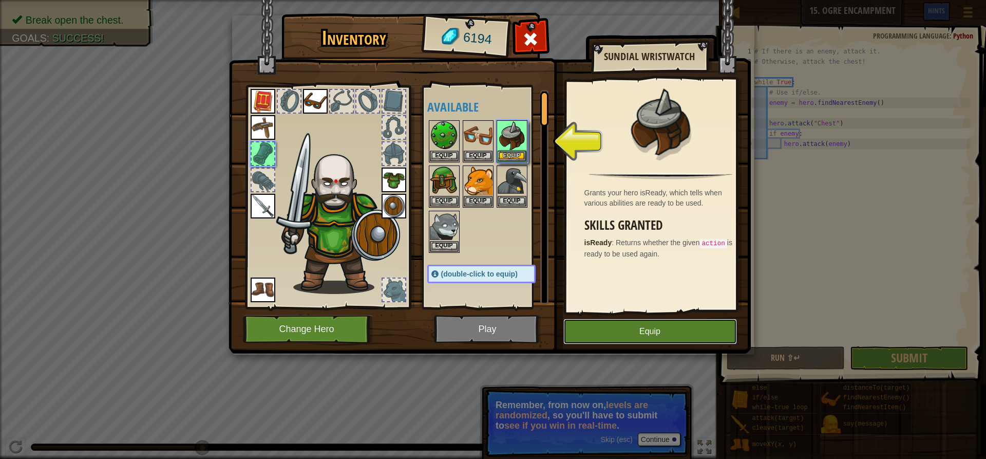
click at [564, 323] on button "Equip" at bounding box center [650, 331] width 174 height 26
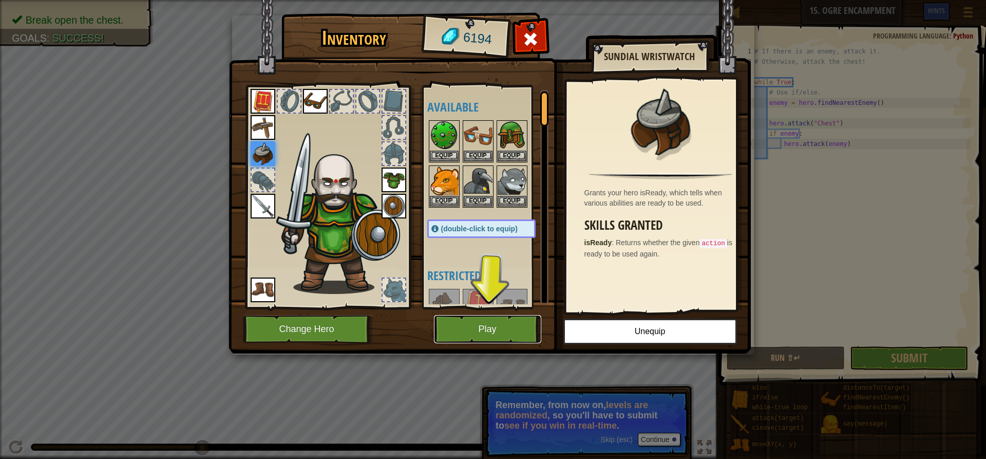
click at [486, 321] on button "Play" at bounding box center [487, 329] width 107 height 28
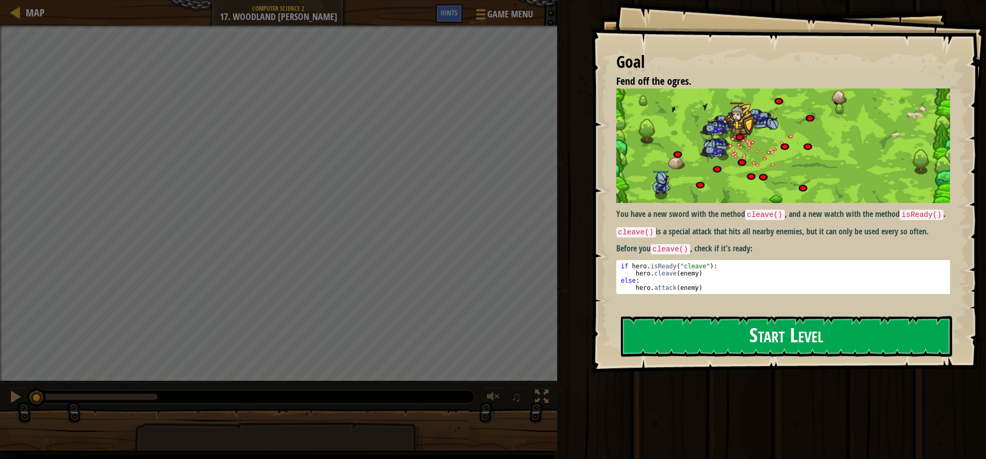
click at [657, 332] on button "Start Level" at bounding box center [786, 336] width 331 height 41
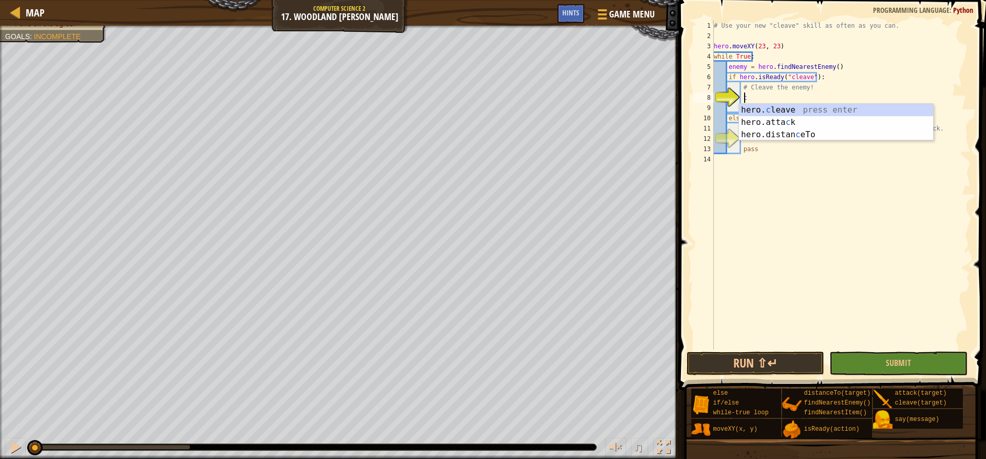
scroll to position [5, 2]
click at [788, 109] on div "hero. c leave press enter hero.[PERSON_NAME] press enter hero.distan c eTo pres…" at bounding box center [836, 135] width 194 height 62
type textarea "hero.cleave(enemy)"
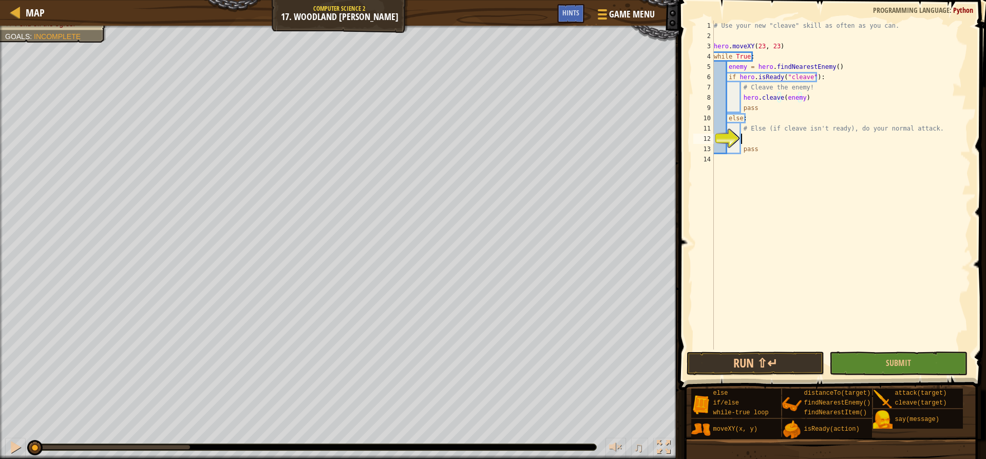
click at [765, 140] on div "# Use your new "cleave" skill as often as you can. hero . moveXY ( 23 , 23 ) wh…" at bounding box center [841, 195] width 259 height 349
